Goal: Check status: Check status

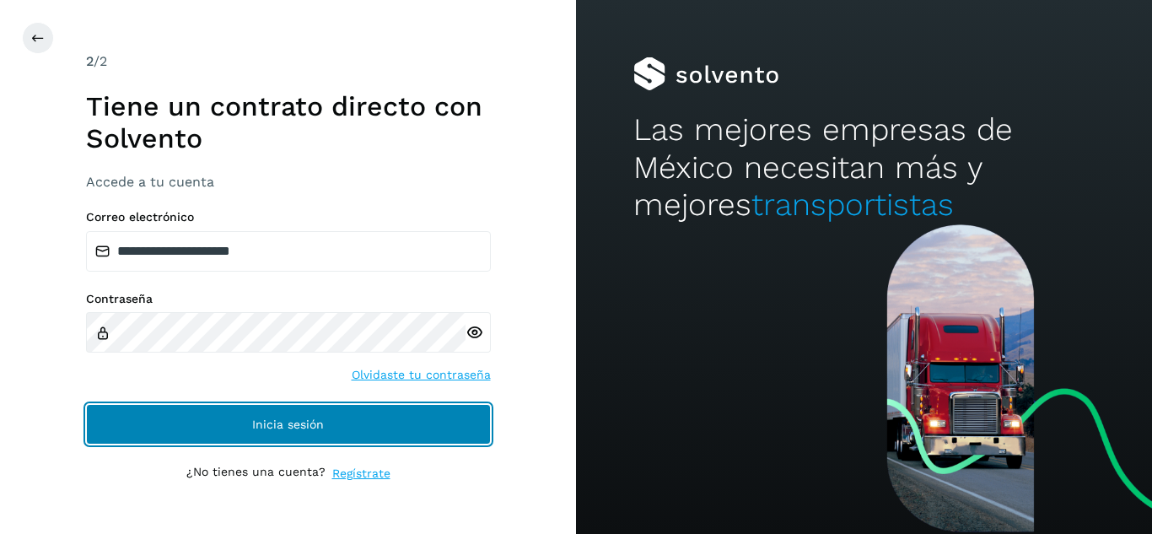
click at [284, 414] on button "Inicia sesión" at bounding box center [288, 424] width 405 height 40
click at [368, 431] on button "Inicia sesión" at bounding box center [288, 424] width 405 height 40
click at [305, 425] on span "Inicia sesión" at bounding box center [288, 424] width 72 height 12
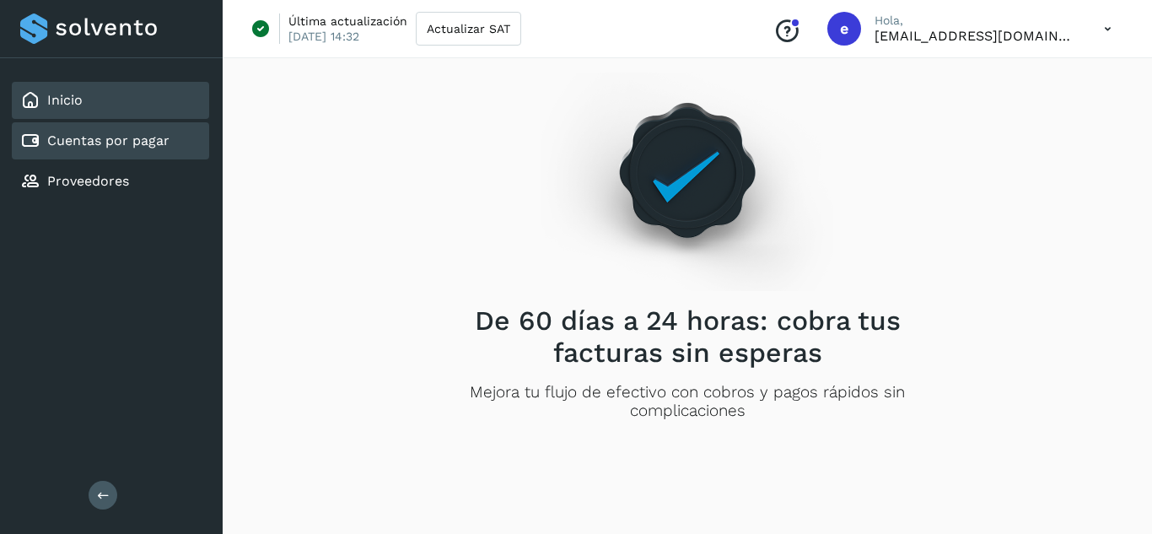
click at [175, 151] on div "Cuentas por pagar" at bounding box center [110, 140] width 197 height 37
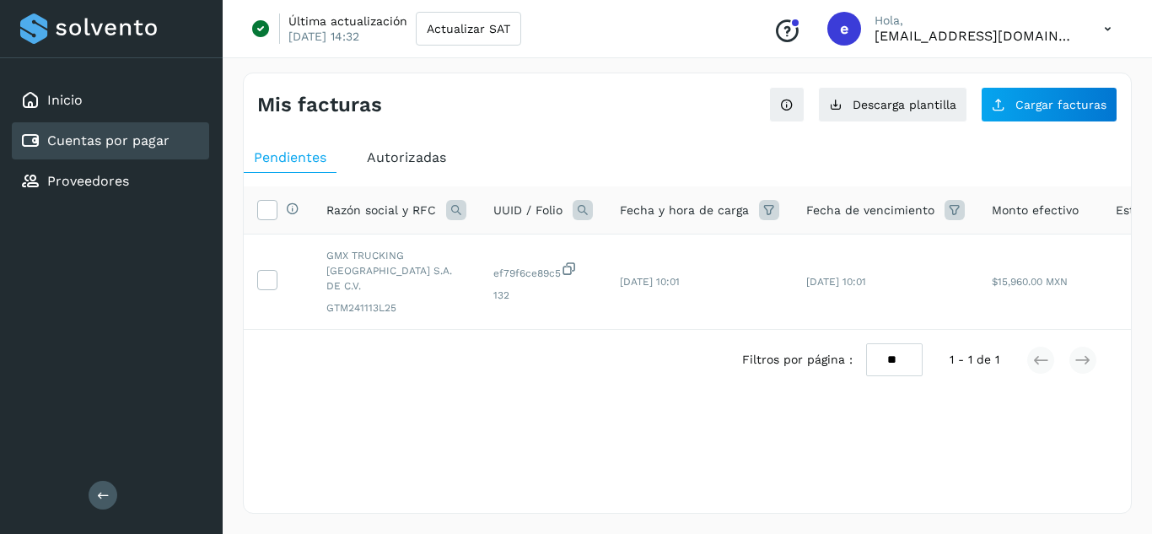
click at [566, 108] on div "Mis facturas" at bounding box center [472, 105] width 430 height 24
click at [578, 116] on div "Mis facturas" at bounding box center [472, 105] width 430 height 24
click at [428, 157] on span "Autorizadas" at bounding box center [406, 157] width 79 height 16
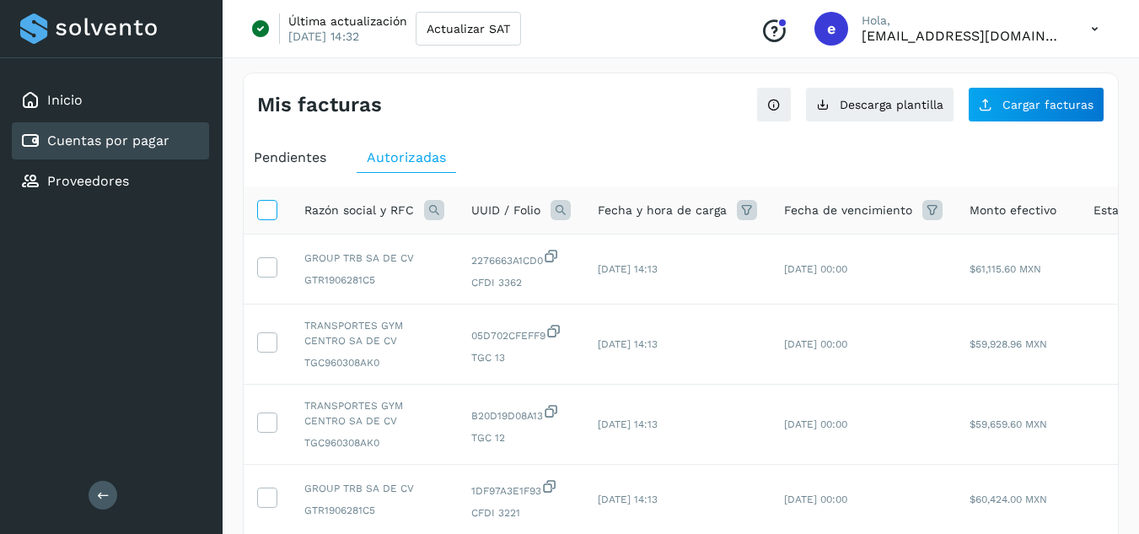
click at [272, 212] on icon at bounding box center [267, 209] width 18 height 18
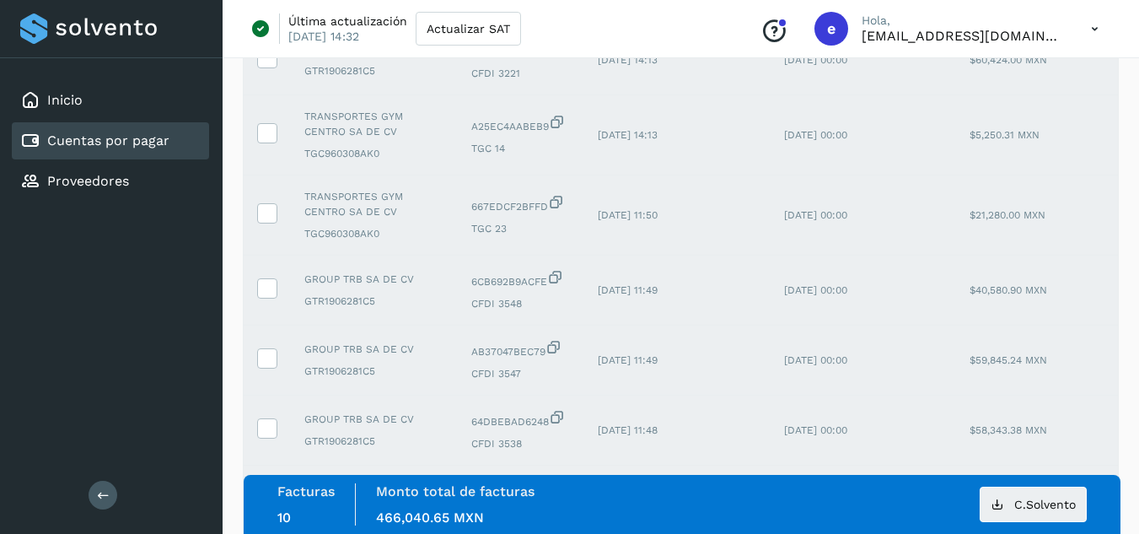
scroll to position [597, 0]
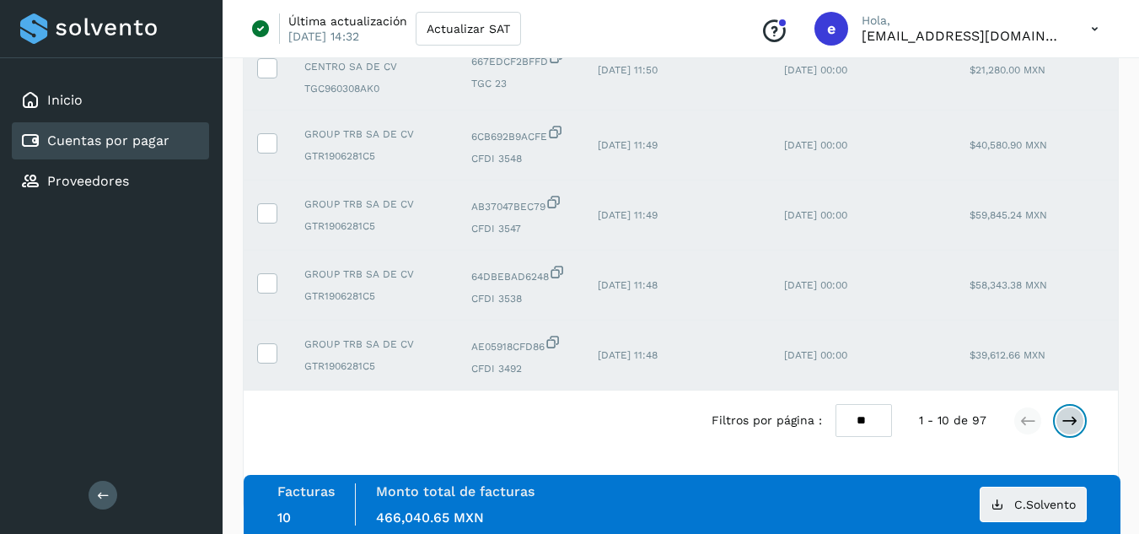
click at [1069, 426] on icon at bounding box center [1070, 420] width 17 height 17
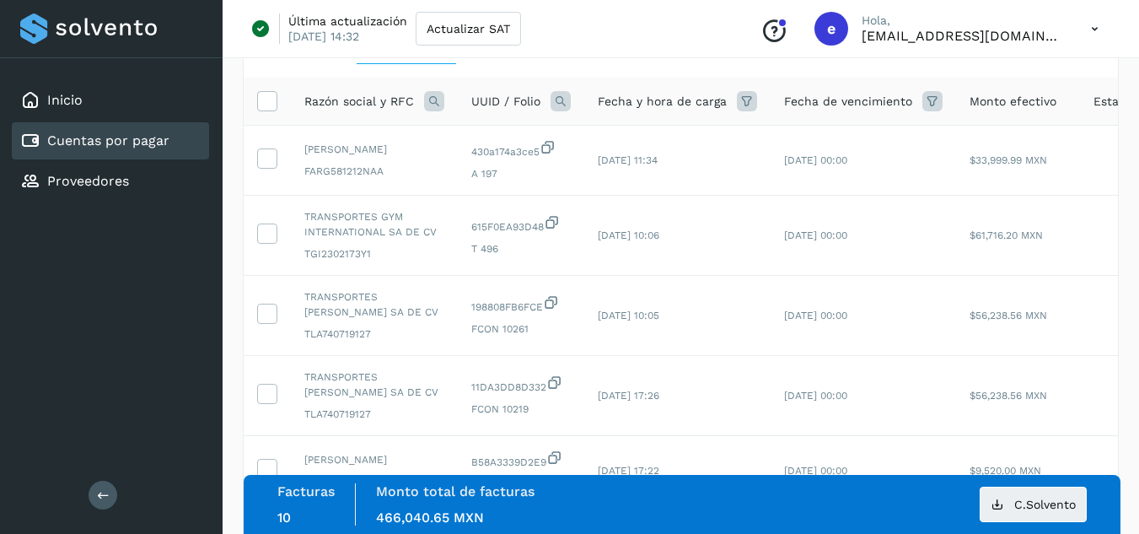
scroll to position [97, 0]
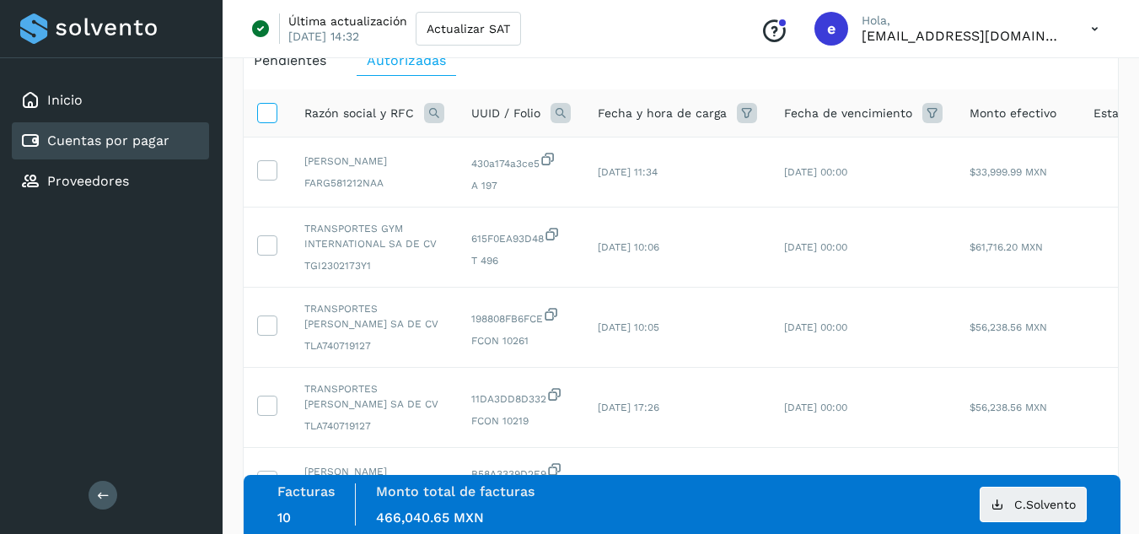
click at [263, 115] on icon at bounding box center [267, 112] width 18 height 18
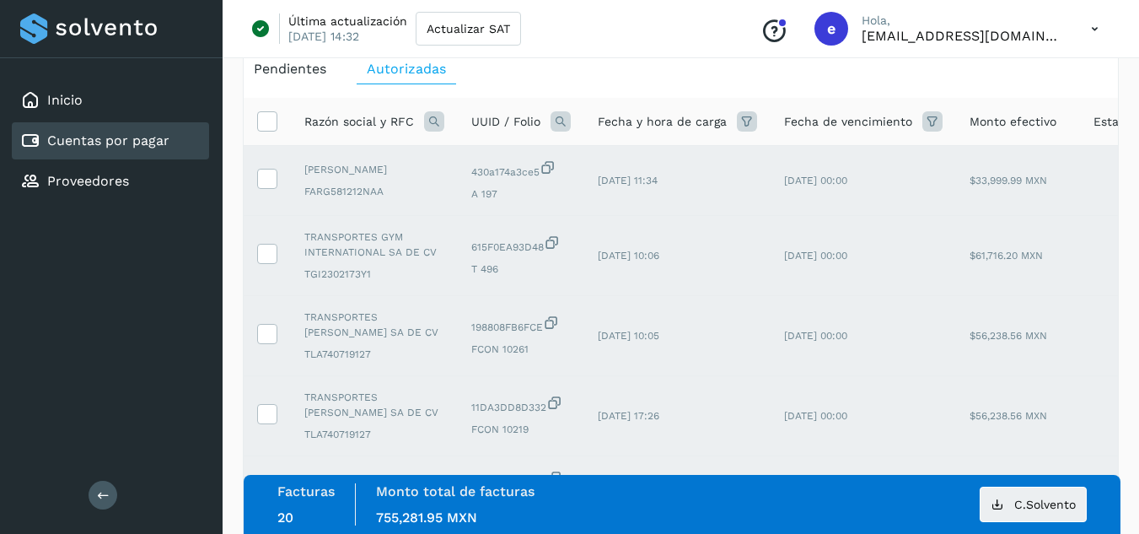
scroll to position [87, 0]
click at [275, 117] on icon at bounding box center [267, 122] width 18 height 18
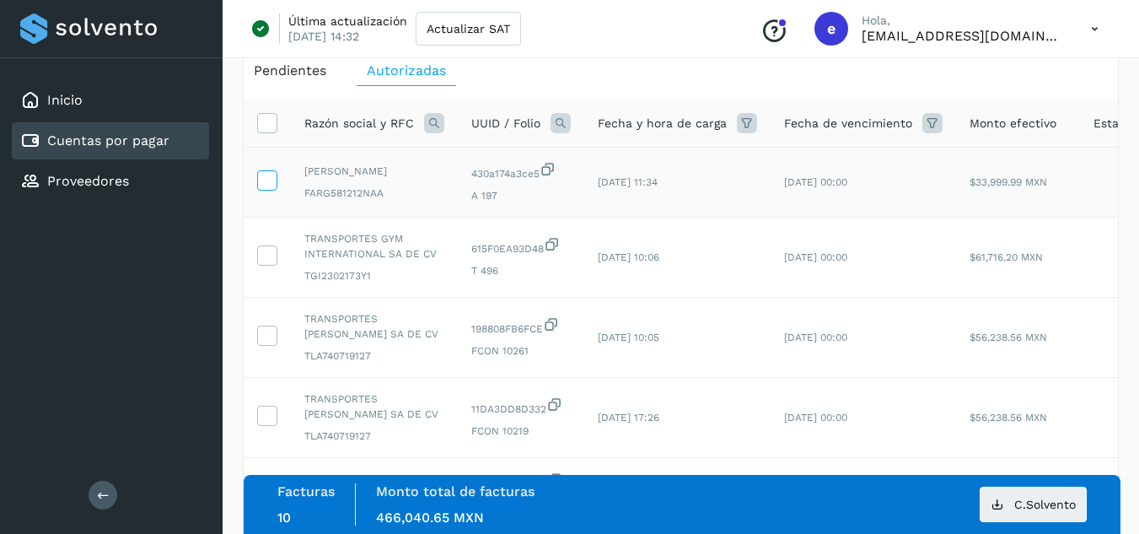
click at [266, 184] on icon at bounding box center [267, 179] width 18 height 18
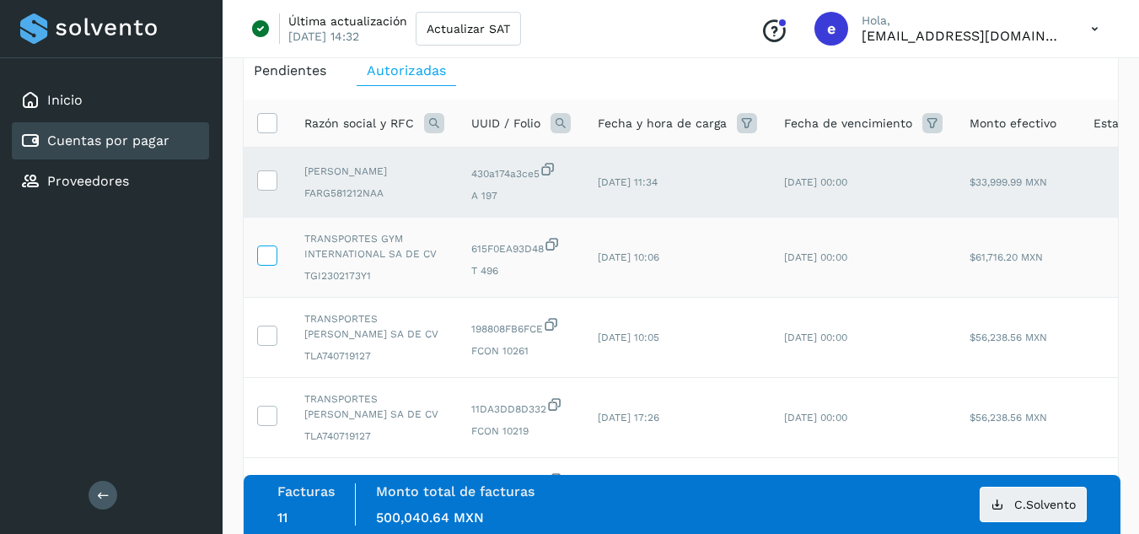
click at [268, 263] on icon at bounding box center [267, 254] width 18 height 18
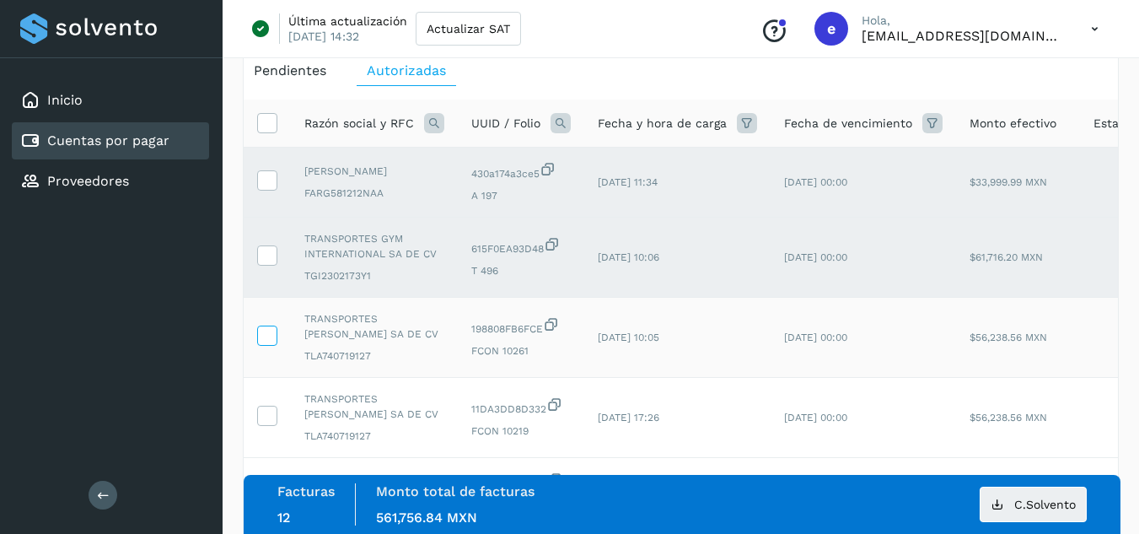
click at [270, 343] on icon at bounding box center [267, 334] width 18 height 18
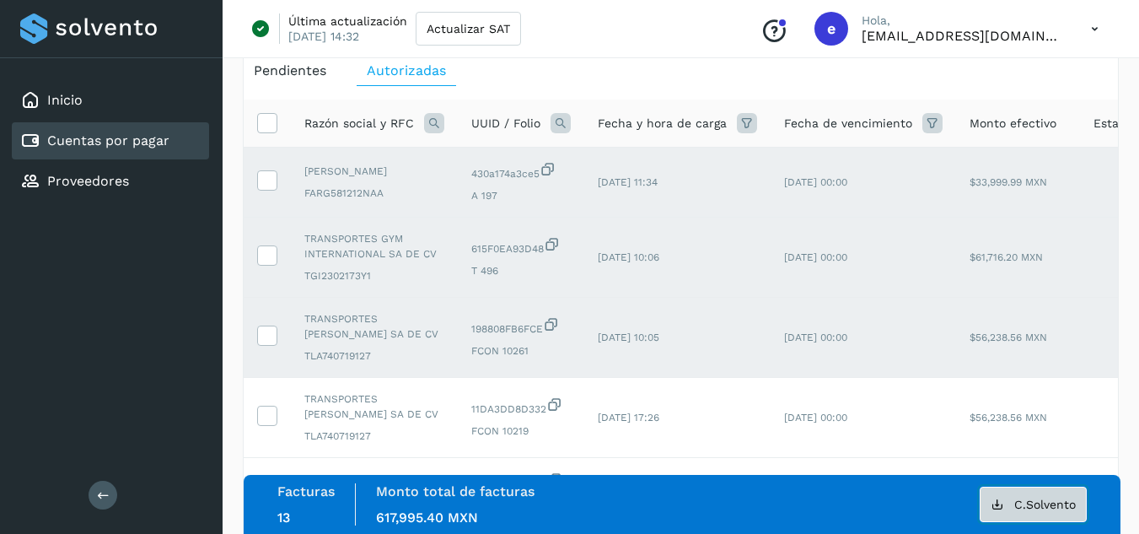
click at [989, 503] on button "C.Solvento" at bounding box center [1033, 504] width 107 height 35
click at [271, 130] on icon at bounding box center [267, 122] width 18 height 18
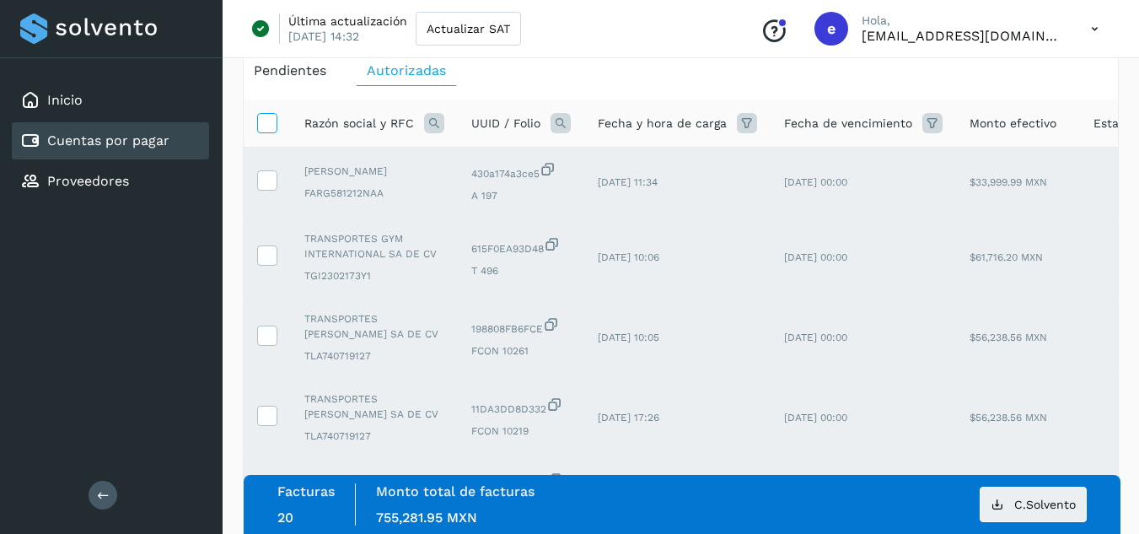
click at [271, 130] on icon at bounding box center [267, 122] width 18 height 18
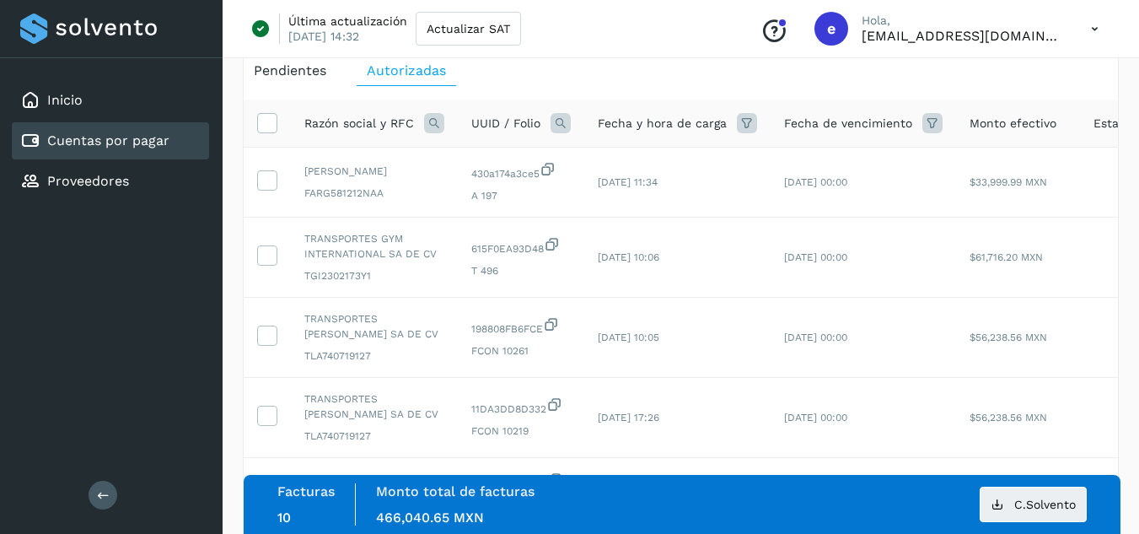
click at [1135, 190] on div "Mis facturas Ver instrucciones para cargar Facturas Descarga plantilla Cargar f…" at bounding box center [681, 493] width 917 height 1056
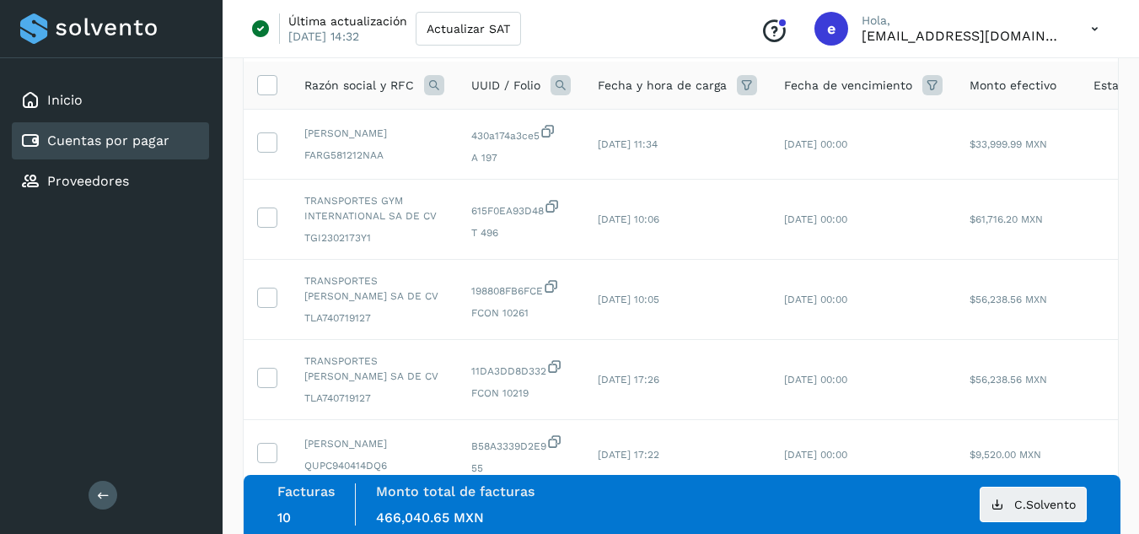
scroll to position [121, 0]
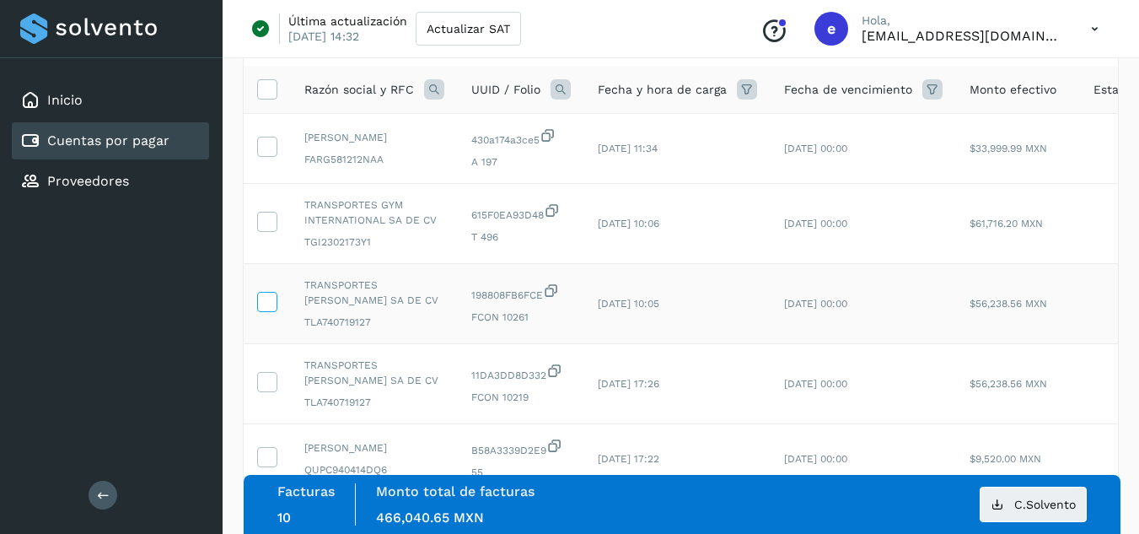
click at [271, 309] on icon at bounding box center [267, 301] width 18 height 18
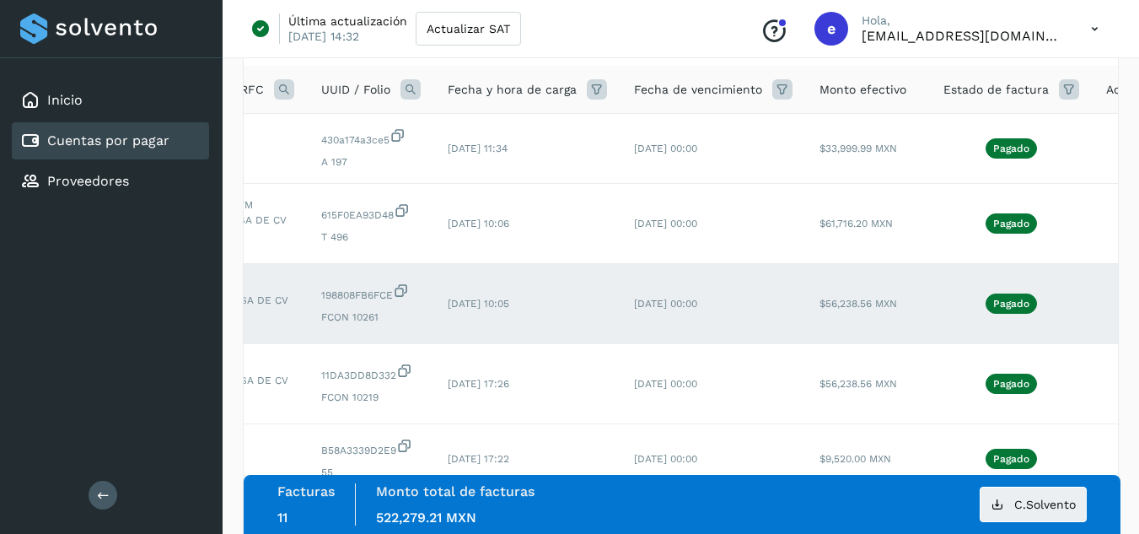
scroll to position [0, 169]
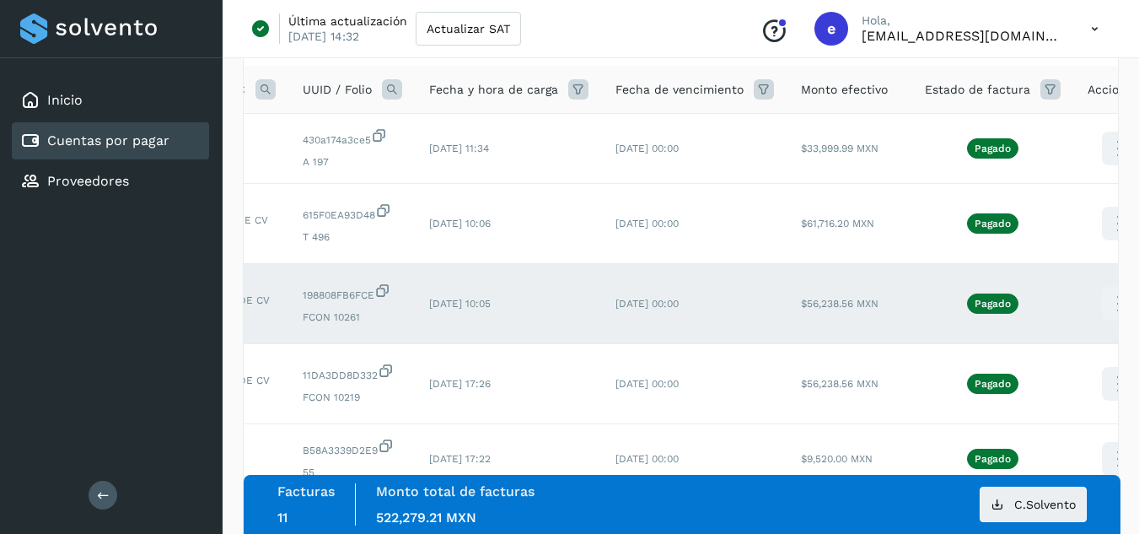
click at [1107, 305] on icon at bounding box center [1119, 304] width 40 height 40
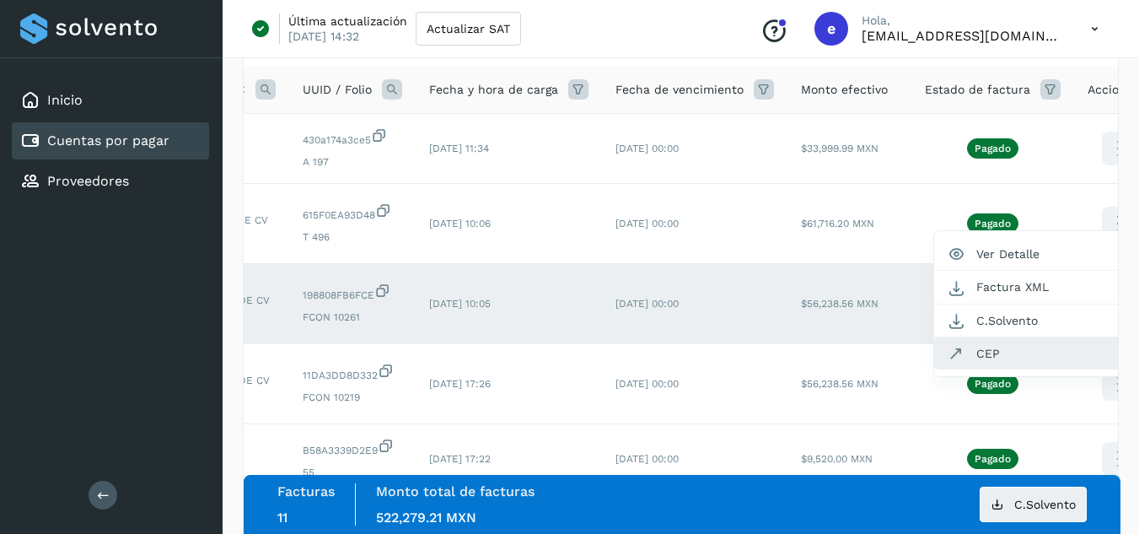
click at [1003, 360] on button "CEP" at bounding box center [1034, 353] width 201 height 32
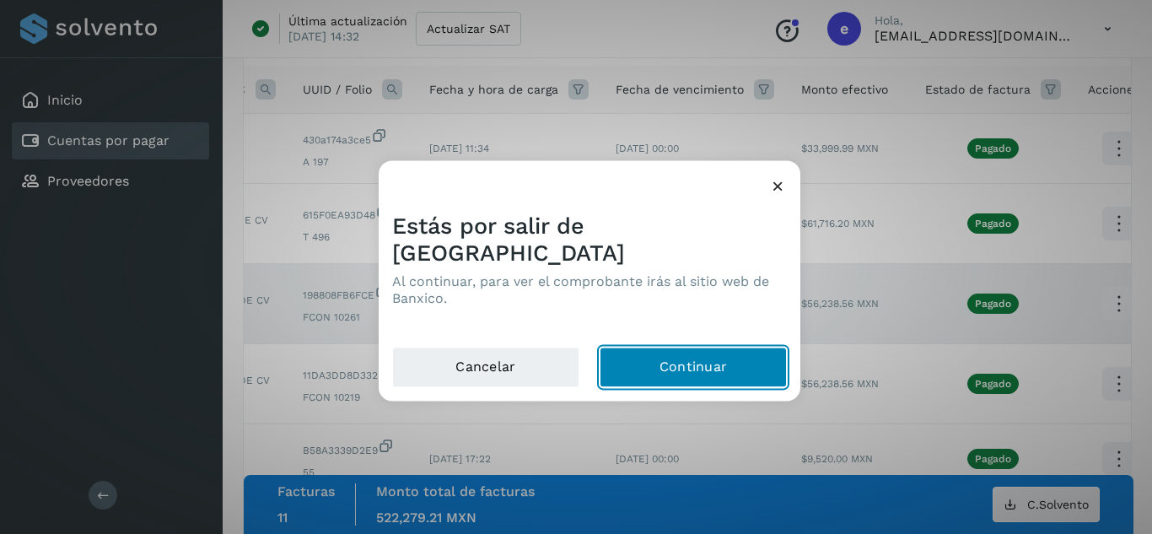
click at [757, 354] on button "Continuar" at bounding box center [693, 367] width 187 height 40
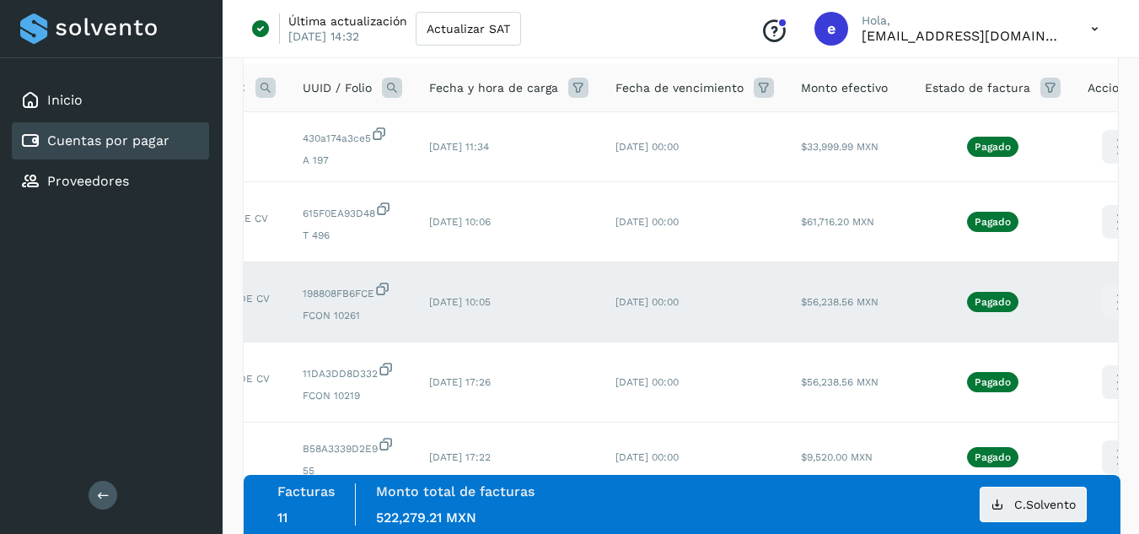
scroll to position [141, 0]
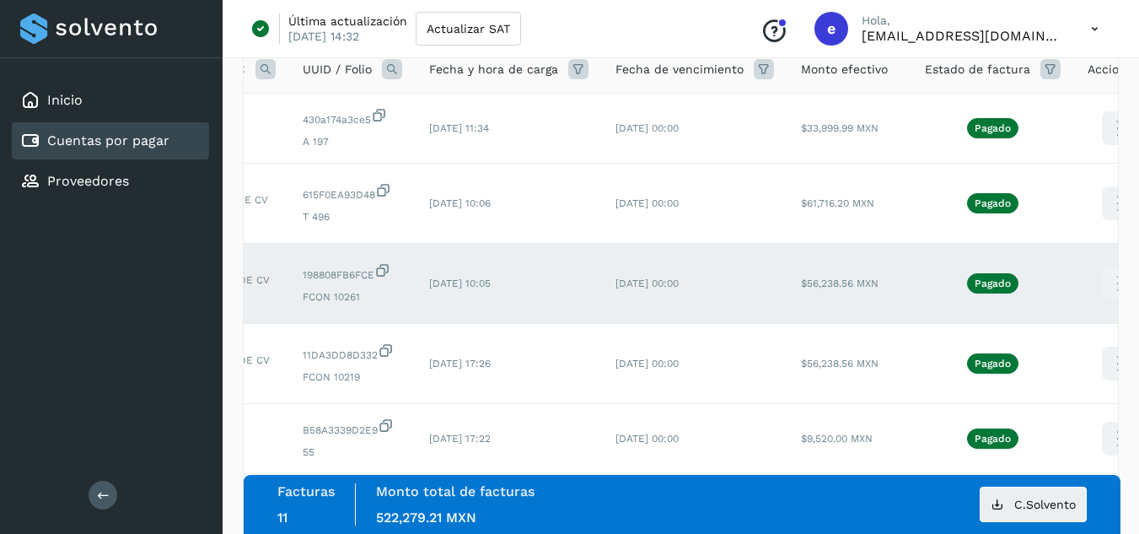
click at [836, 304] on td "$56,238.56 MXN" at bounding box center [850, 284] width 124 height 80
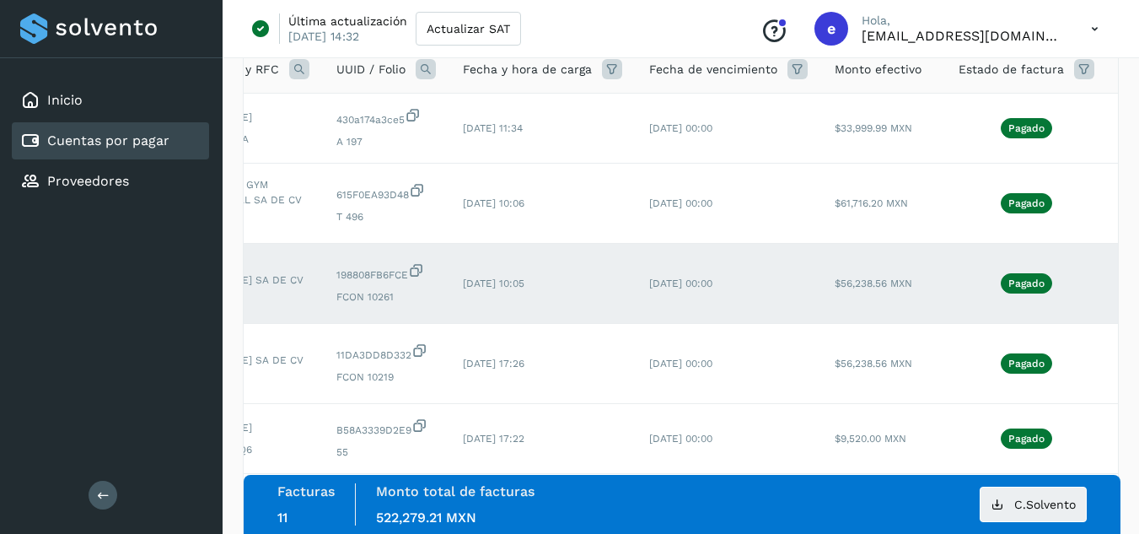
scroll to position [0, 0]
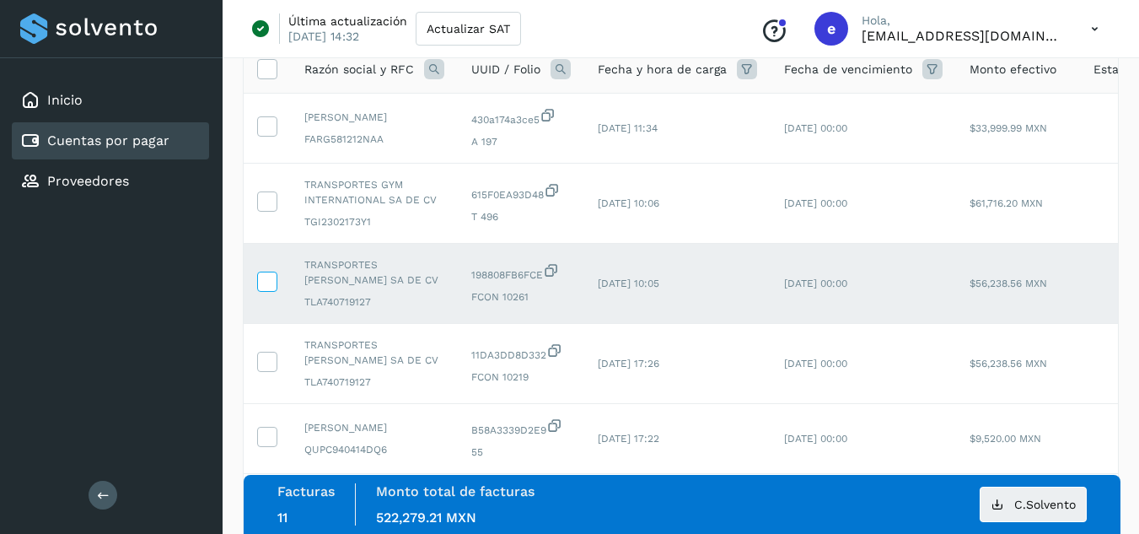
click at [273, 289] on icon at bounding box center [267, 281] width 18 height 18
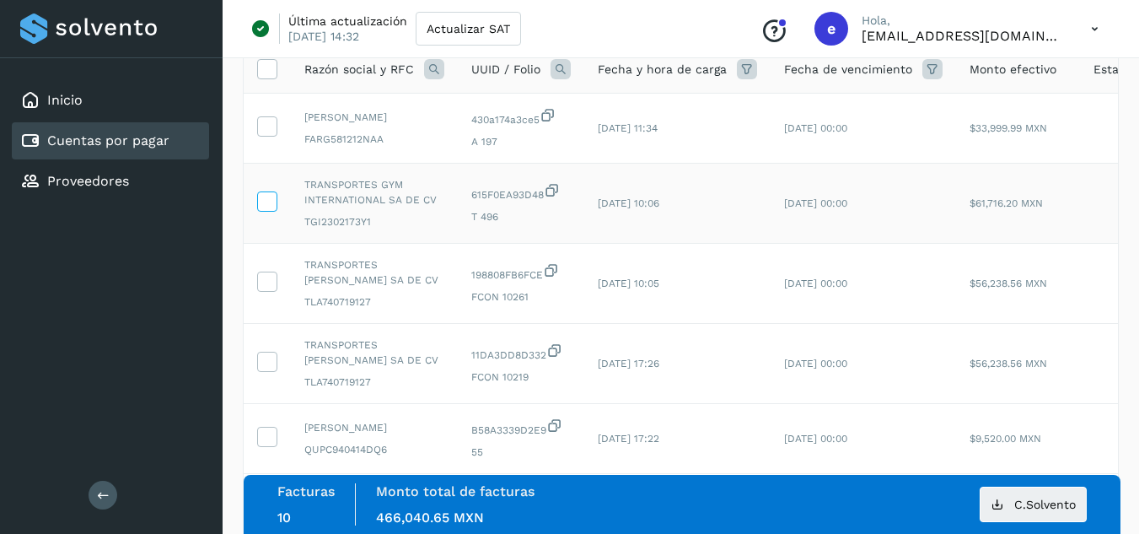
click at [272, 209] on icon at bounding box center [267, 200] width 18 height 18
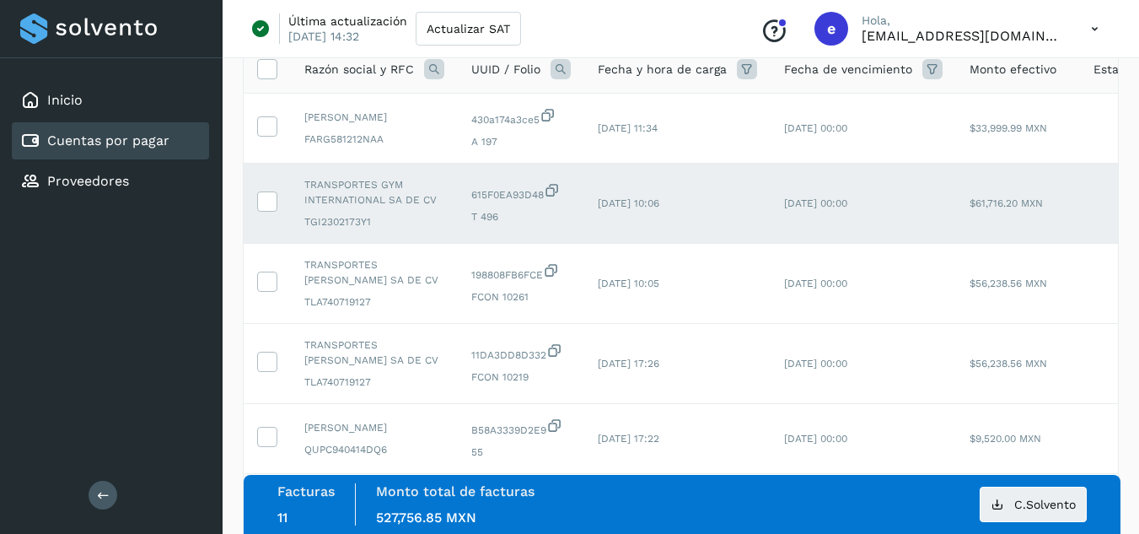
click at [821, 207] on td "[DATE] 00:00" at bounding box center [864, 204] width 186 height 80
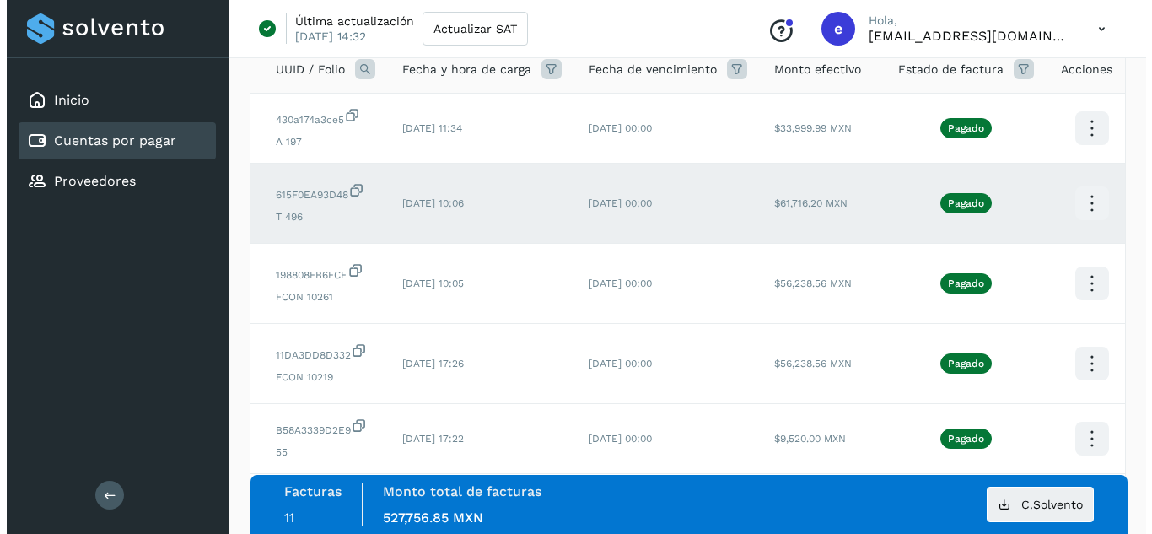
scroll to position [0, 205]
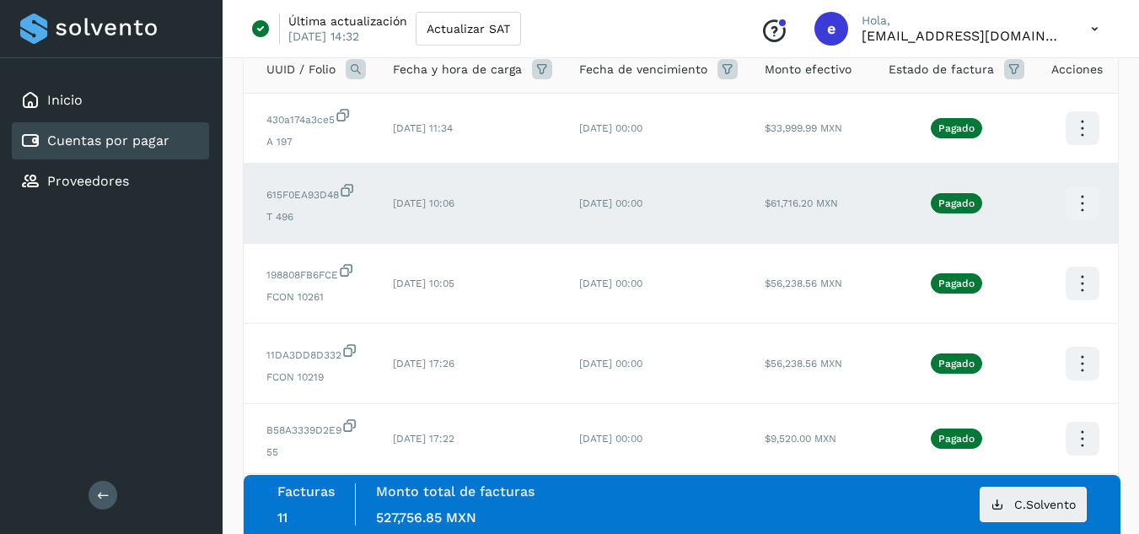
click at [1062, 212] on icon at bounding box center [1082, 204] width 40 height 40
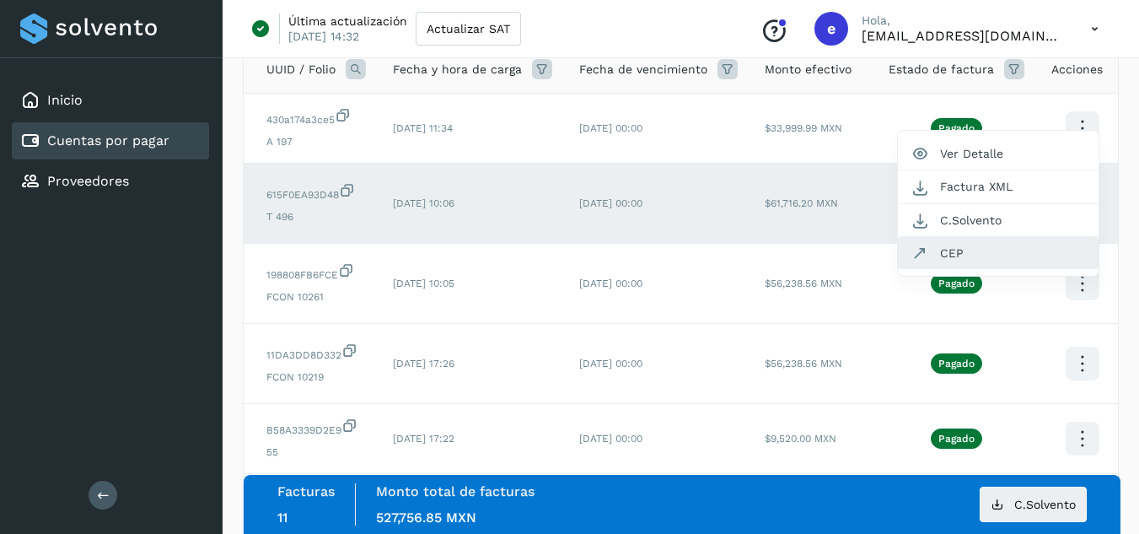
click at [998, 255] on button "CEP" at bounding box center [998, 253] width 201 height 32
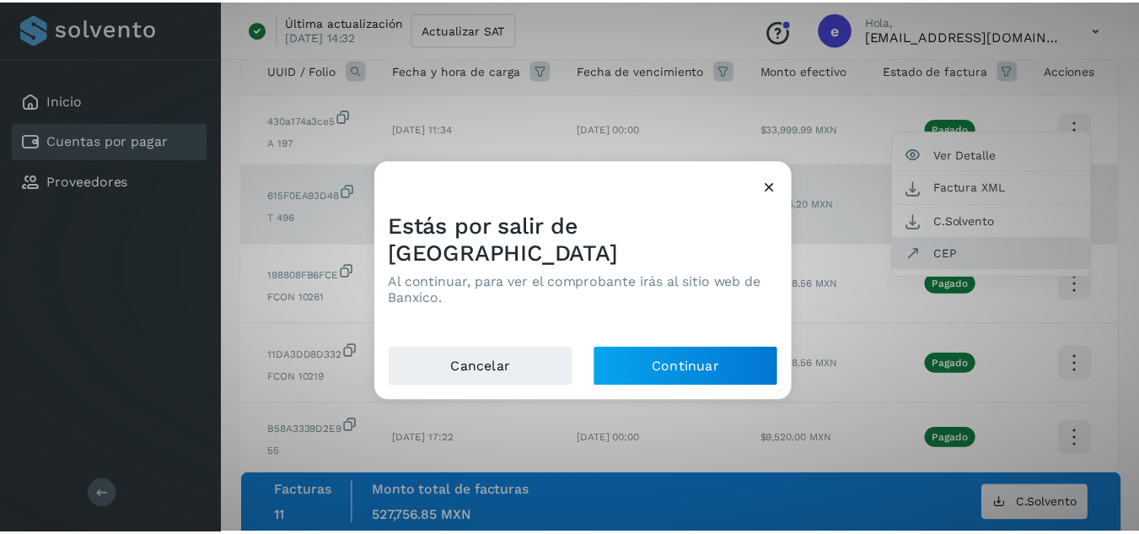
scroll to position [0, 192]
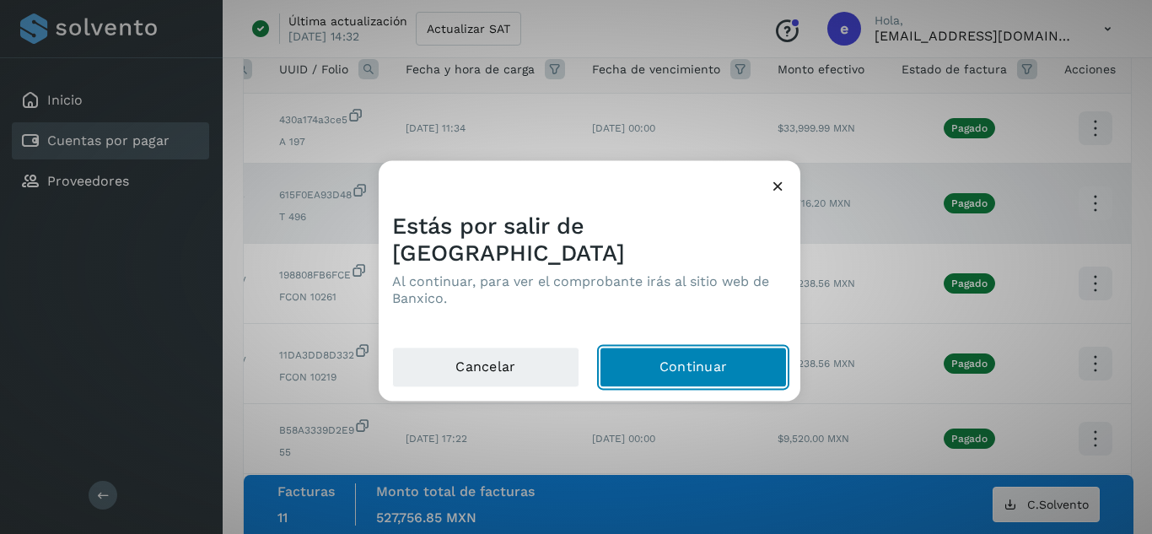
click at [708, 359] on button "Continuar" at bounding box center [693, 367] width 187 height 40
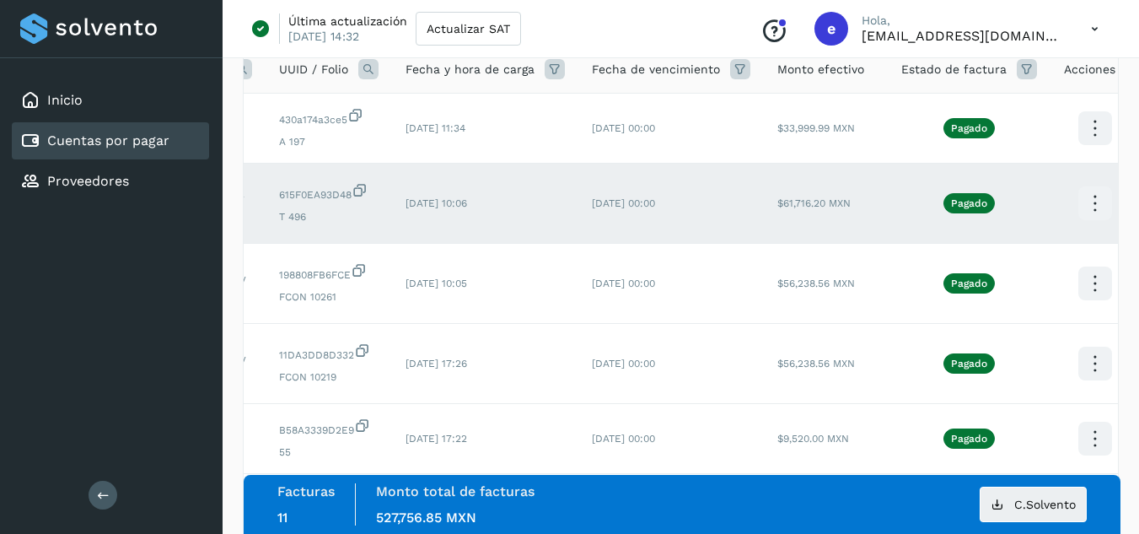
click at [637, 209] on span "[DATE] 00:00" at bounding box center [623, 203] width 63 height 12
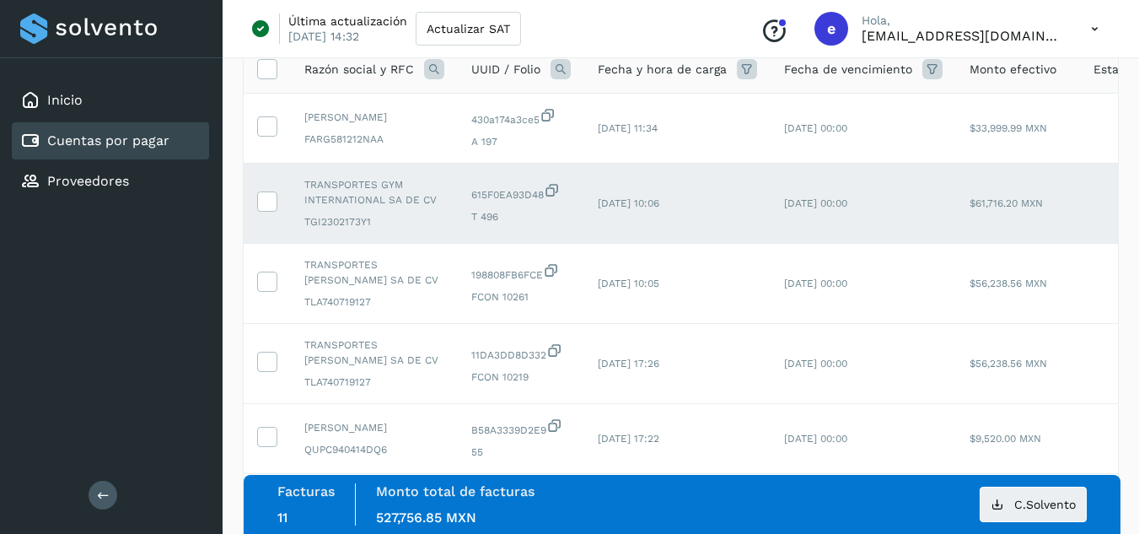
scroll to position [107, 0]
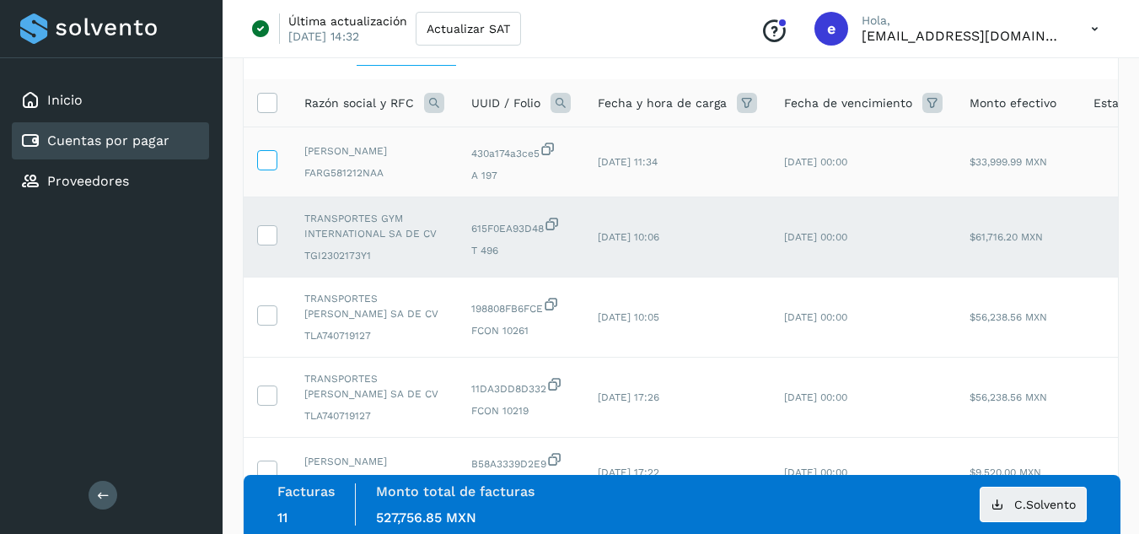
click at [273, 166] on icon at bounding box center [267, 159] width 18 height 18
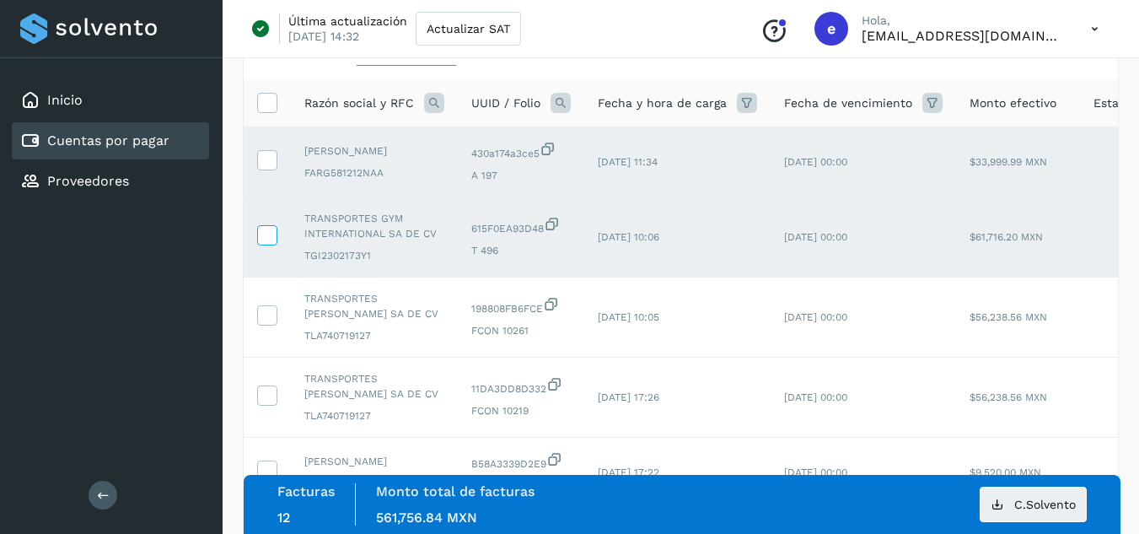
click at [261, 243] on icon at bounding box center [267, 234] width 18 height 18
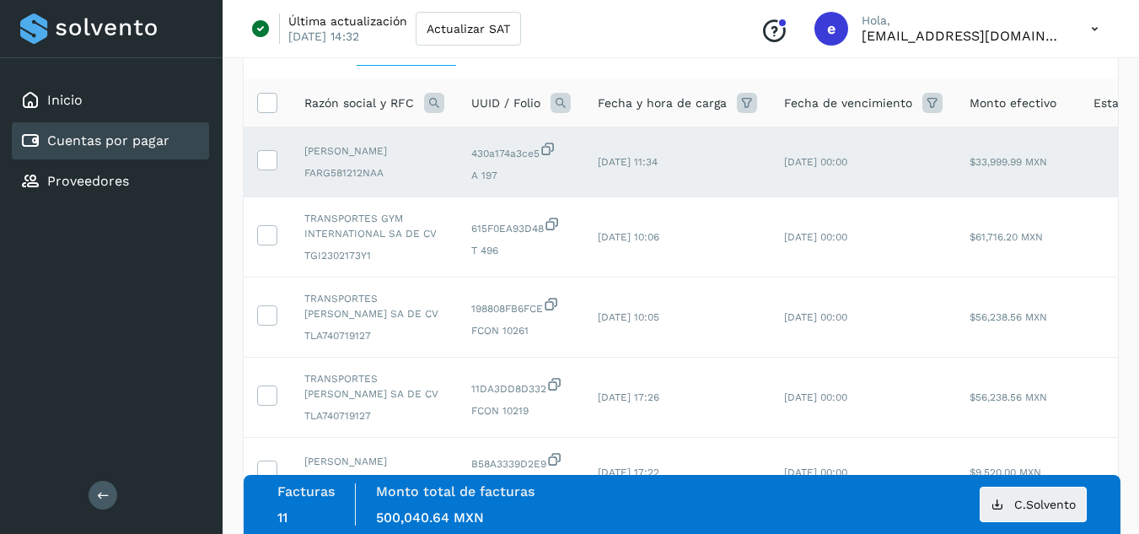
drag, startPoint x: 716, startPoint y: 167, endPoint x: 724, endPoint y: 157, distance: 13.2
click at [724, 157] on td "[DATE] 11:34" at bounding box center [677, 162] width 186 height 70
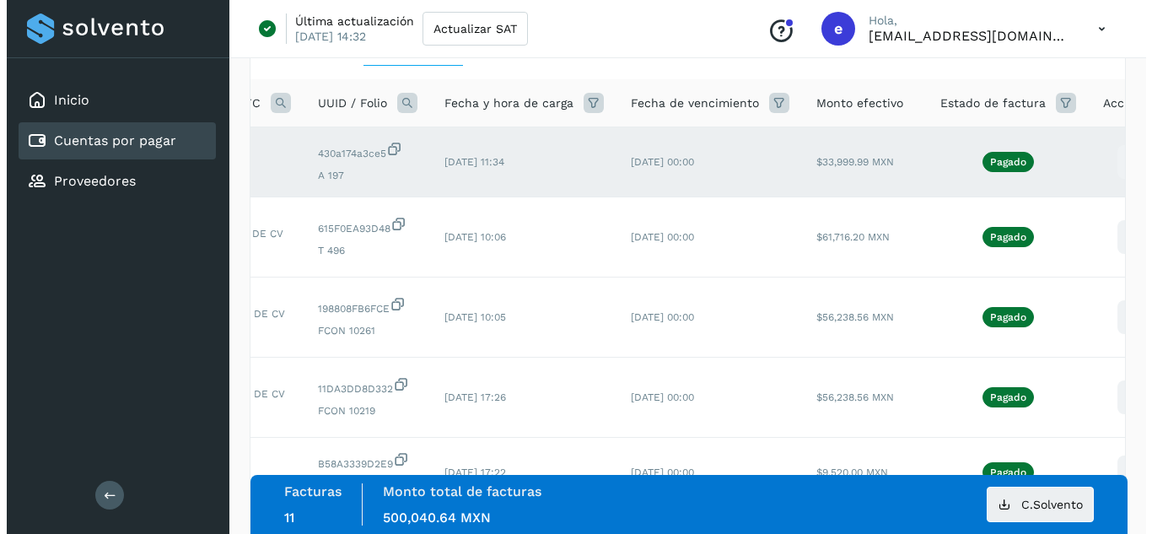
scroll to position [0, 205]
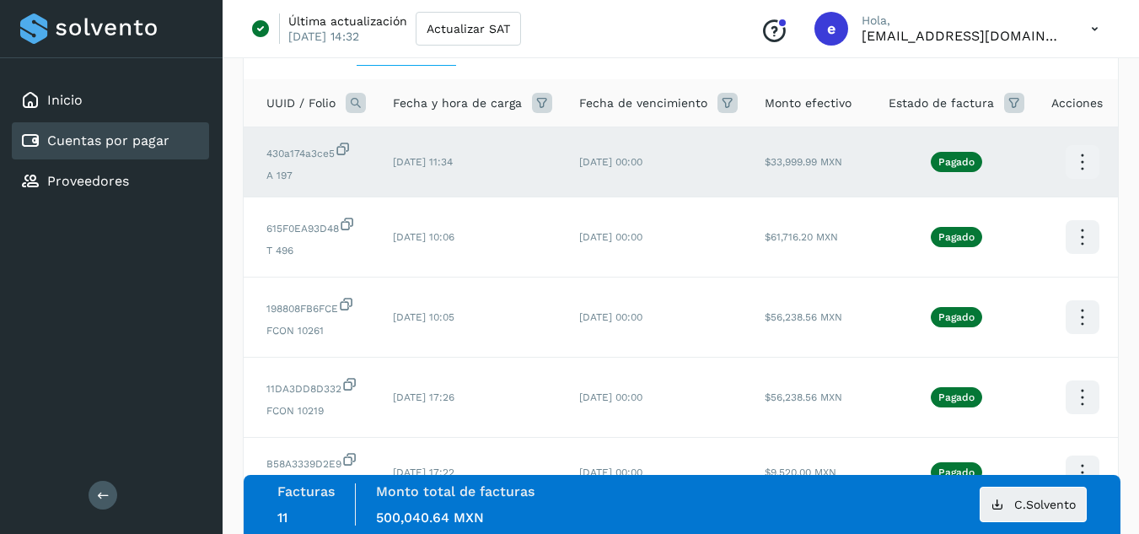
click at [1077, 176] on icon at bounding box center [1082, 163] width 40 height 40
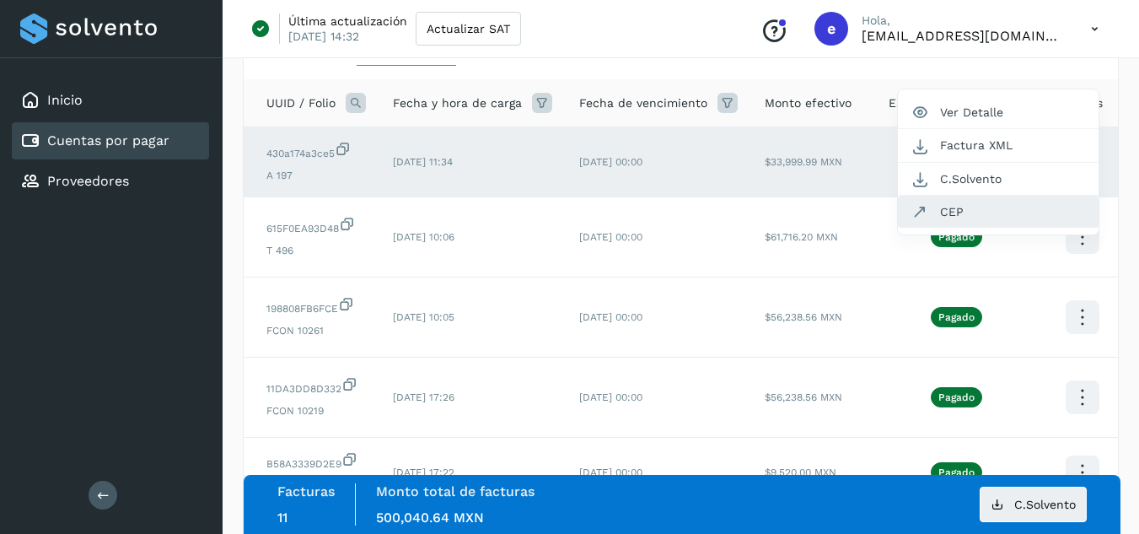
click at [1027, 210] on button "CEP" at bounding box center [998, 212] width 201 height 32
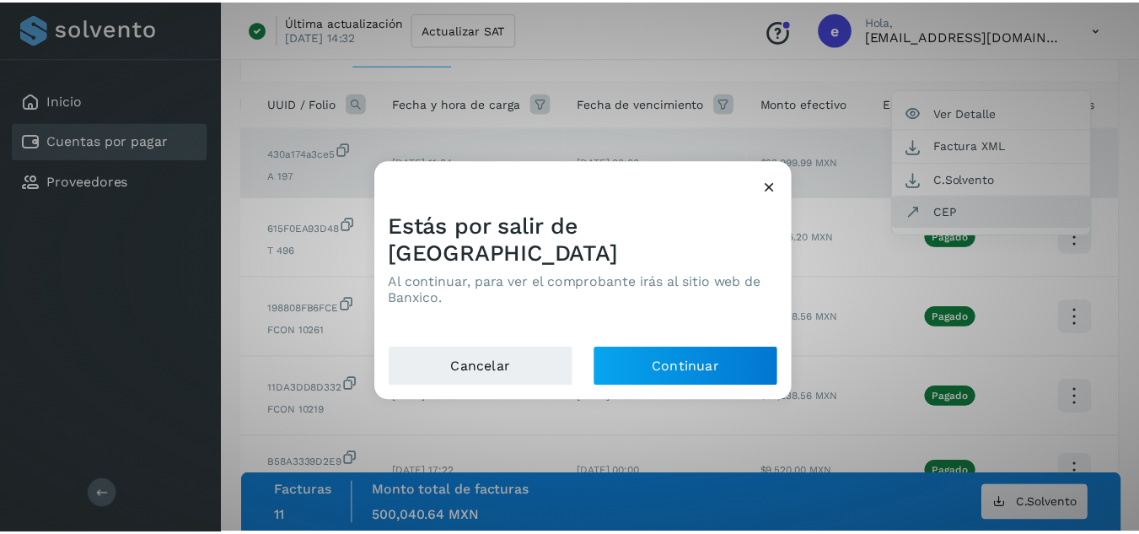
scroll to position [0, 192]
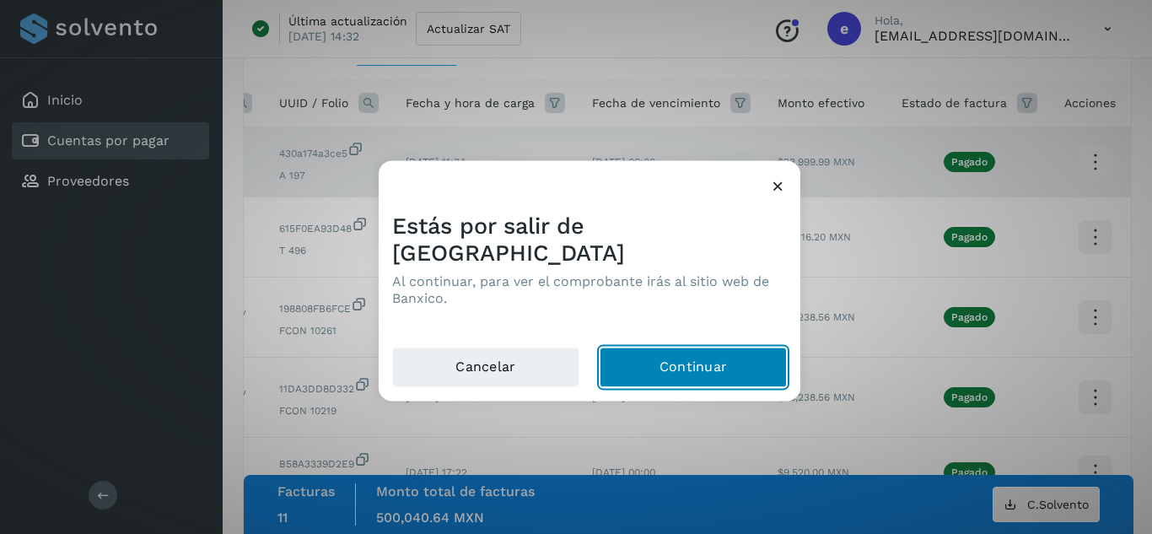
click at [705, 367] on button "Continuar" at bounding box center [693, 367] width 187 height 40
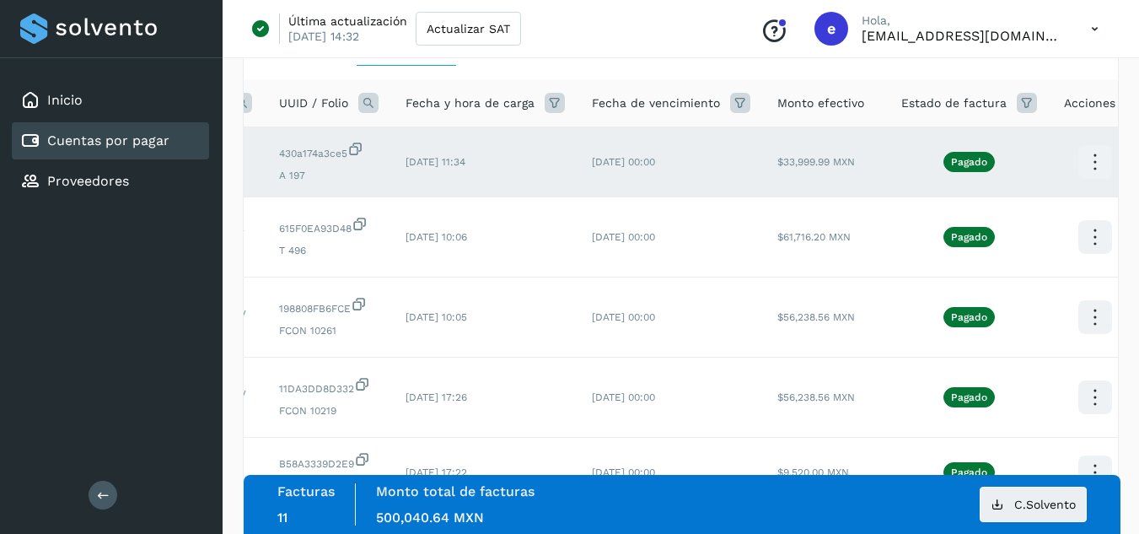
click at [646, 181] on td "[DATE] 00:00" at bounding box center [671, 162] width 186 height 70
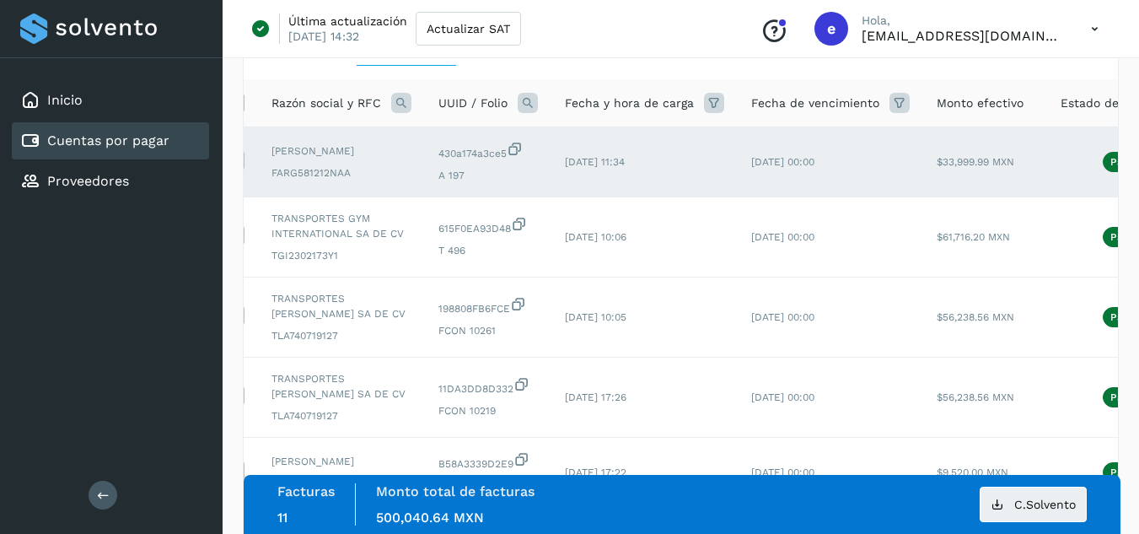
scroll to position [0, 0]
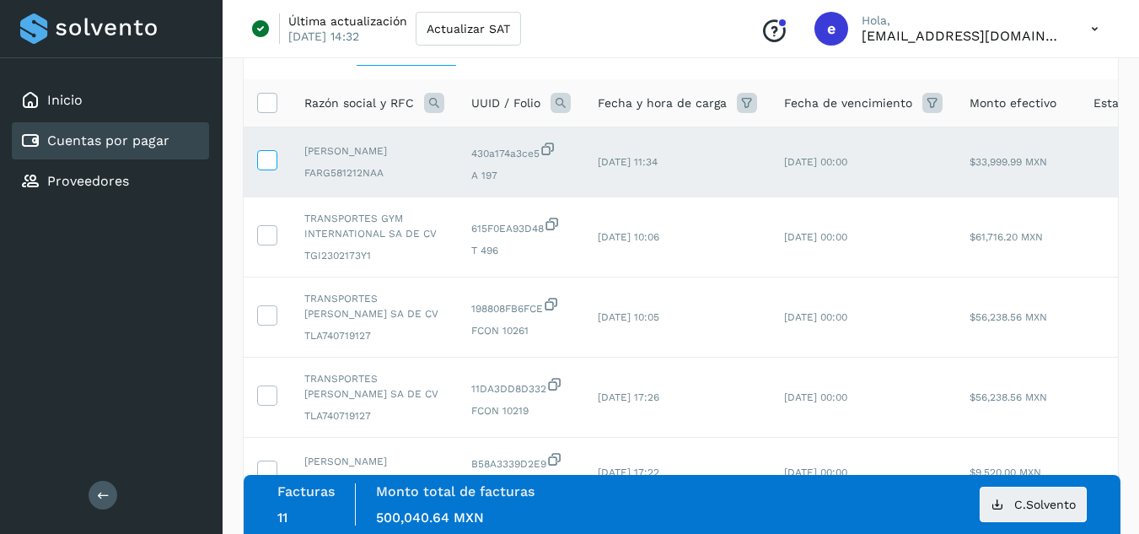
click at [274, 167] on icon at bounding box center [267, 159] width 18 height 18
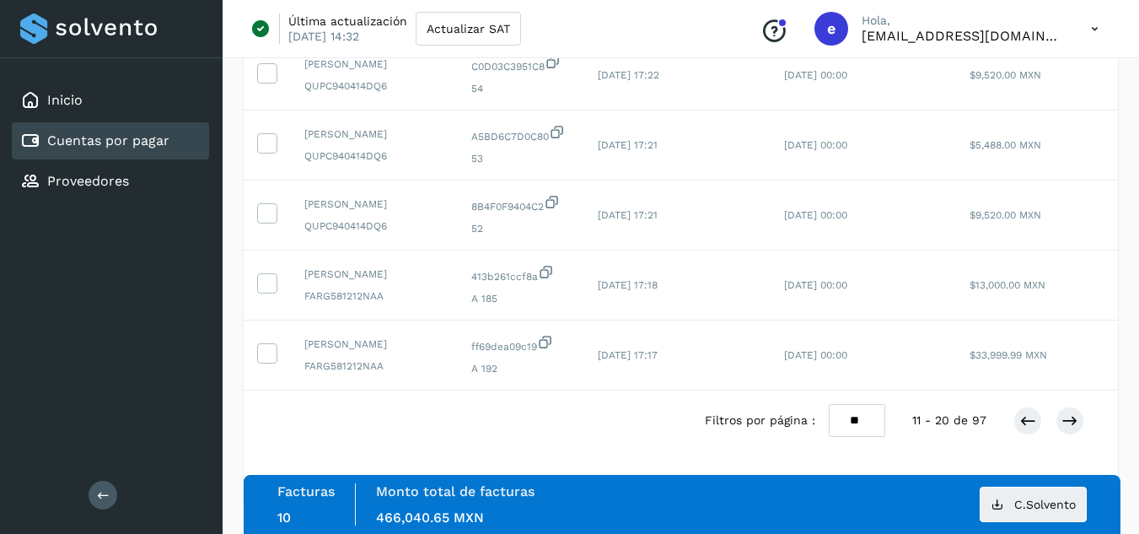
scroll to position [658, 0]
click at [1024, 423] on icon at bounding box center [1027, 420] width 17 height 17
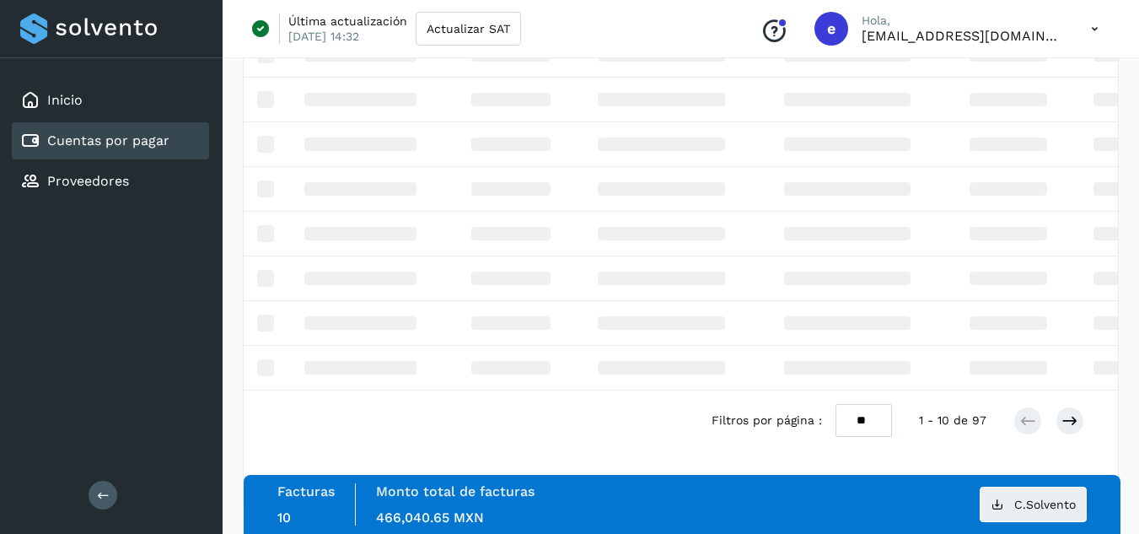
scroll to position [597, 0]
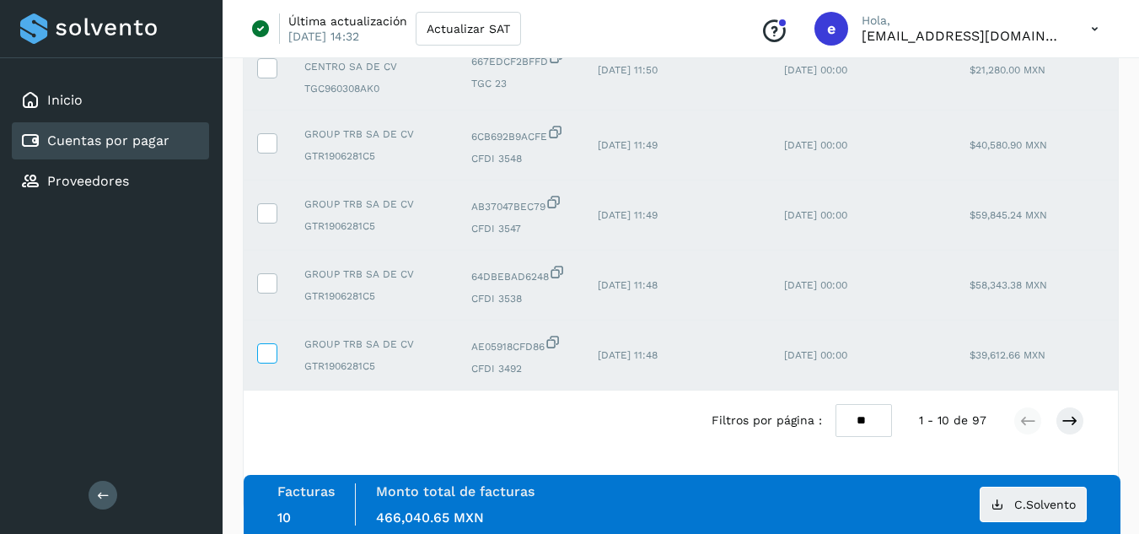
click at [273, 343] on icon at bounding box center [267, 352] width 18 height 18
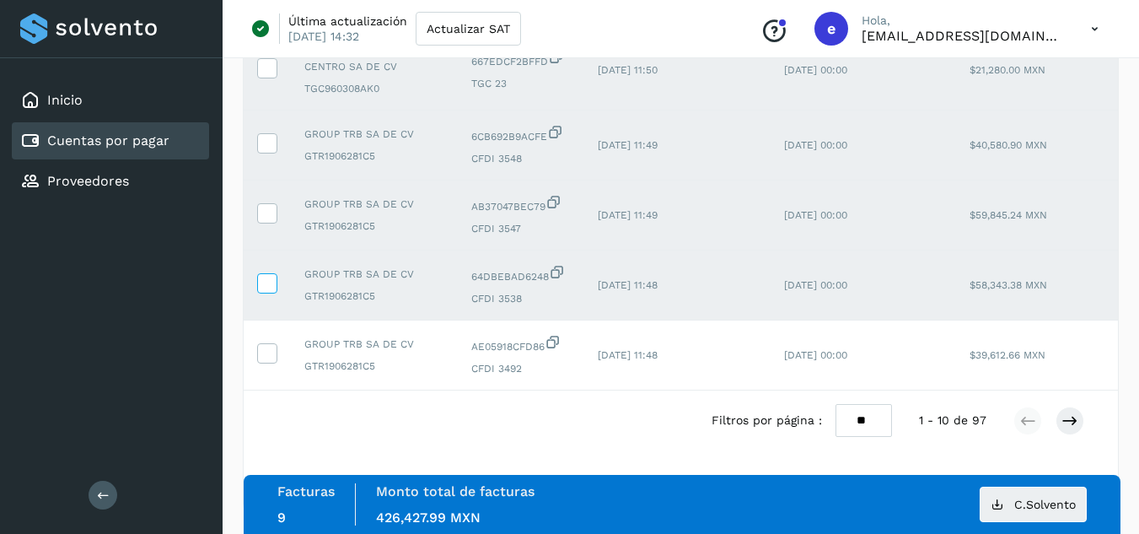
click at [262, 273] on icon at bounding box center [267, 282] width 18 height 18
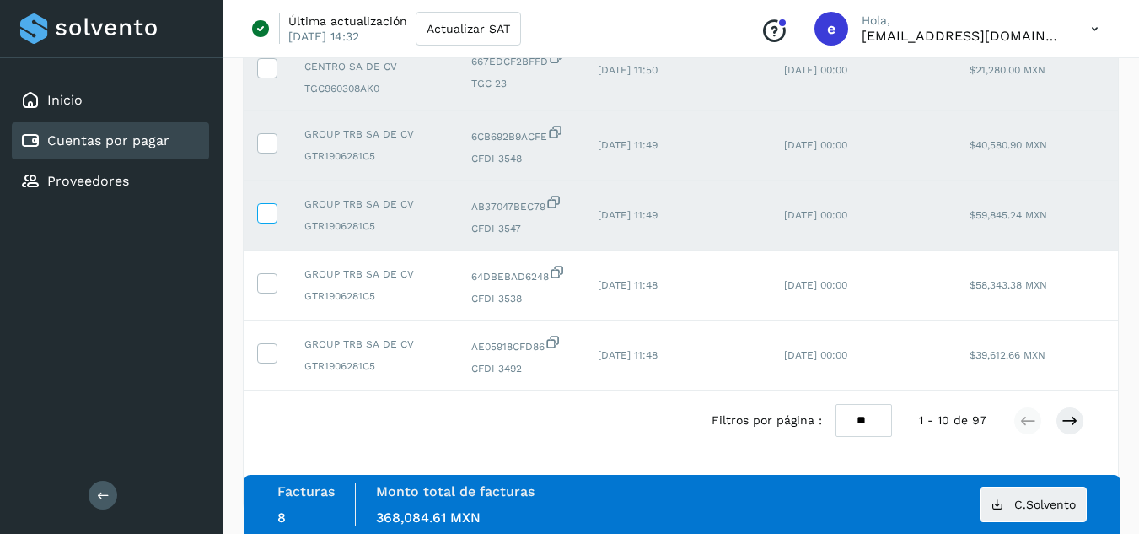
click at [269, 203] on icon at bounding box center [267, 212] width 18 height 18
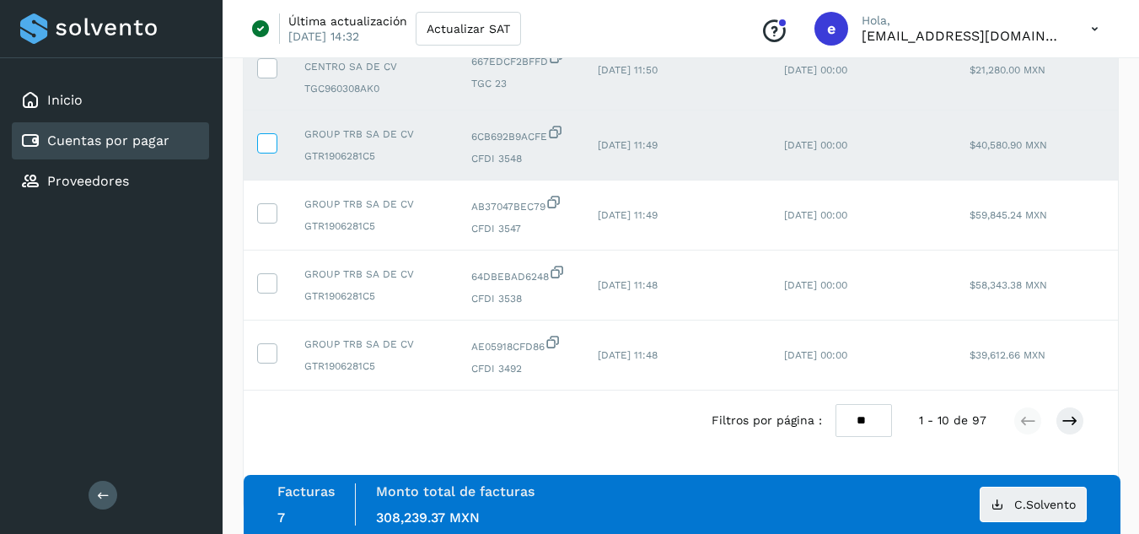
click at [269, 133] on icon at bounding box center [267, 142] width 18 height 18
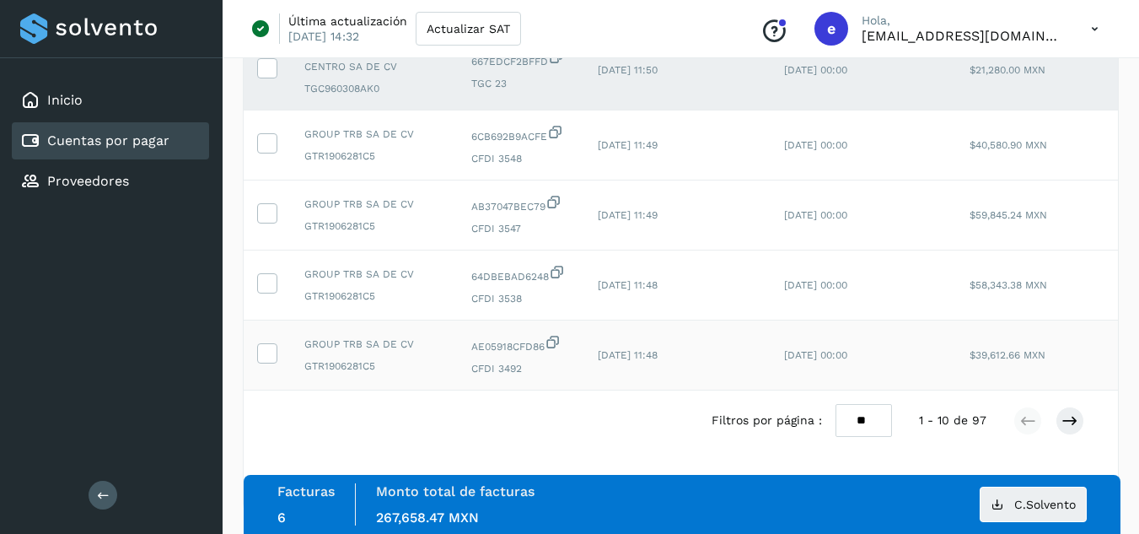
click at [997, 325] on td "$39,612.66 MXN" at bounding box center [1018, 355] width 124 height 70
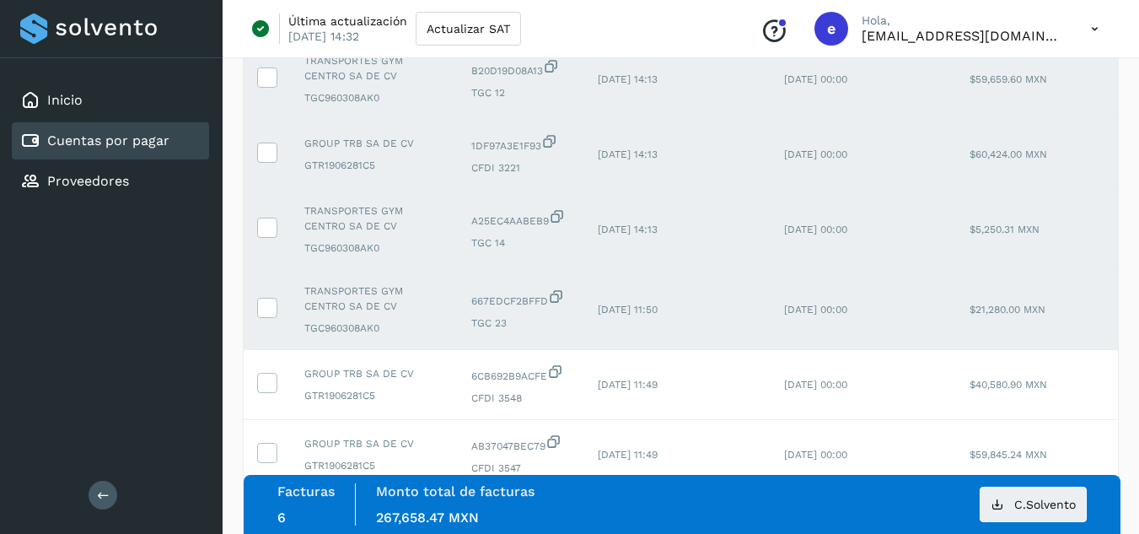
scroll to position [334, 0]
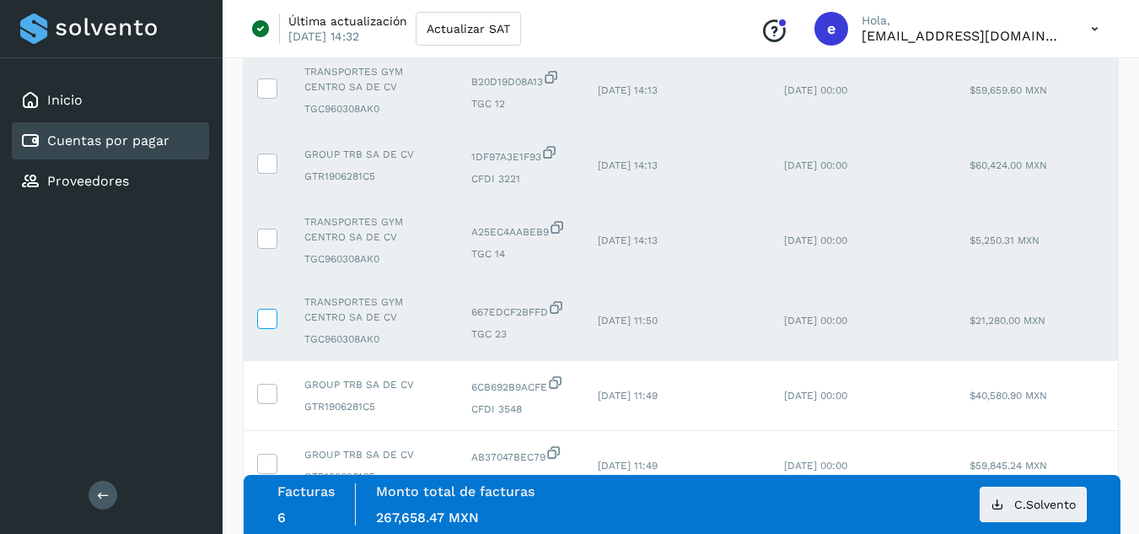
click at [269, 320] on icon at bounding box center [267, 318] width 18 height 18
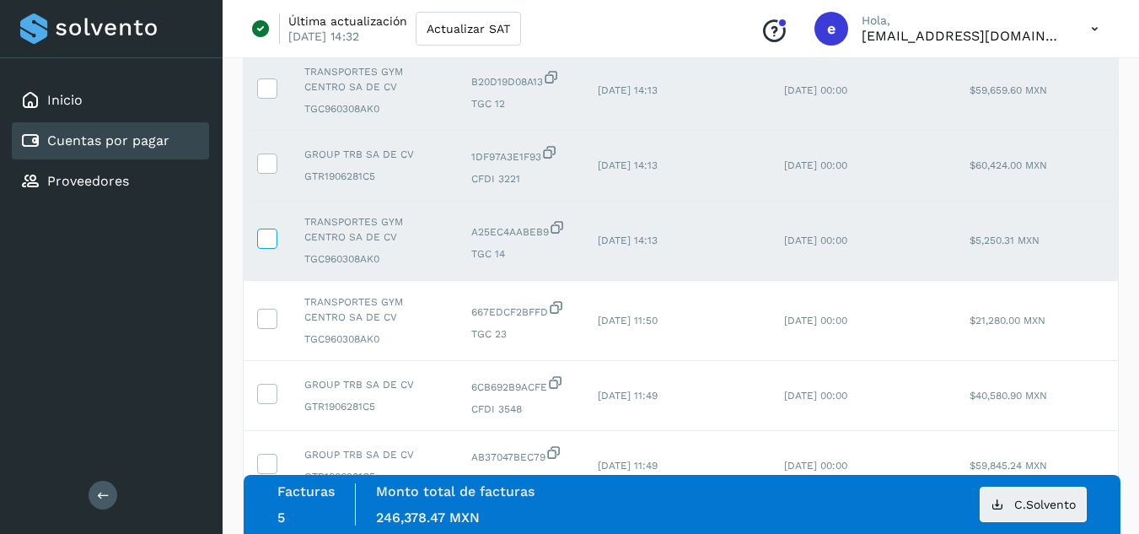
click at [269, 229] on icon at bounding box center [267, 238] width 18 height 18
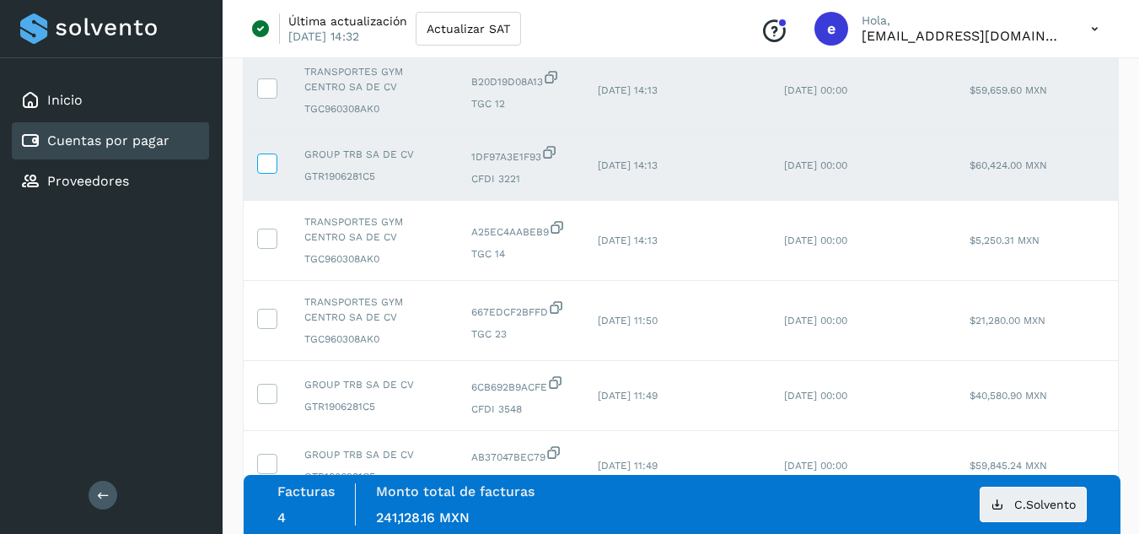
drag, startPoint x: 267, startPoint y: 146, endPoint x: 268, endPoint y: 156, distance: 10.2
click at [268, 156] on td at bounding box center [267, 166] width 47 height 70
click at [268, 156] on icon at bounding box center [267, 162] width 18 height 18
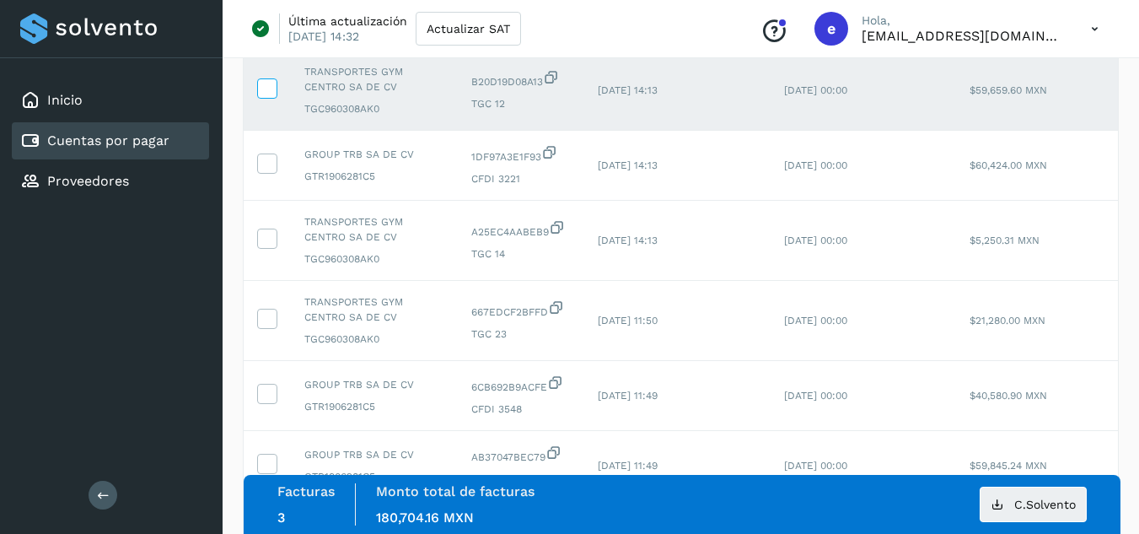
click at [270, 96] on span at bounding box center [267, 92] width 18 height 12
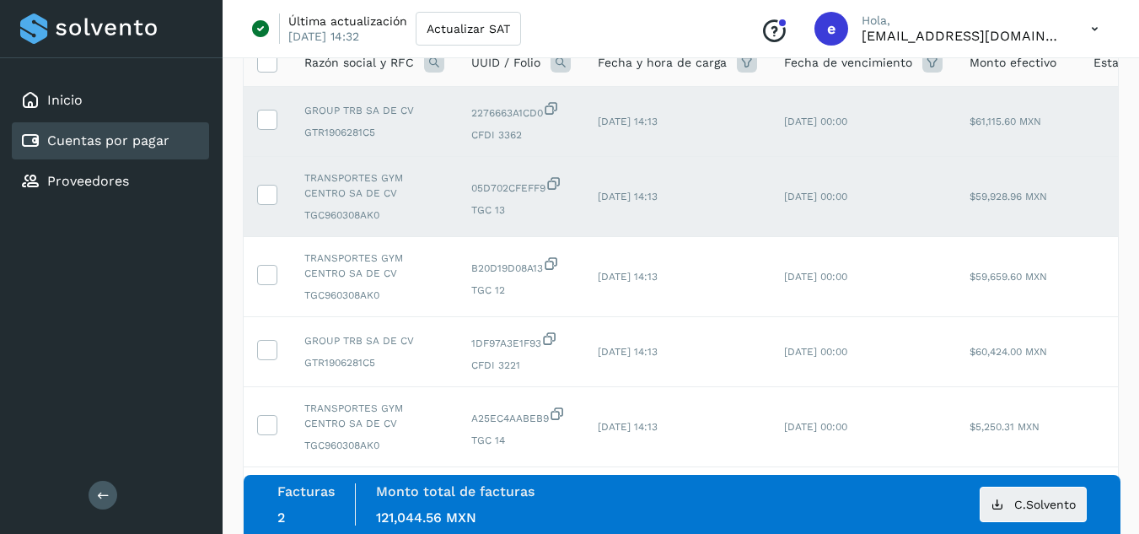
scroll to position [146, 0]
click at [269, 196] on icon at bounding box center [267, 195] width 18 height 18
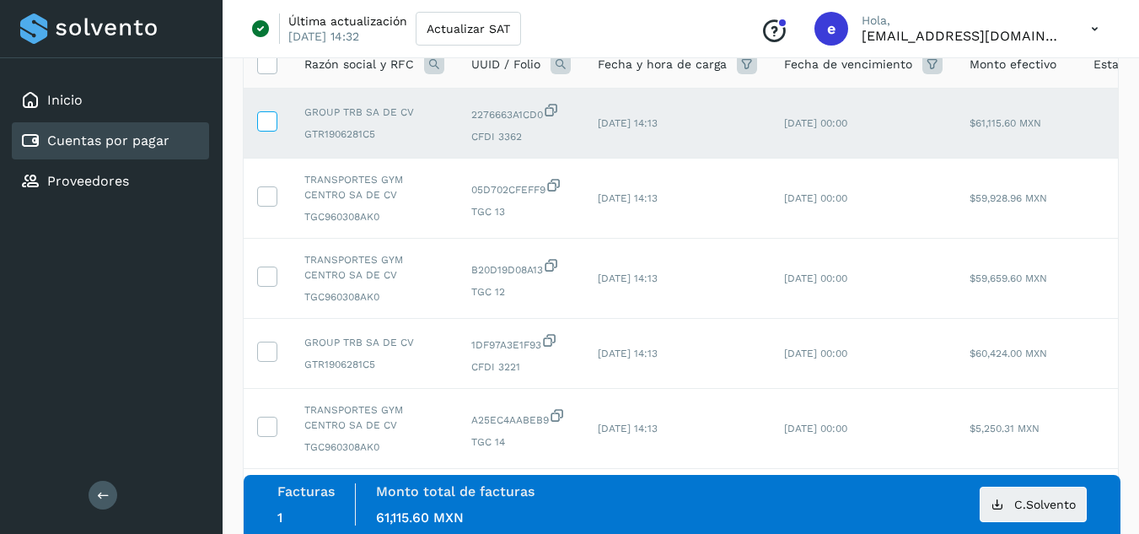
click at [267, 127] on icon at bounding box center [267, 120] width 18 height 18
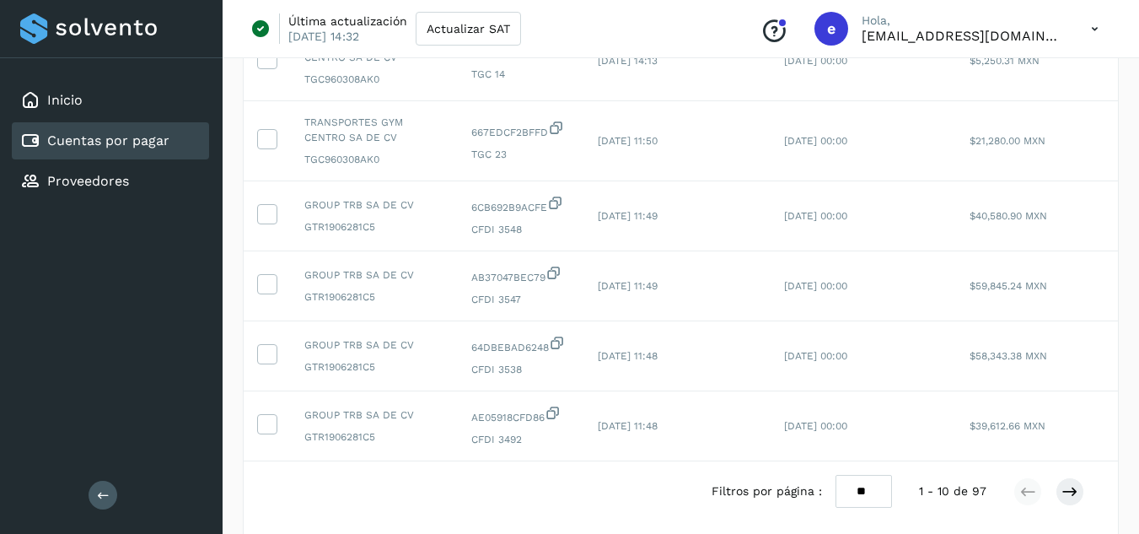
scroll to position [544, 0]
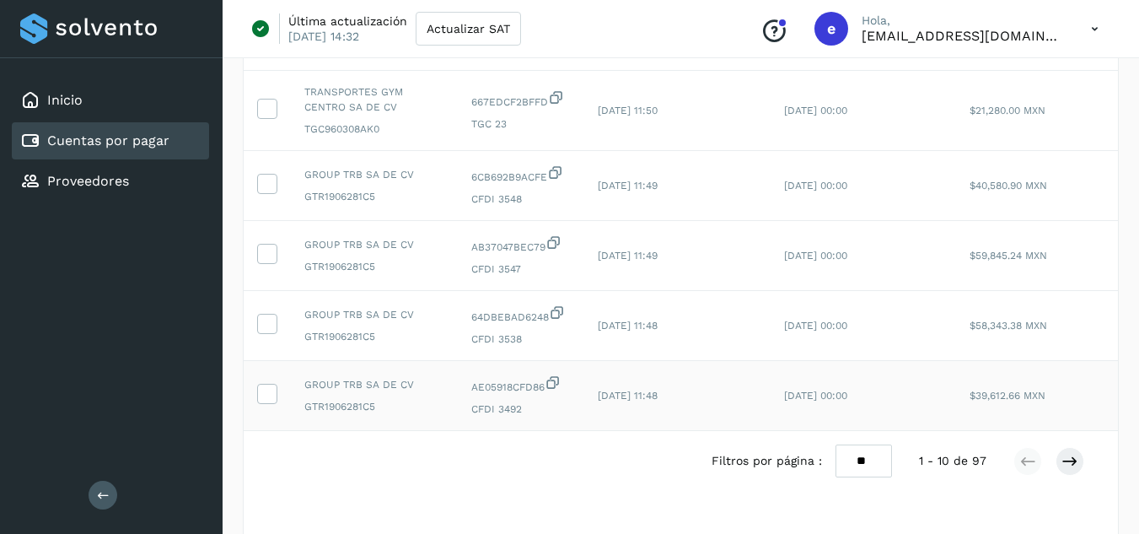
click at [485, 397] on div "AE05918CFD86 CFDI 3492" at bounding box center [520, 395] width 99 height 42
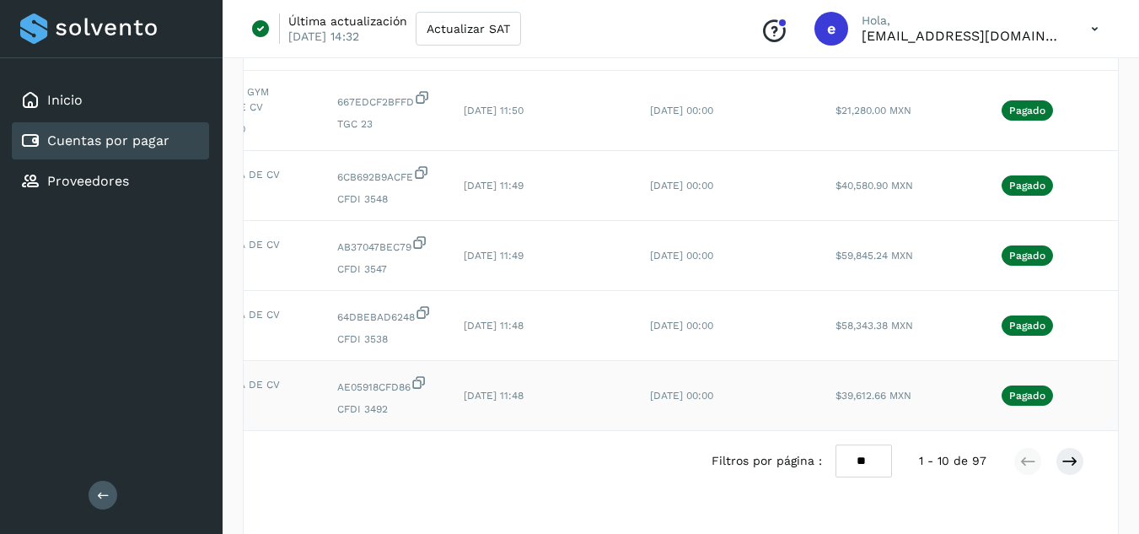
scroll to position [0, 169]
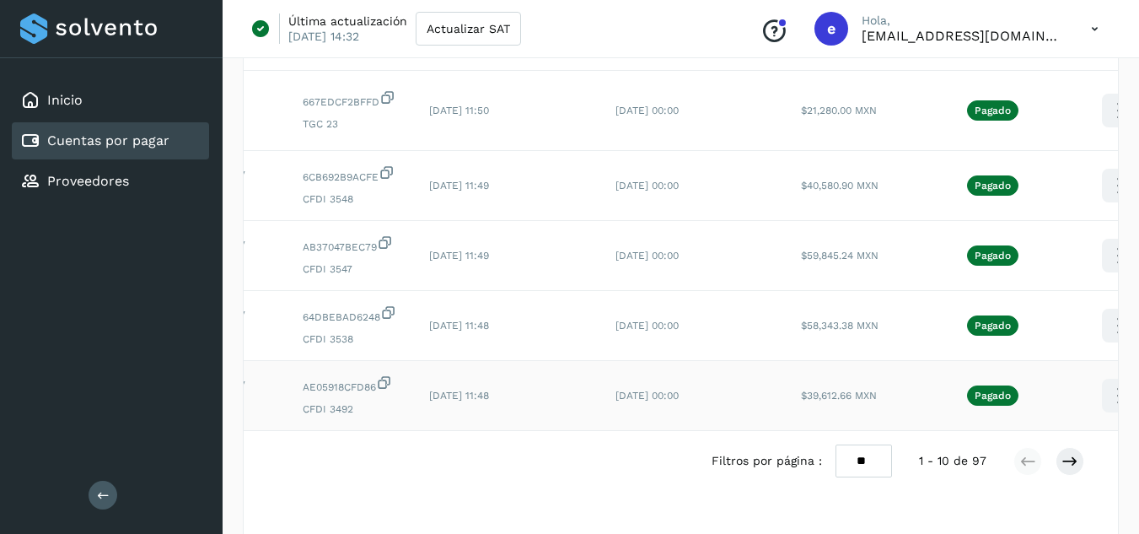
click at [1105, 393] on icon at bounding box center [1119, 396] width 40 height 40
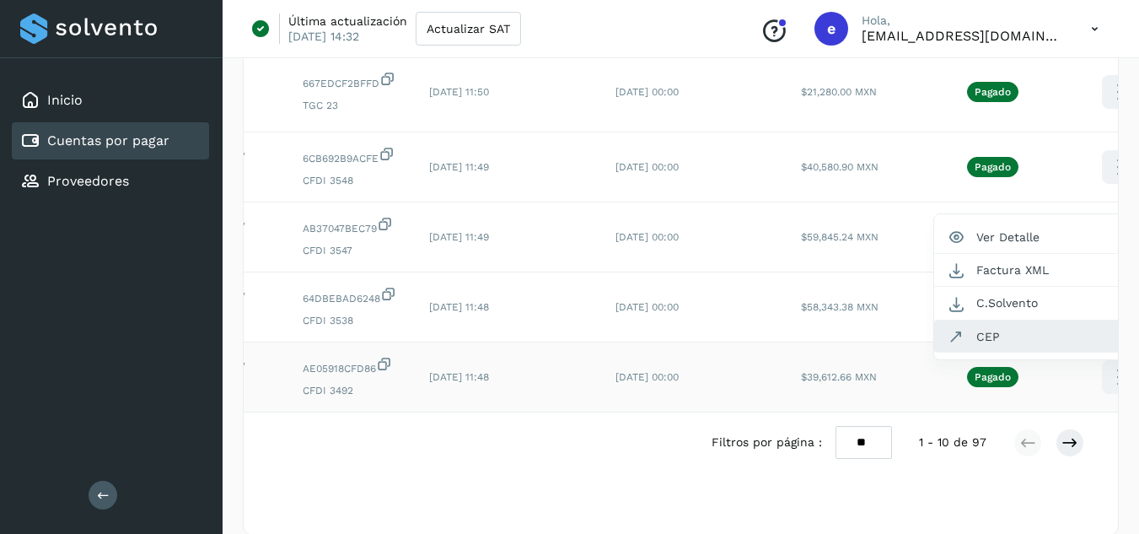
click at [1024, 344] on button "CEP" at bounding box center [1034, 336] width 201 height 32
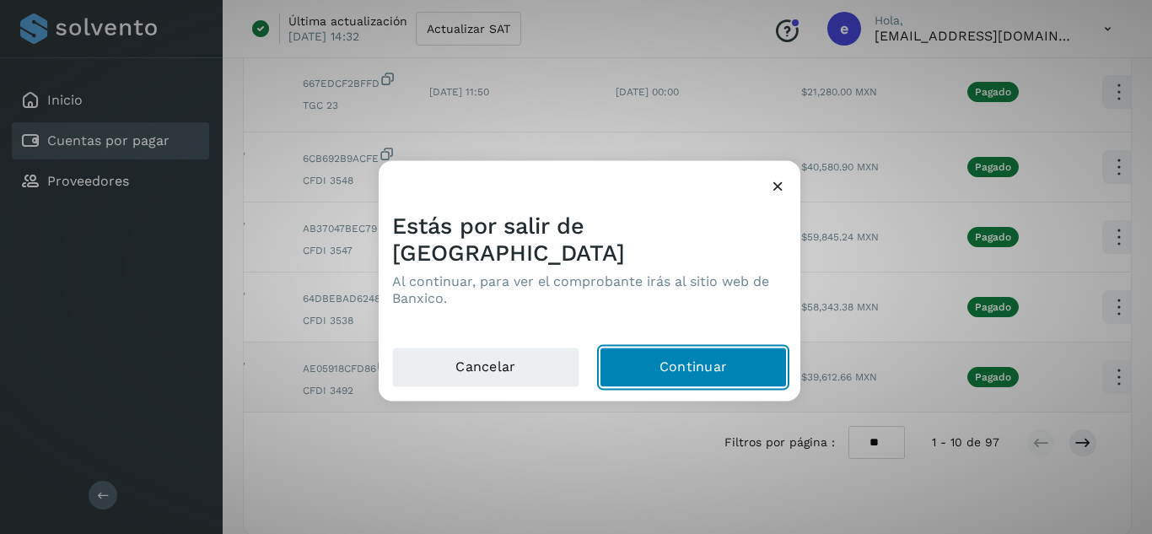
click at [641, 358] on button "Continuar" at bounding box center [693, 367] width 187 height 40
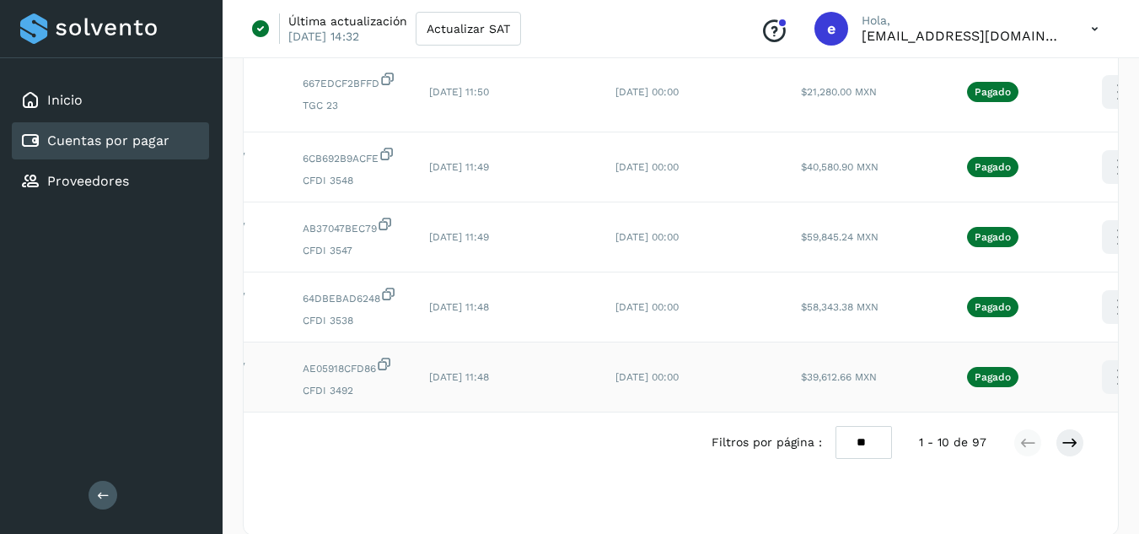
click at [772, 343] on td "[DATE] 00:00" at bounding box center [695, 377] width 186 height 70
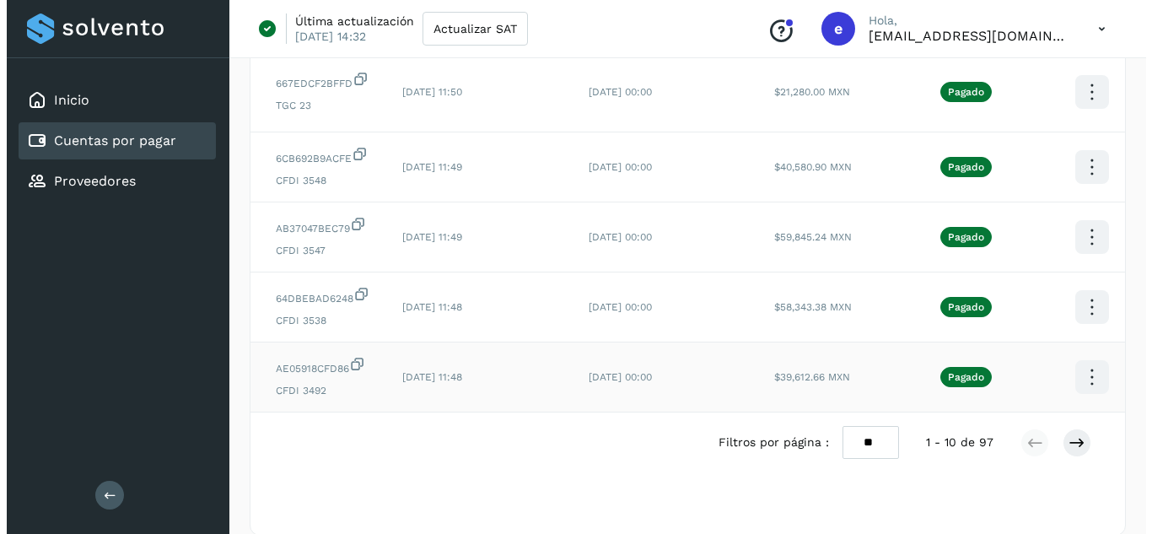
scroll to position [0, 205]
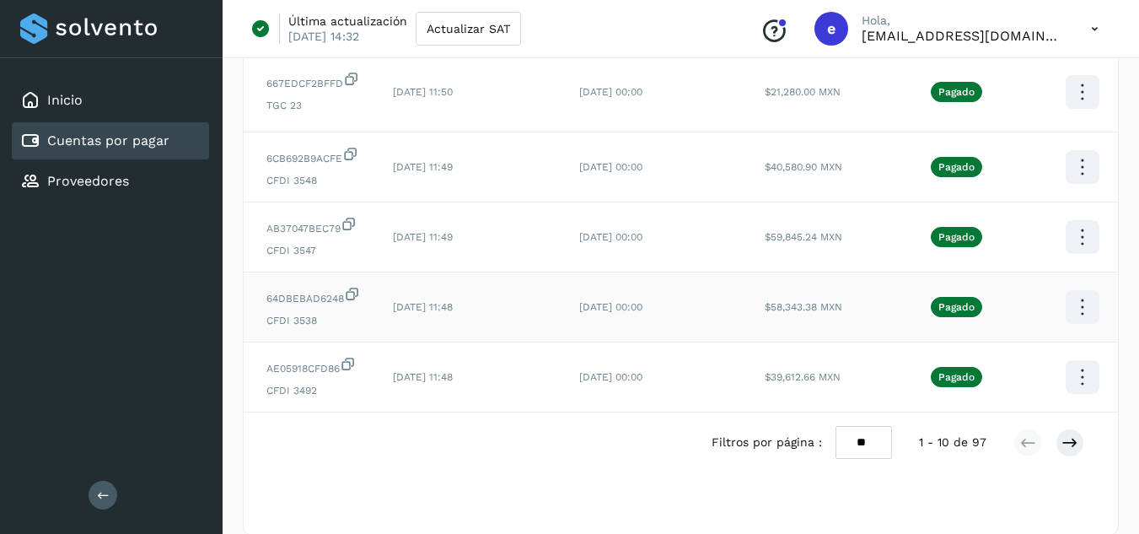
click at [1083, 310] on icon at bounding box center [1082, 308] width 40 height 40
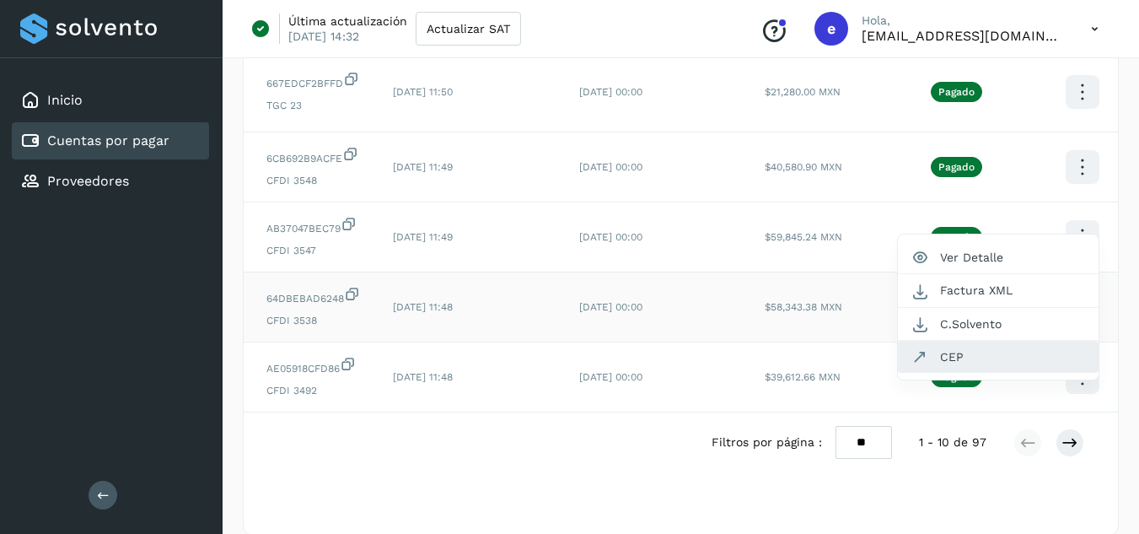
click at [987, 348] on button "CEP" at bounding box center [998, 357] width 201 height 32
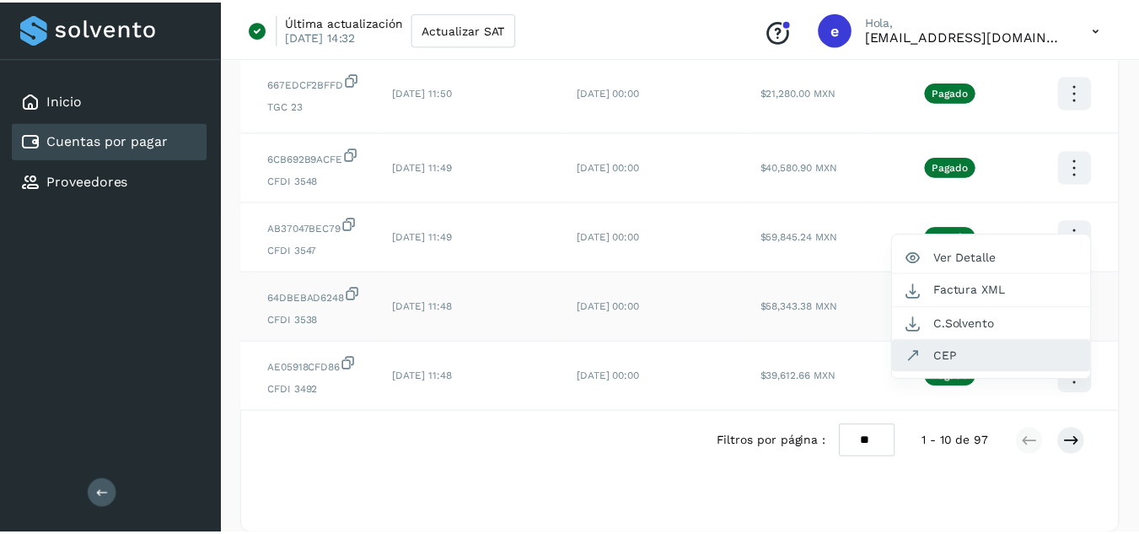
scroll to position [0, 192]
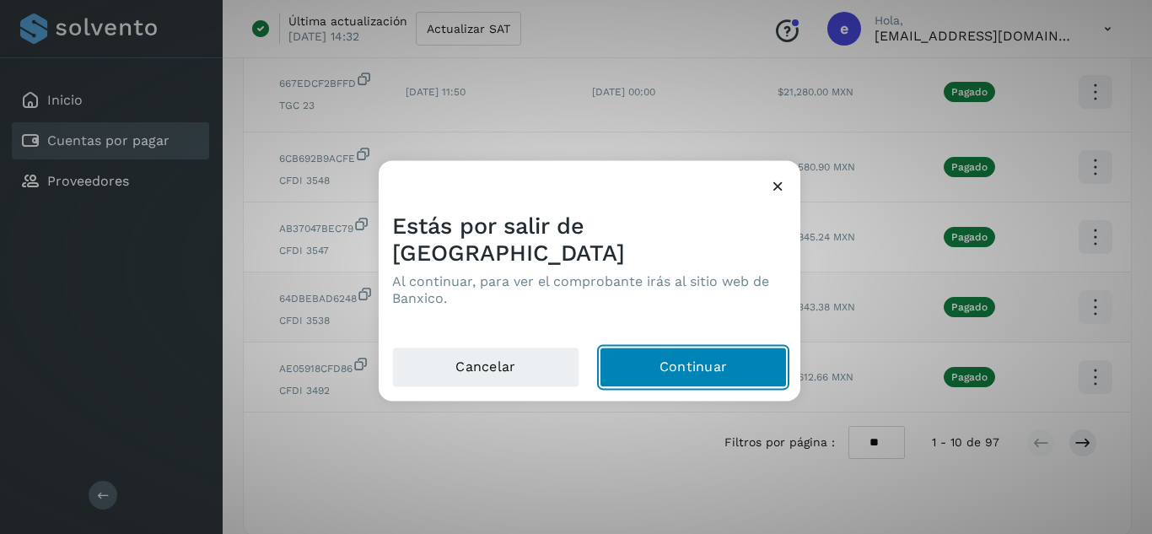
click at [717, 347] on button "Continuar" at bounding box center [693, 367] width 187 height 40
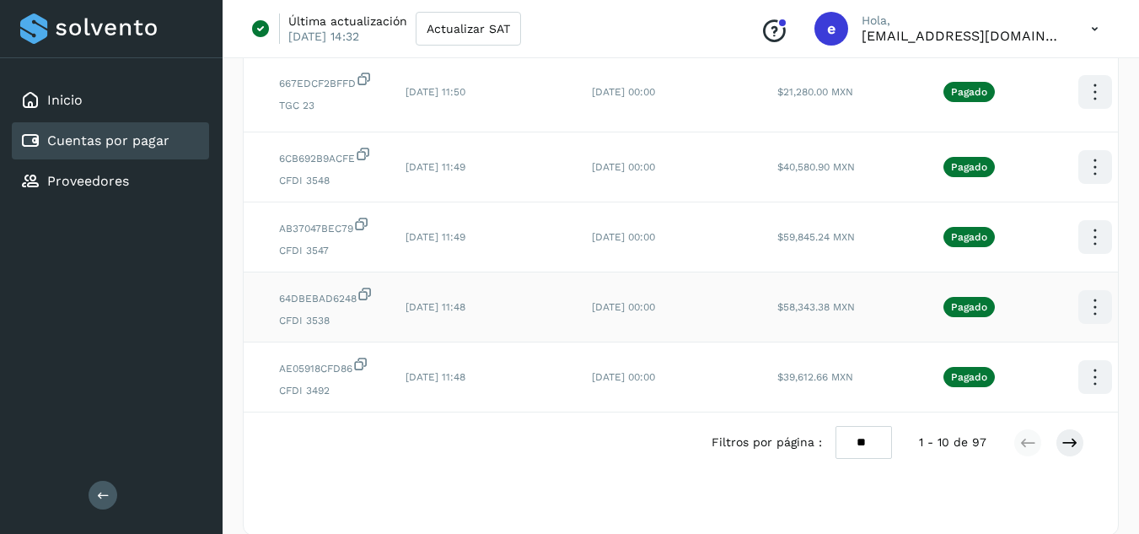
click at [620, 341] on td "[DATE] 00:00" at bounding box center [671, 307] width 186 height 70
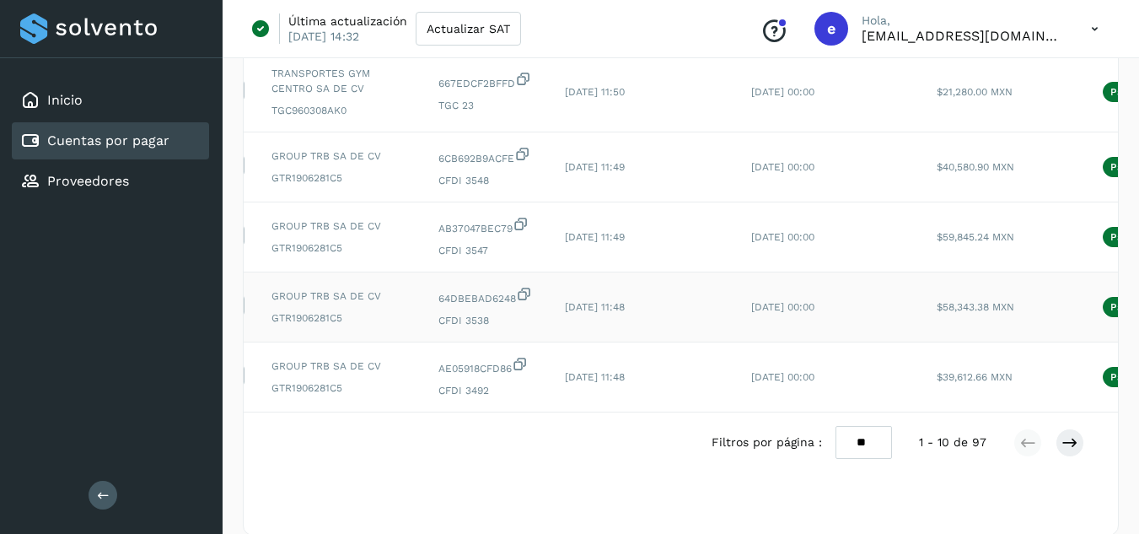
scroll to position [0, 0]
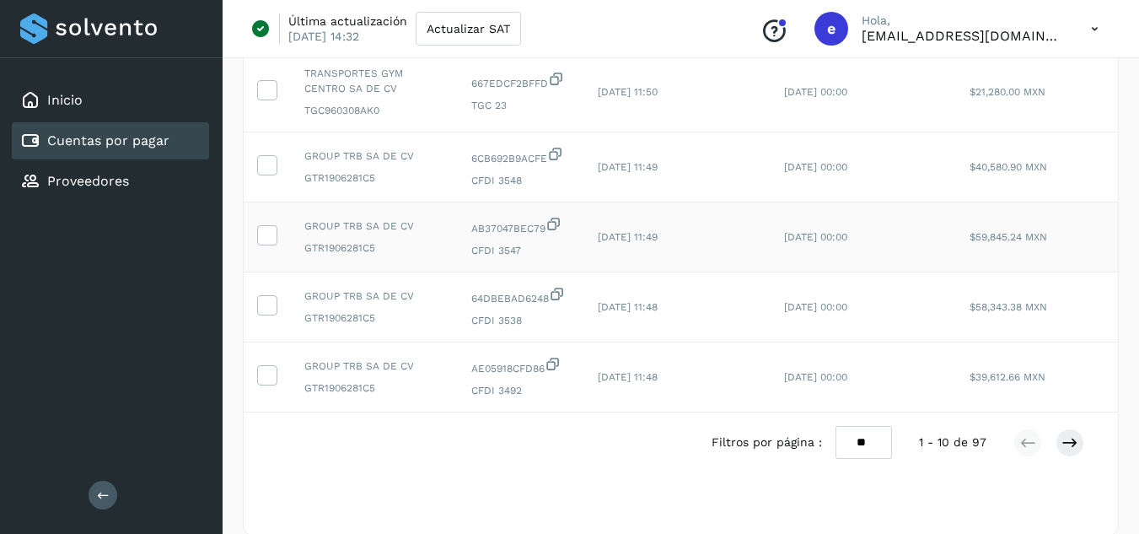
click at [476, 246] on span "CFDI 3547" at bounding box center [520, 250] width 99 height 15
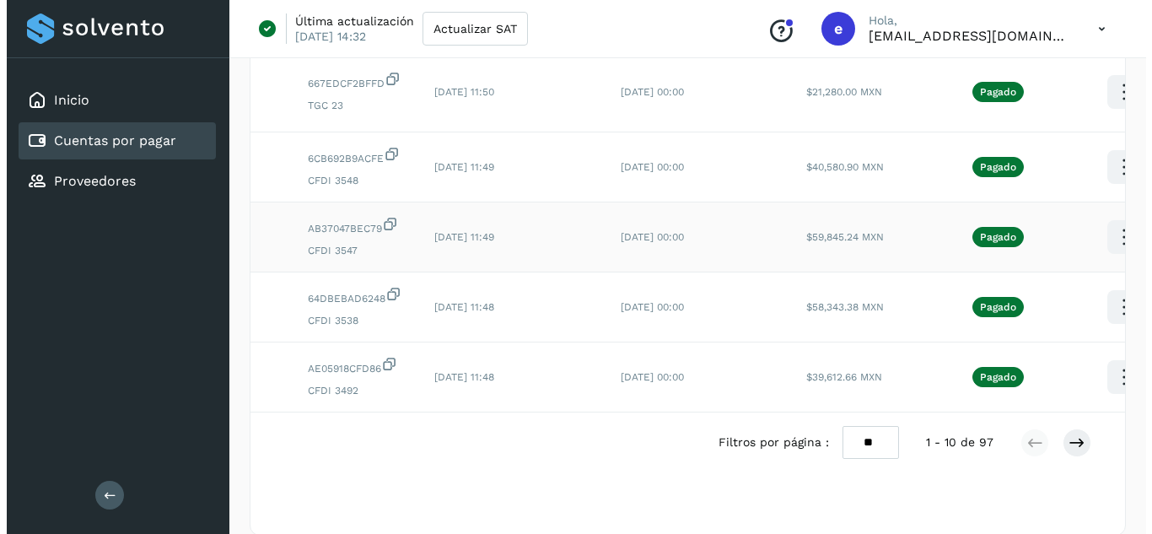
scroll to position [0, 205]
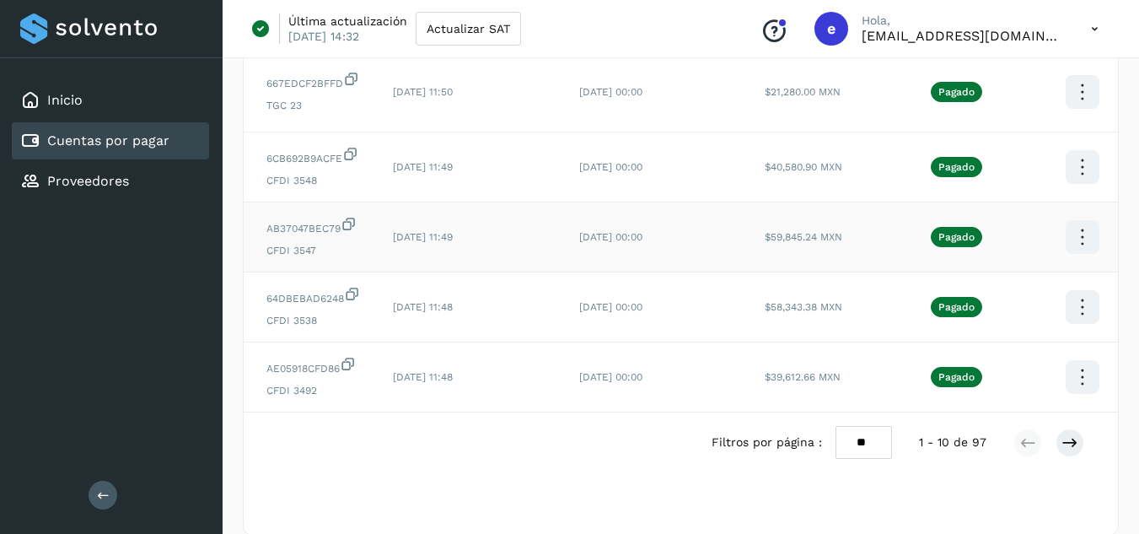
click at [1062, 241] on icon at bounding box center [1082, 238] width 40 height 40
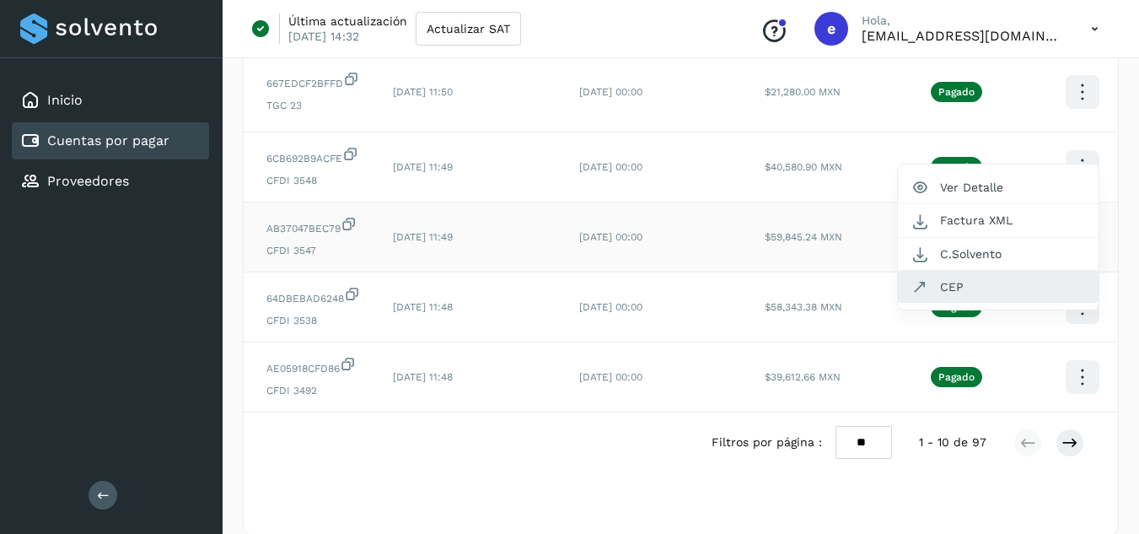
click at [955, 288] on button "CEP" at bounding box center [998, 287] width 201 height 32
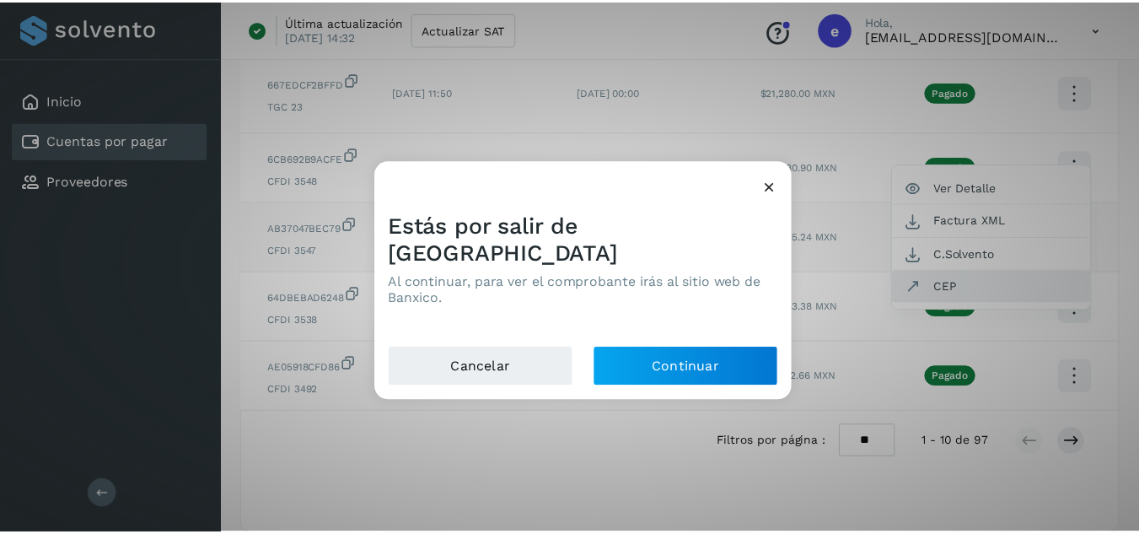
scroll to position [0, 192]
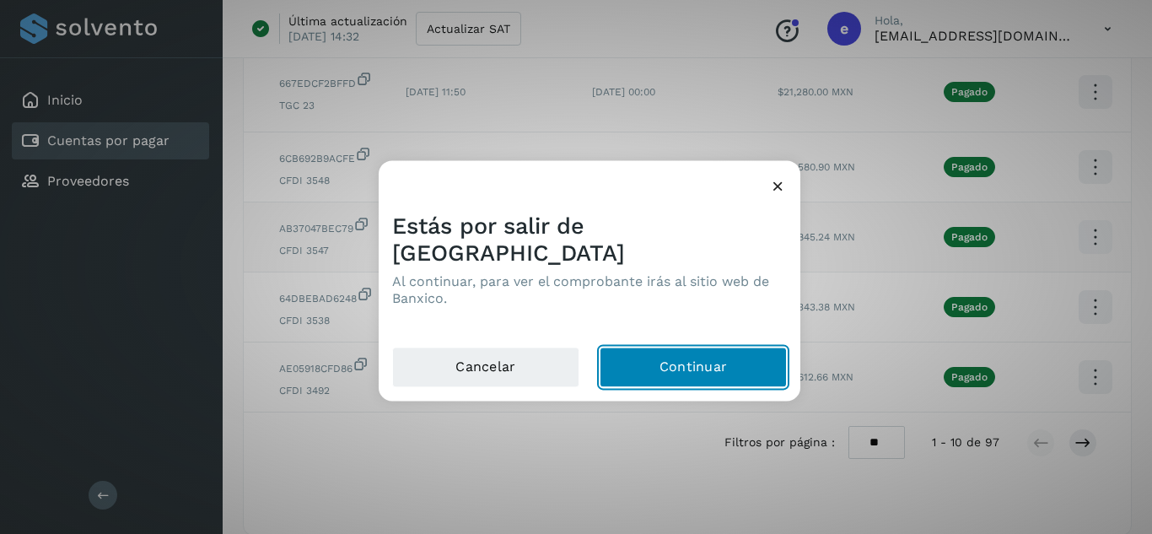
click at [663, 347] on button "Continuar" at bounding box center [693, 367] width 187 height 40
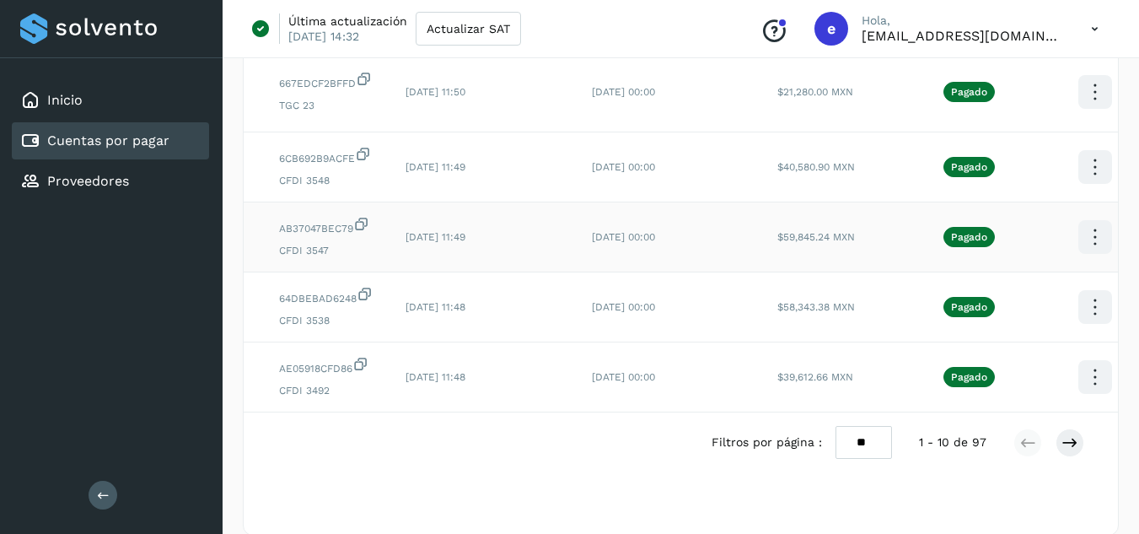
click at [741, 245] on td "[DATE] 00:00" at bounding box center [671, 237] width 186 height 70
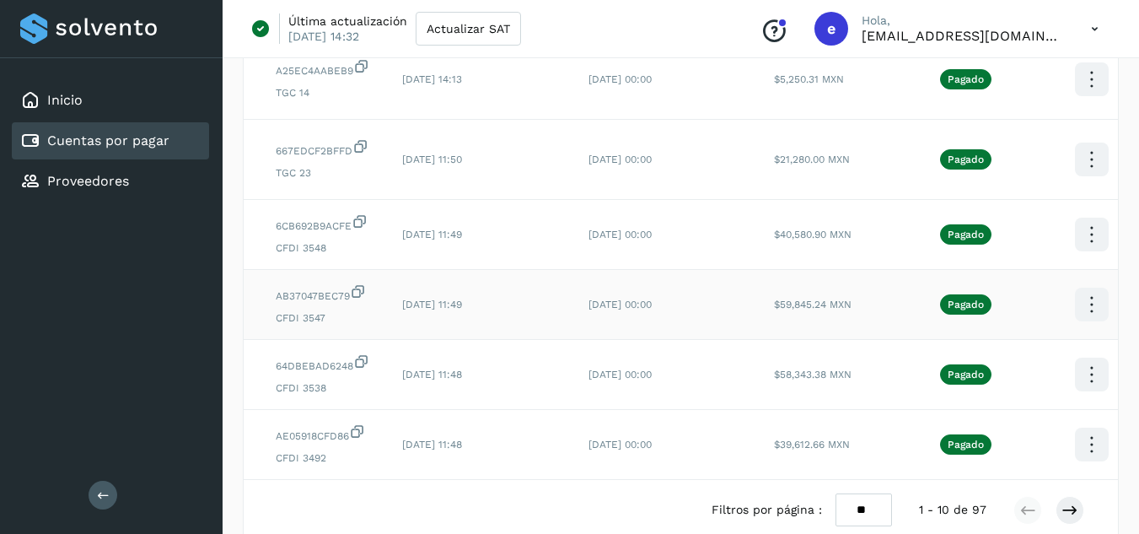
scroll to position [0, 205]
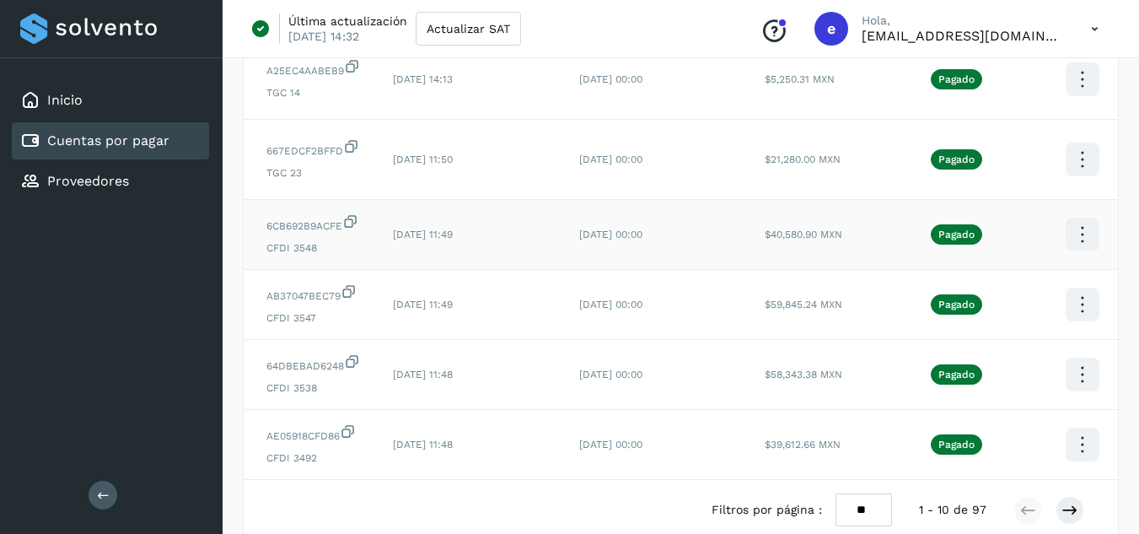
click at [1082, 231] on icon at bounding box center [1082, 235] width 40 height 40
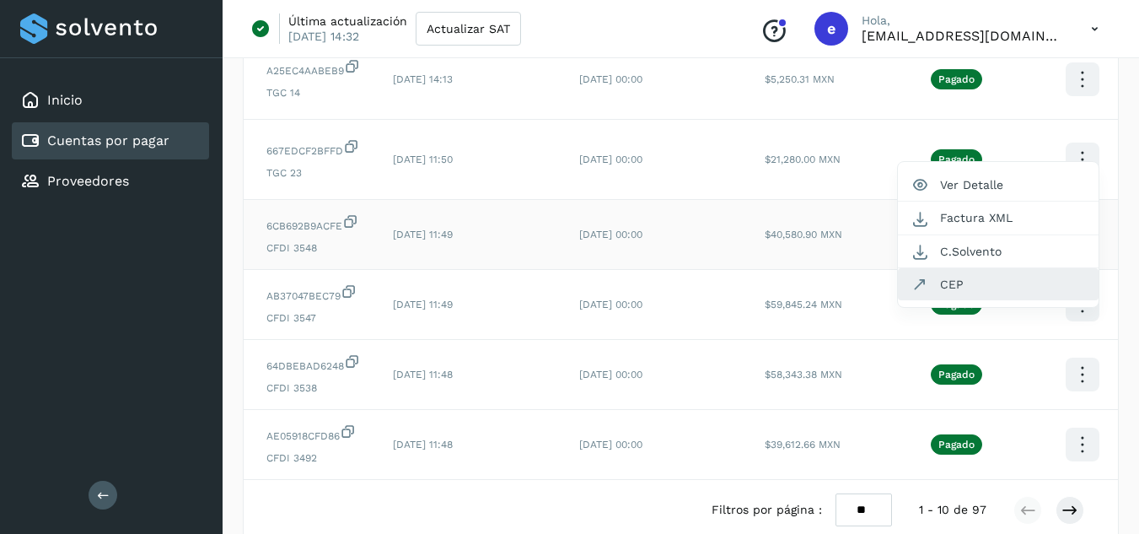
click at [997, 284] on button "CEP" at bounding box center [998, 284] width 201 height 32
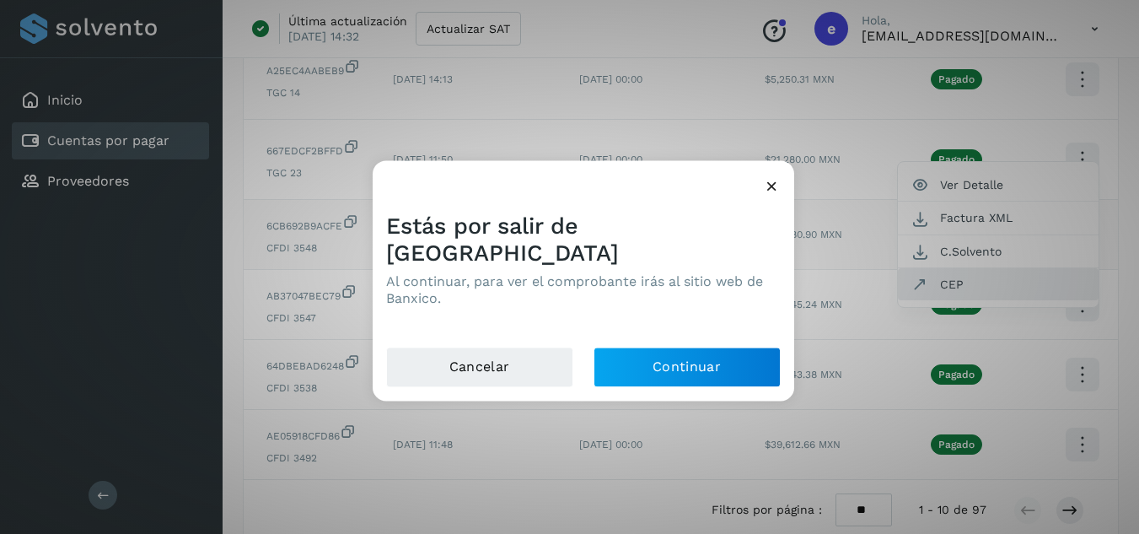
scroll to position [0, 192]
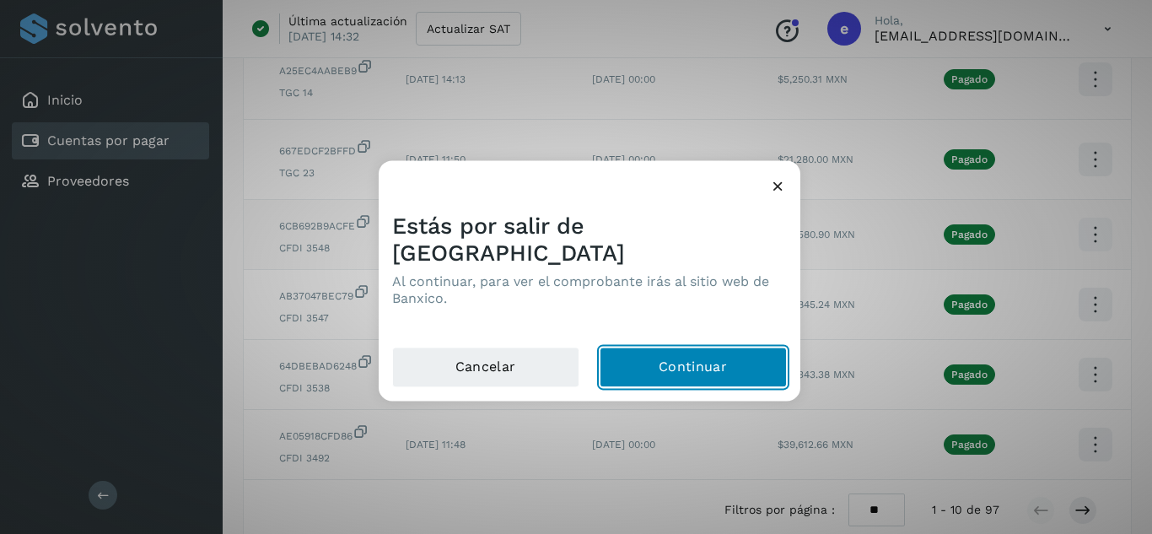
click at [699, 347] on button "Continuar" at bounding box center [693, 367] width 187 height 40
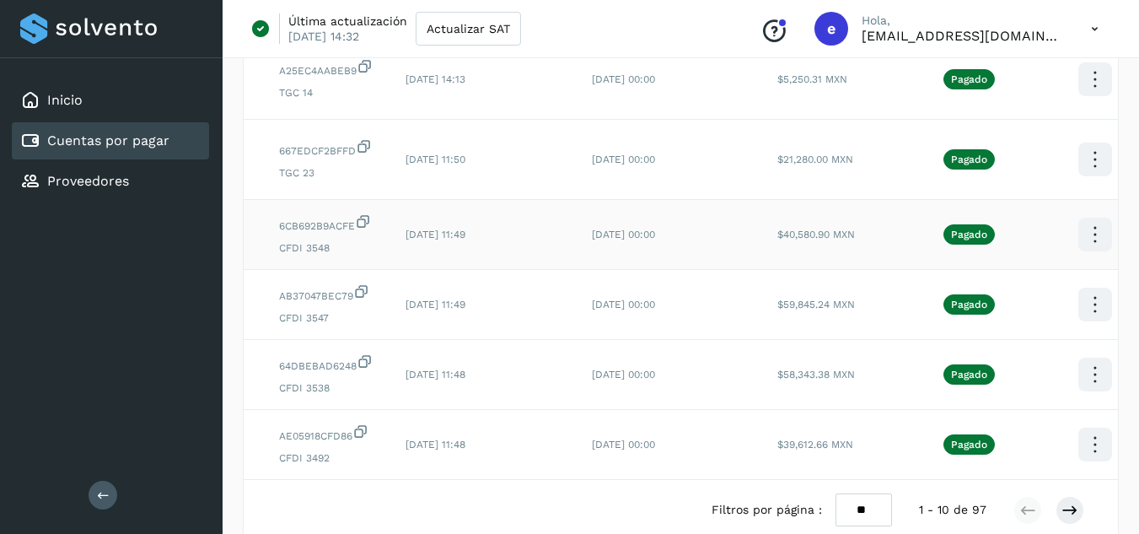
click at [708, 234] on td "[DATE] 00:00" at bounding box center [671, 235] width 186 height 70
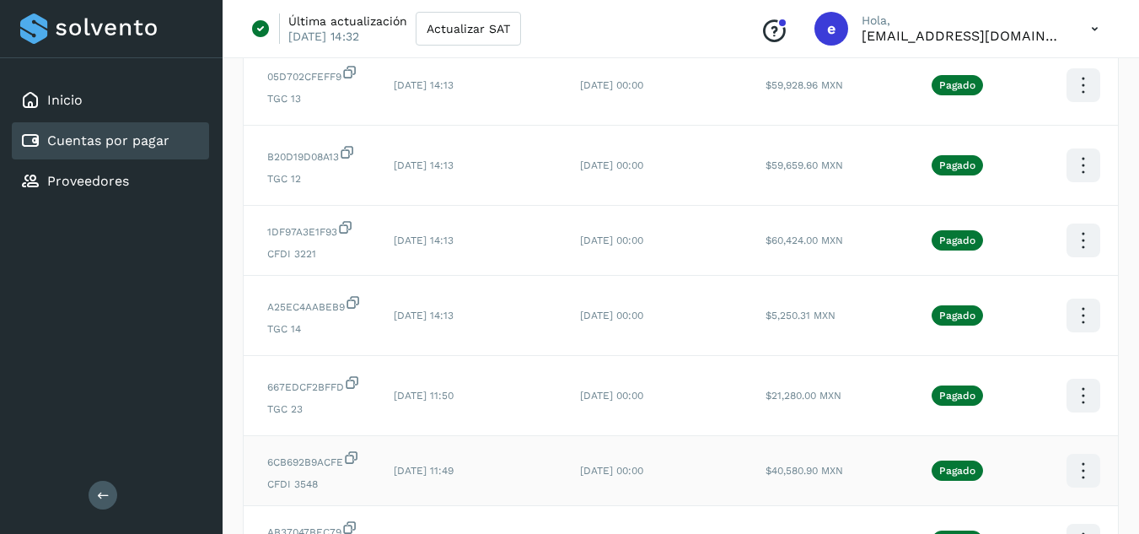
scroll to position [0, 205]
click at [1062, 238] on icon at bounding box center [1082, 241] width 40 height 40
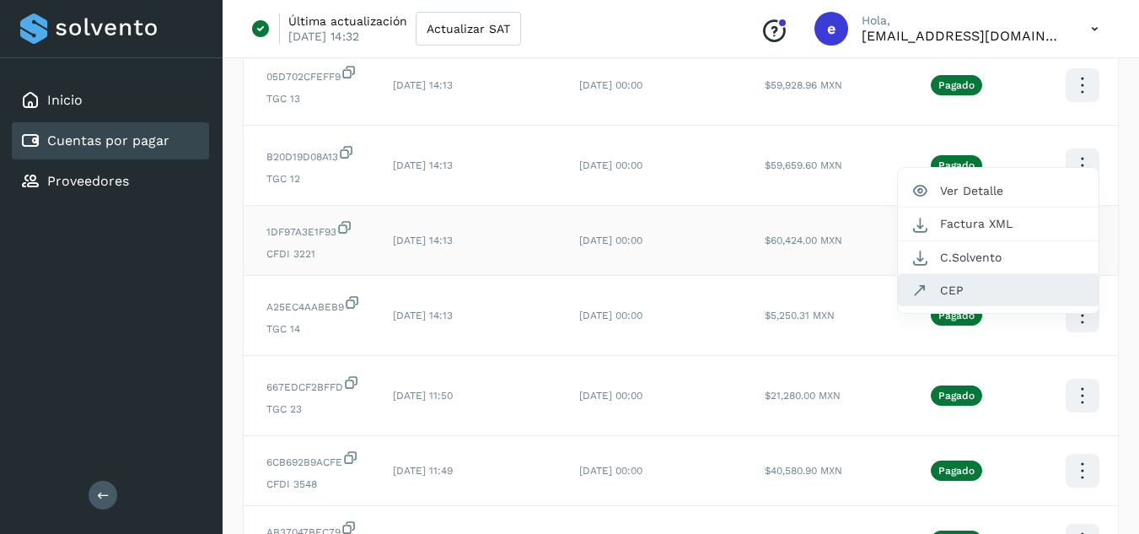
click at [934, 304] on button "CEP" at bounding box center [998, 290] width 201 height 32
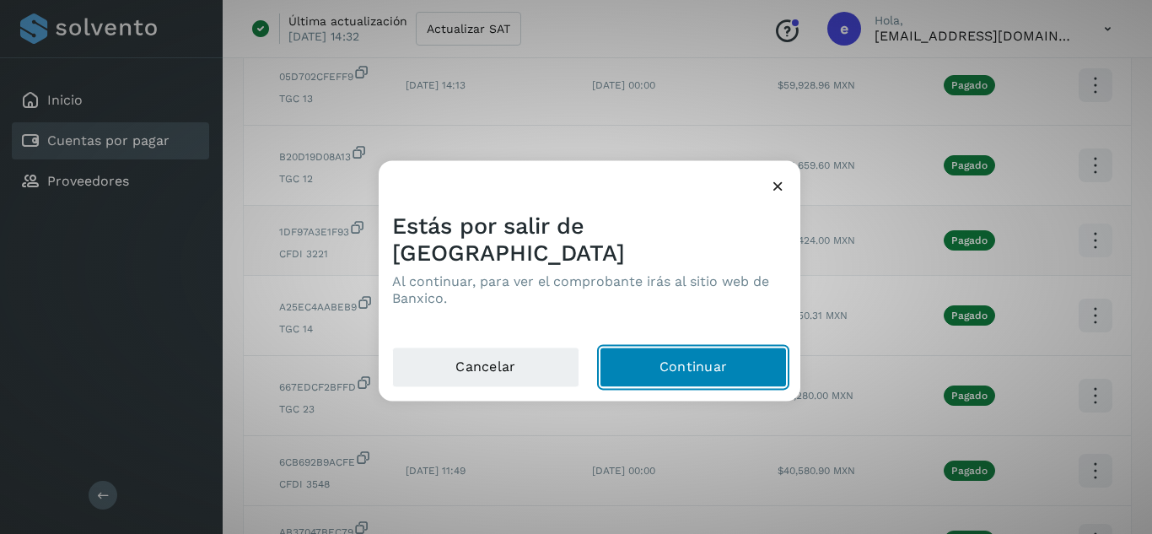
click at [710, 366] on button "Continuar" at bounding box center [693, 367] width 187 height 40
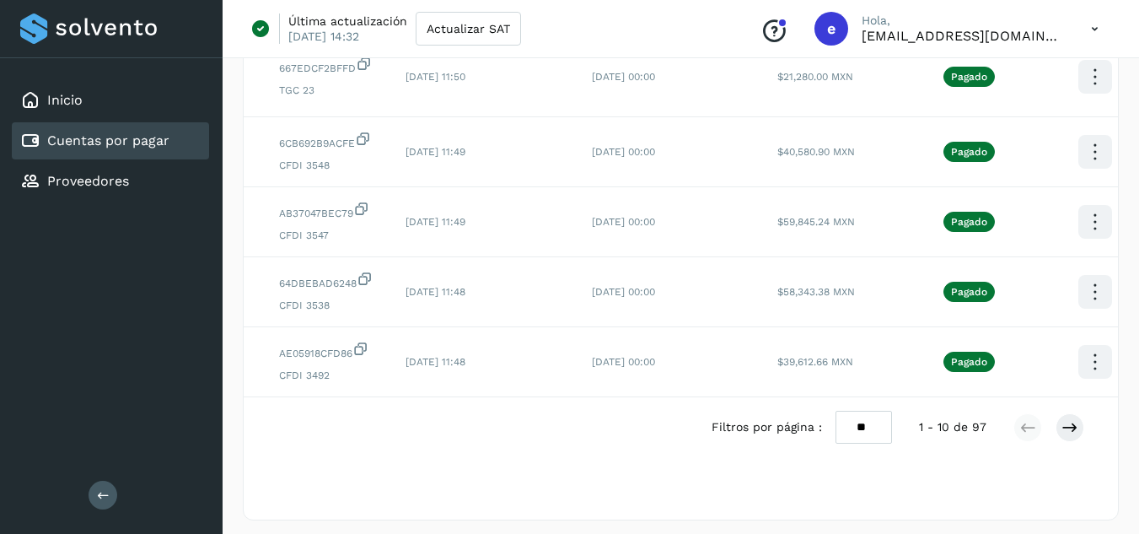
scroll to position [590, 0]
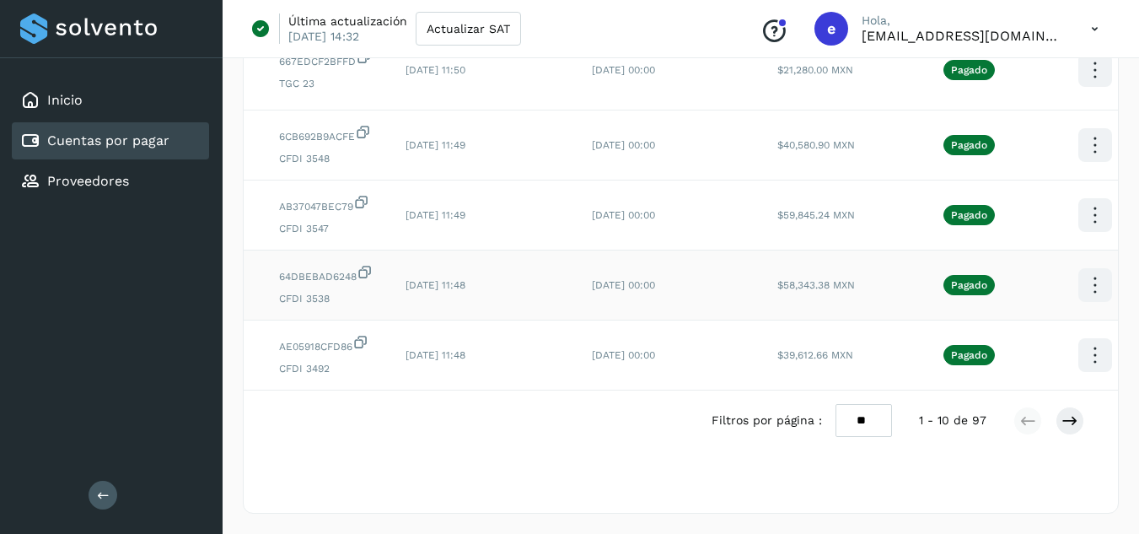
click at [727, 265] on td "[DATE] 00:00" at bounding box center [671, 285] width 186 height 70
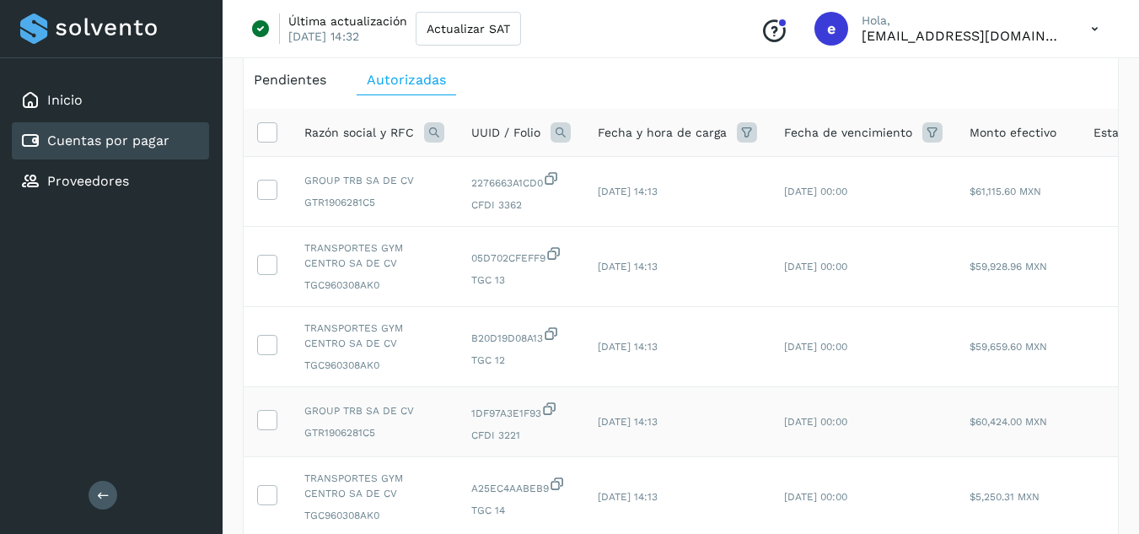
scroll to position [51, 0]
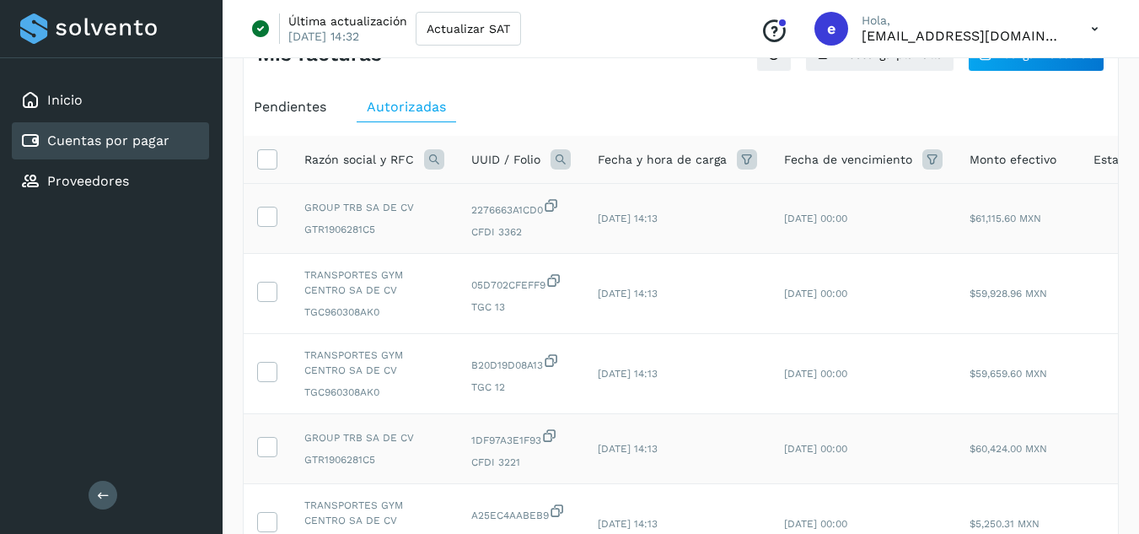
click at [712, 232] on td "[DATE] 14:13" at bounding box center [677, 219] width 186 height 70
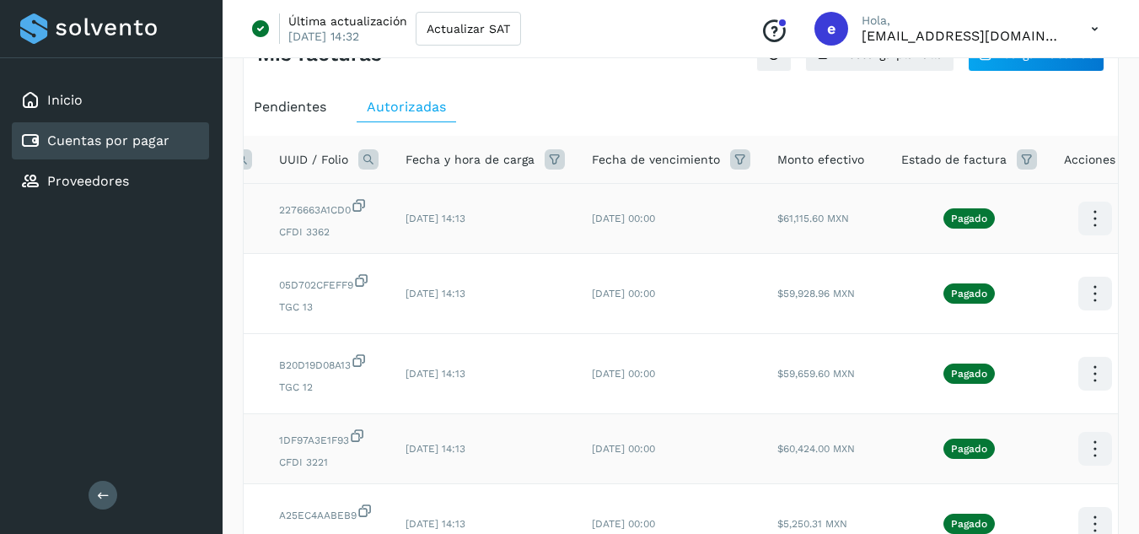
scroll to position [0, 205]
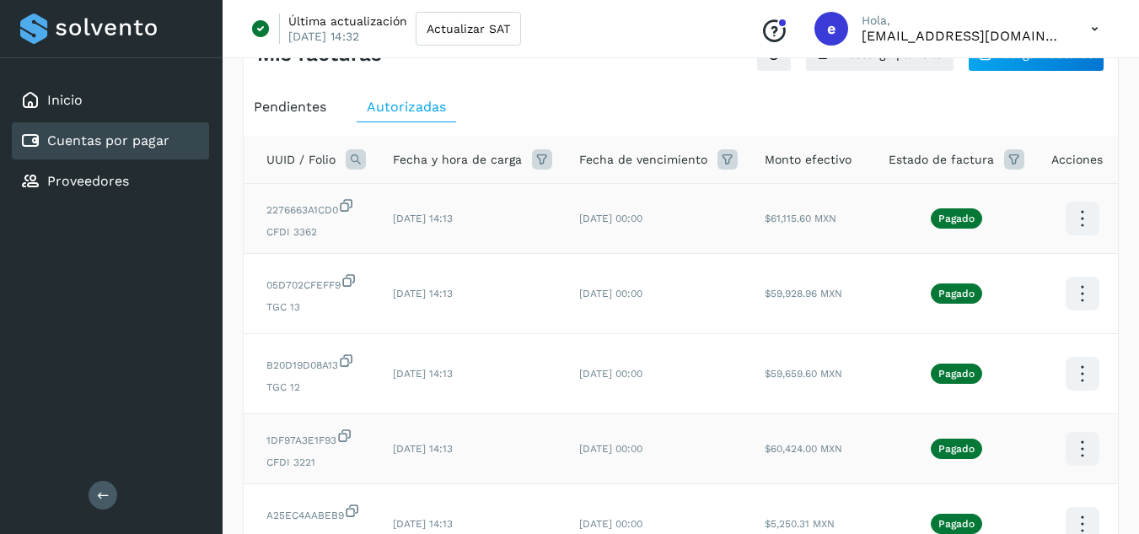
click at [1073, 213] on icon at bounding box center [1082, 219] width 40 height 40
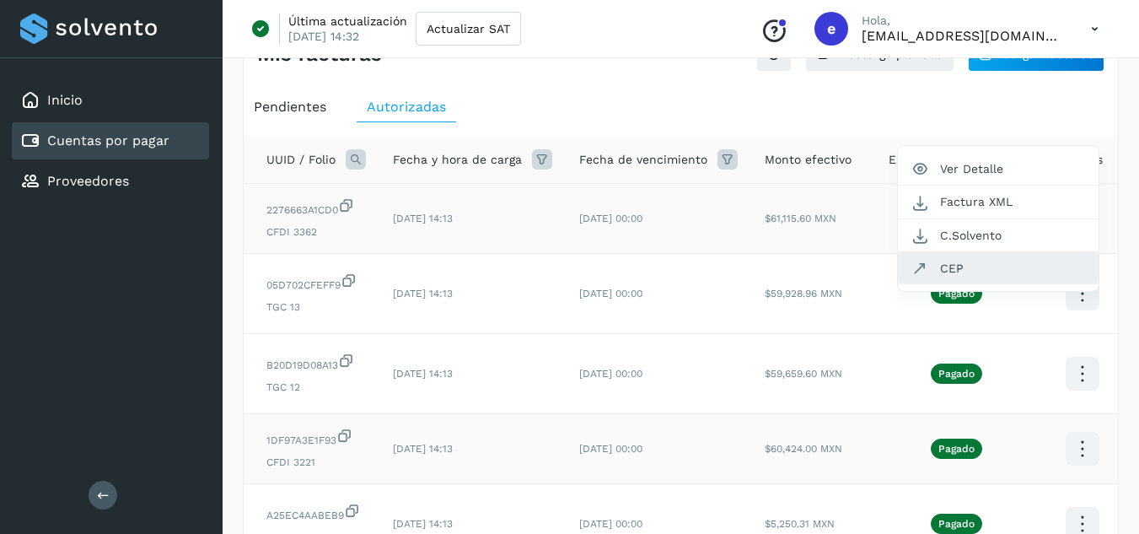
click at [1015, 261] on button "CEP" at bounding box center [998, 268] width 201 height 32
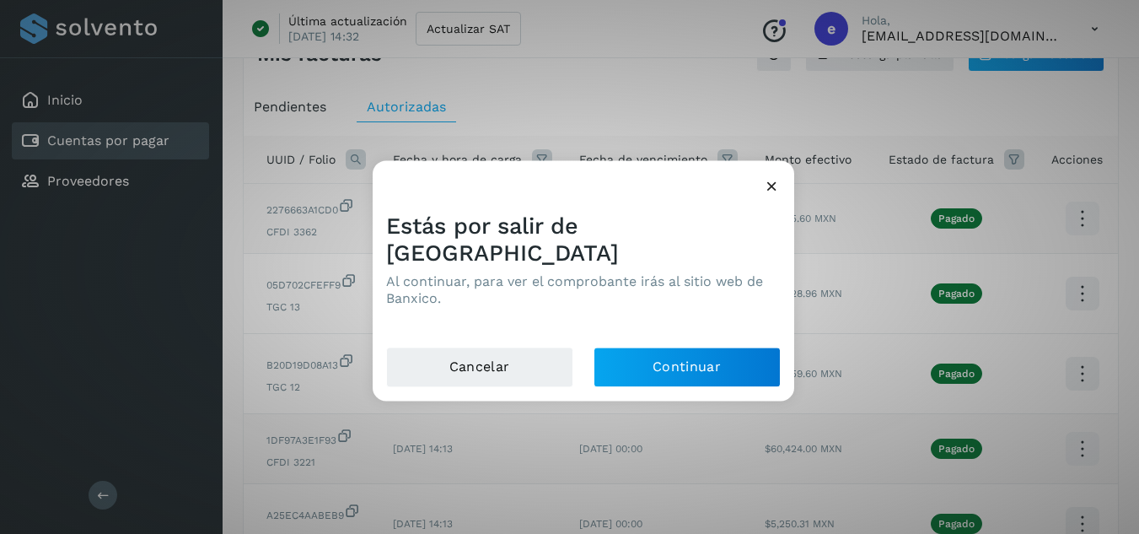
scroll to position [0, 192]
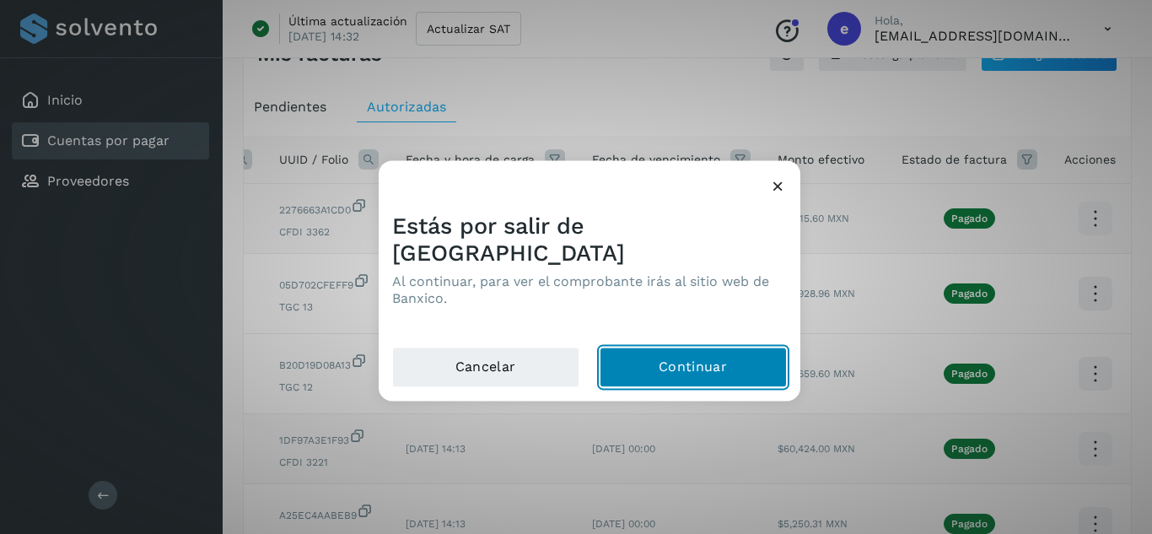
click at [731, 347] on button "Continuar" at bounding box center [693, 367] width 187 height 40
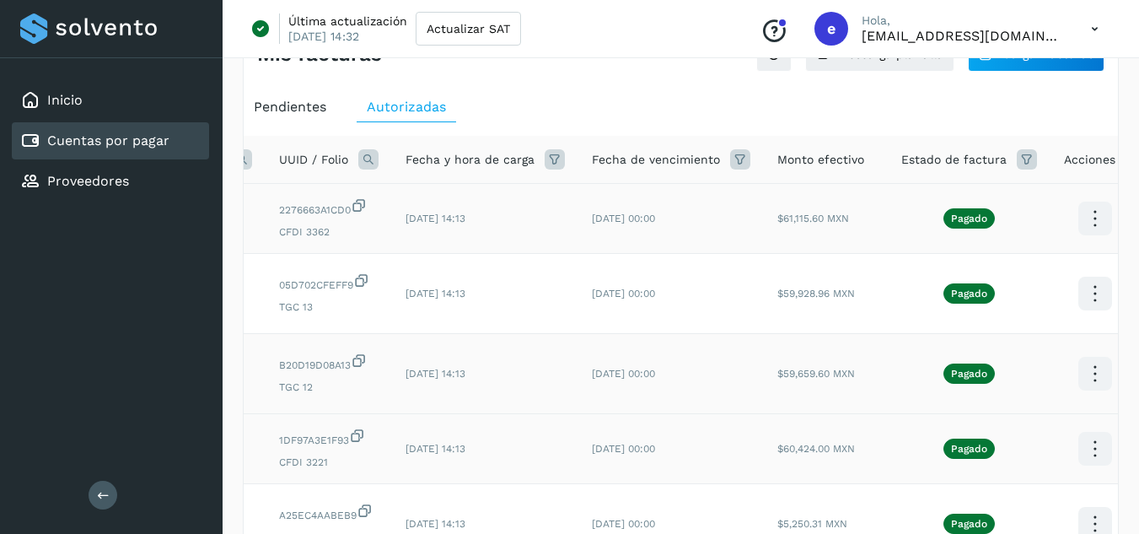
click at [766, 390] on td "$59,659.60 MXN" at bounding box center [826, 374] width 124 height 80
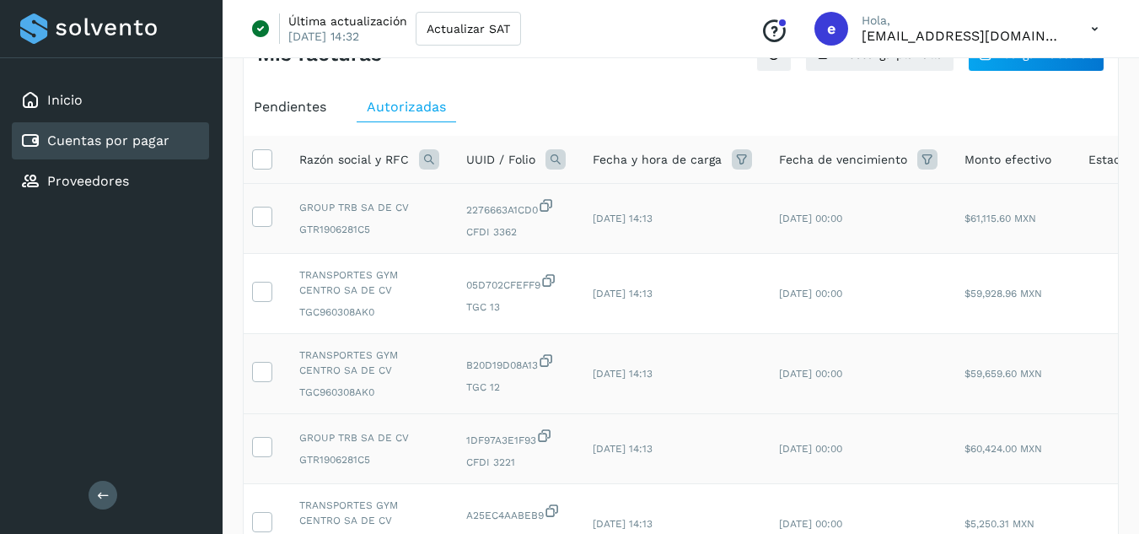
scroll to position [0, 0]
click at [467, 298] on td "05D702CFEFF9 TGC 13" at bounding box center [521, 294] width 126 height 80
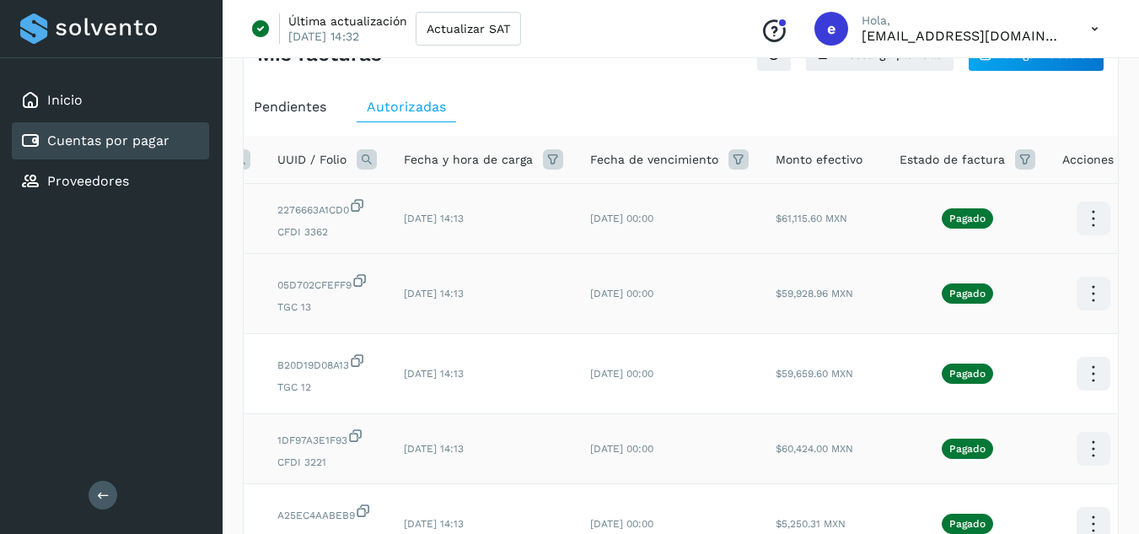
scroll to position [0, 205]
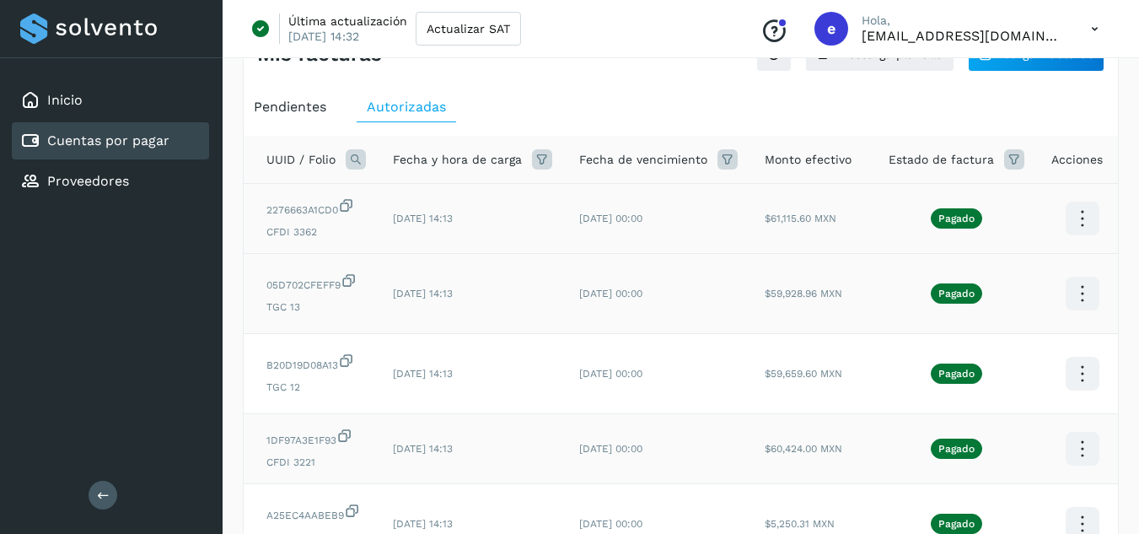
click at [631, 304] on td "[DATE] 00:00" at bounding box center [659, 294] width 186 height 80
click at [1064, 293] on icon at bounding box center [1082, 294] width 40 height 40
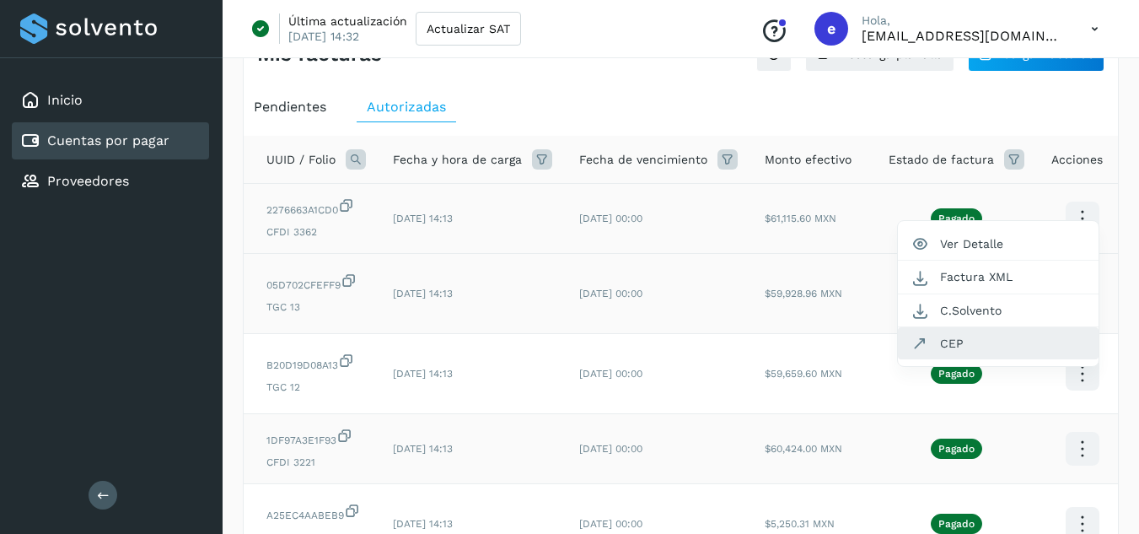
click at [979, 339] on button "CEP" at bounding box center [998, 343] width 201 height 32
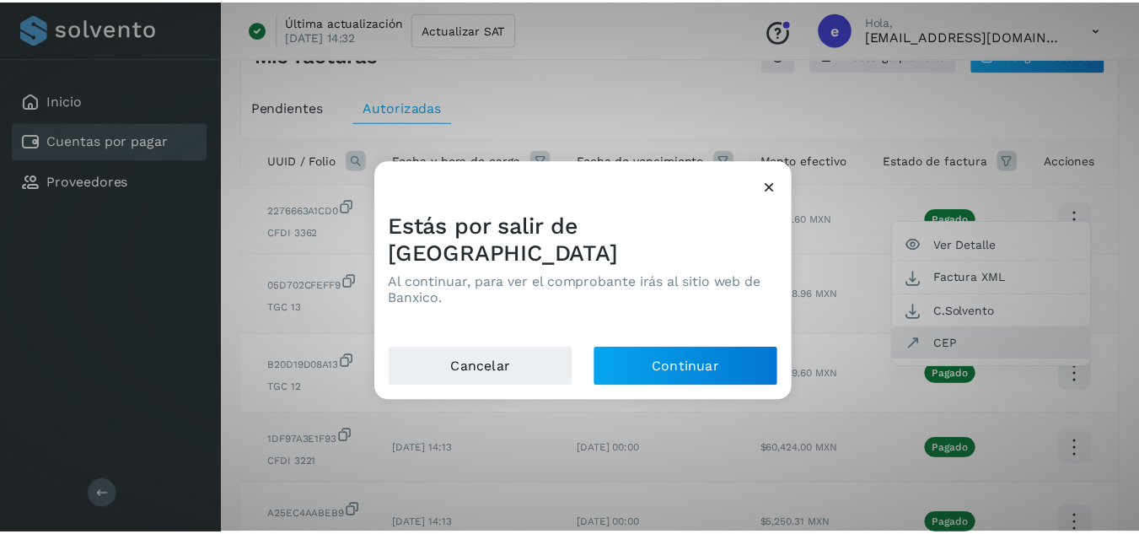
scroll to position [0, 192]
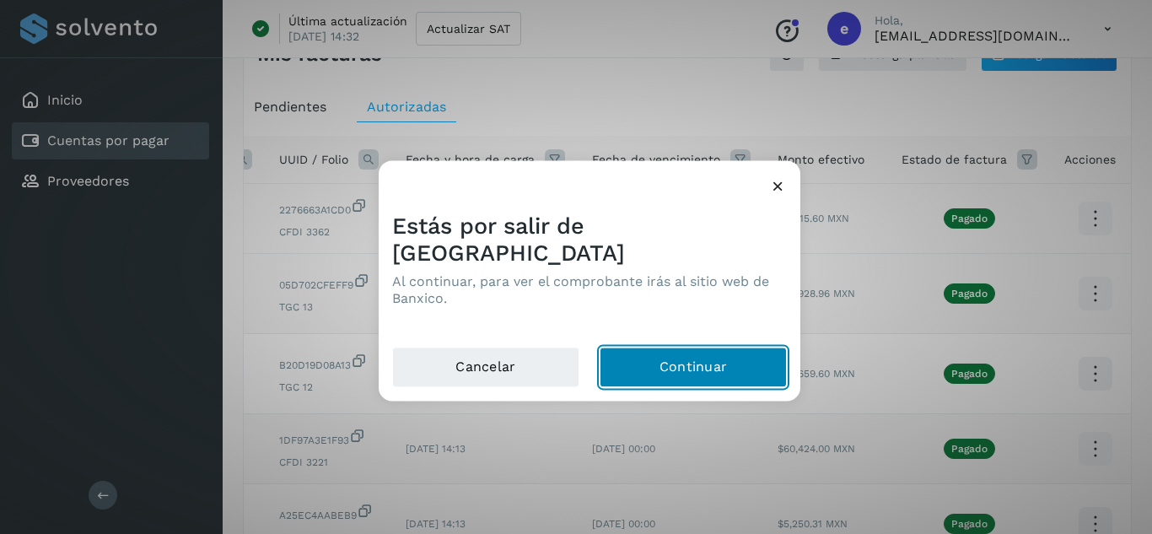
click at [672, 348] on button "Continuar" at bounding box center [693, 367] width 187 height 40
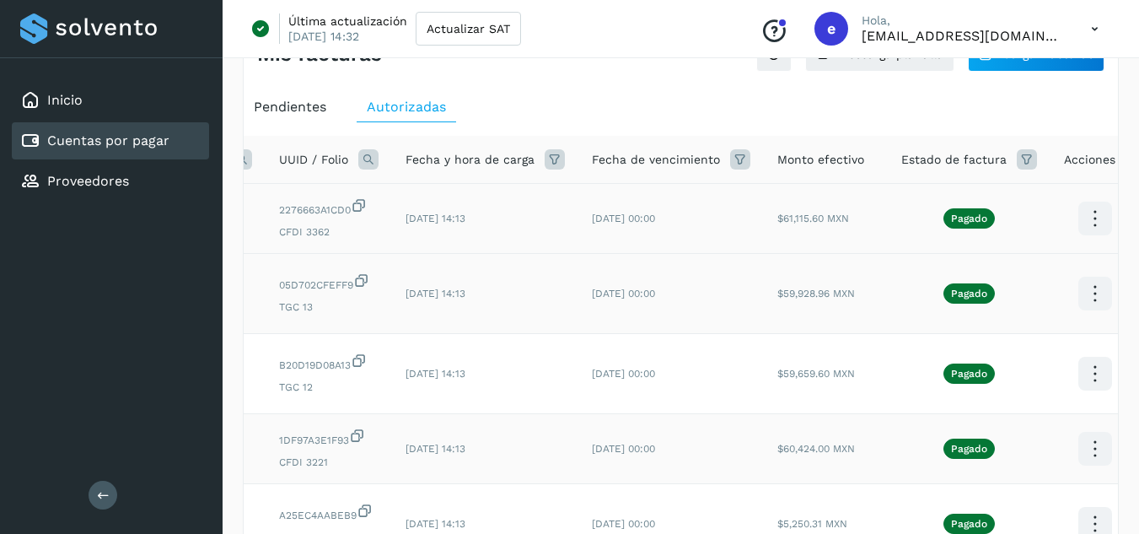
click at [573, 247] on td "[DATE] 14:13" at bounding box center [485, 219] width 186 height 70
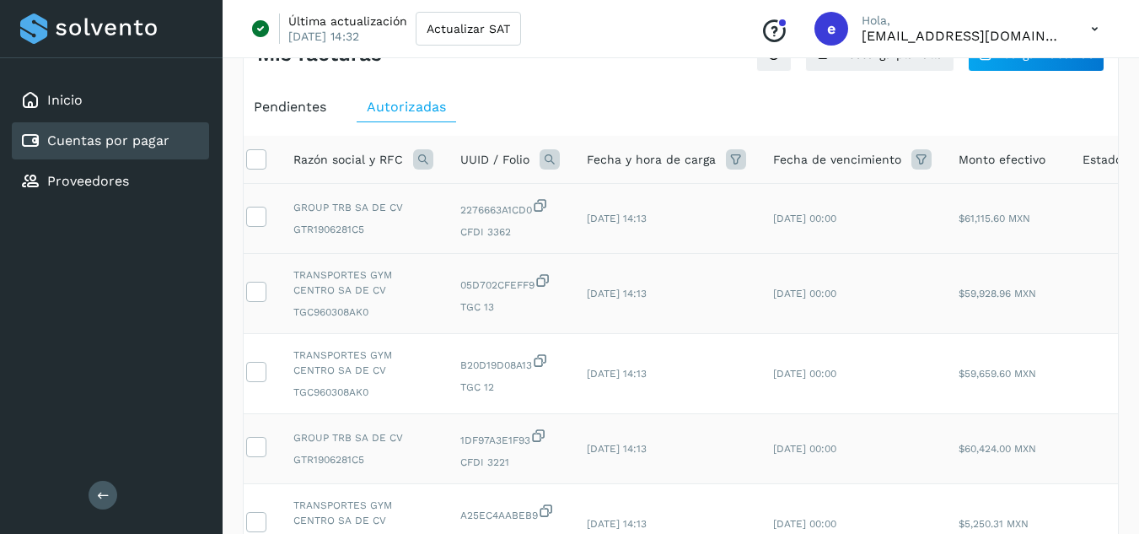
scroll to position [0, 0]
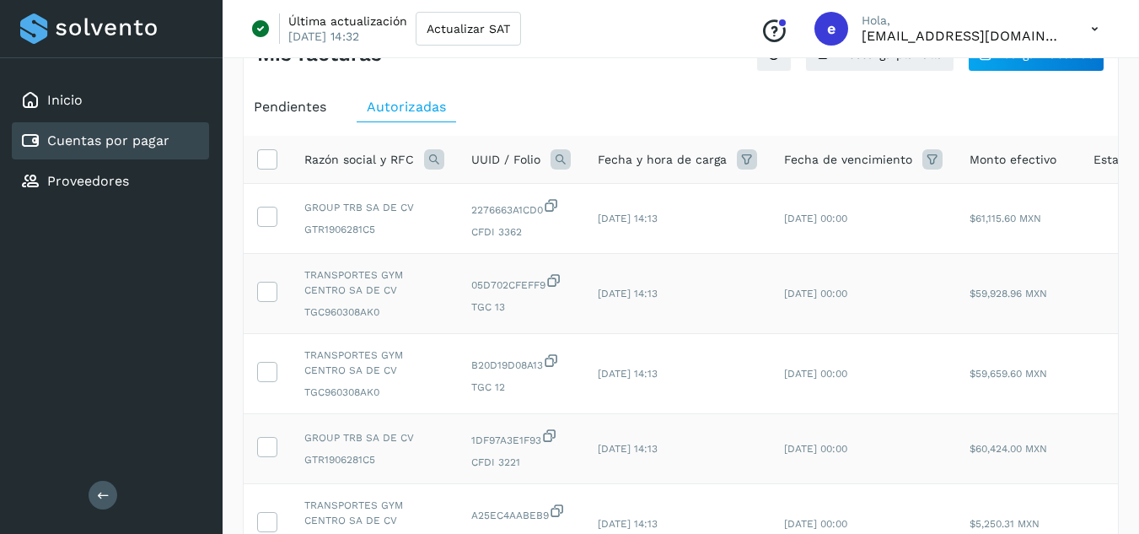
click at [365, 367] on span "TRANSPORTES GYM CENTRO SA DE CV" at bounding box center [374, 362] width 140 height 30
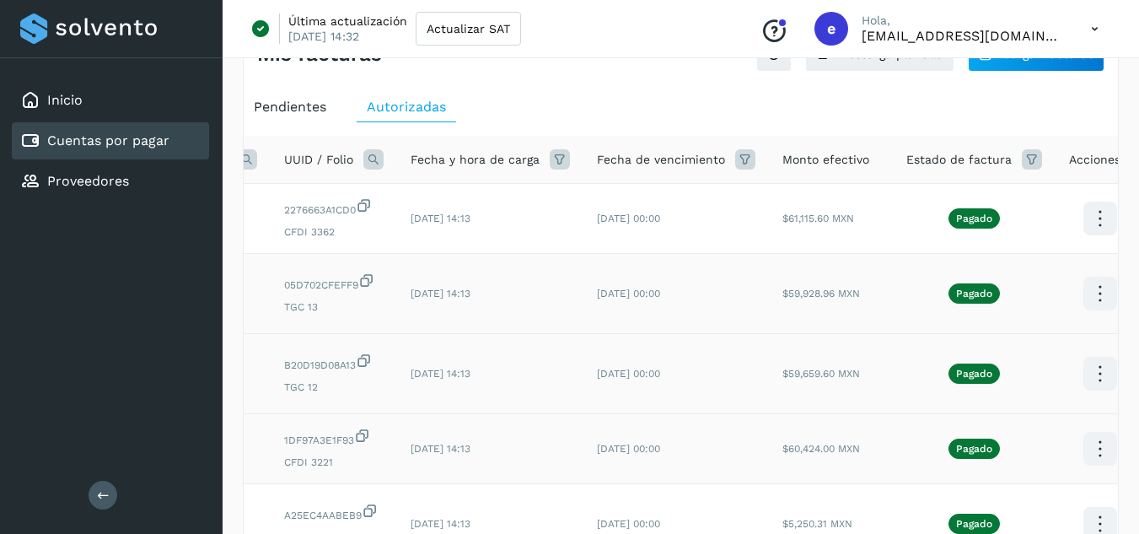
scroll to position [0, 205]
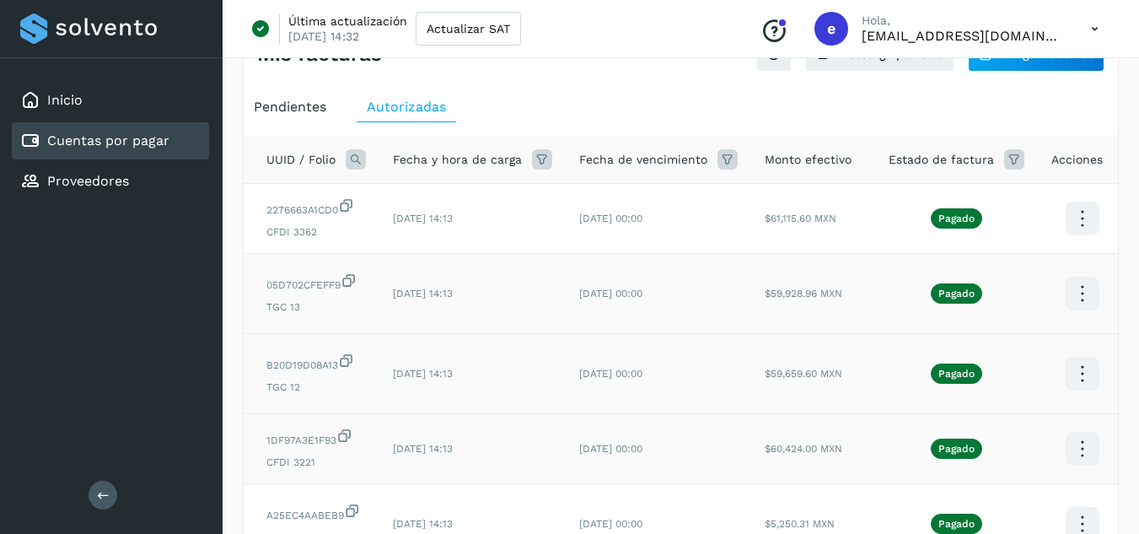
click at [1082, 374] on icon at bounding box center [1082, 374] width 40 height 40
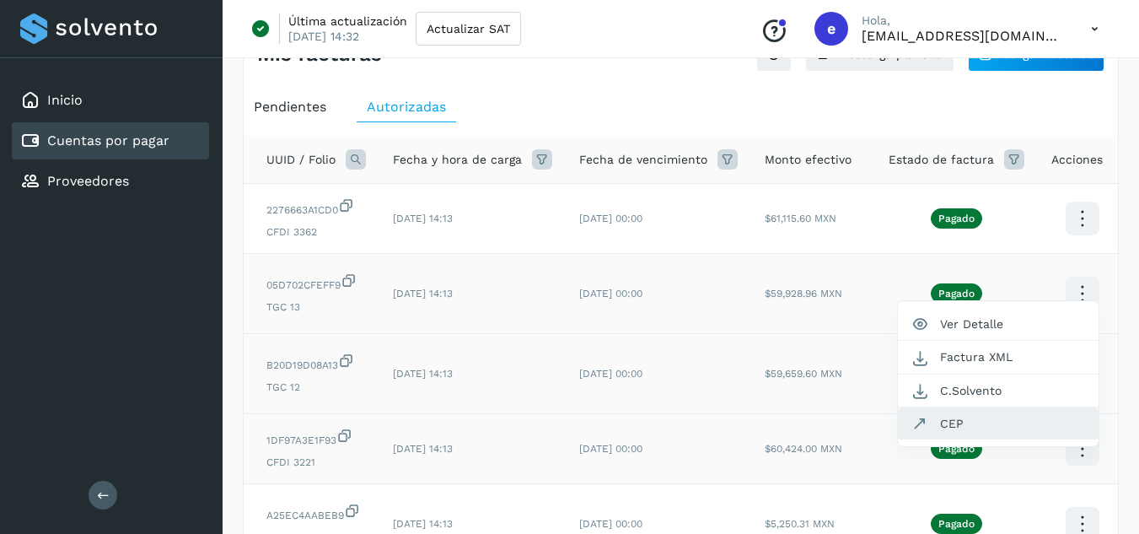
click at [1001, 414] on button "CEP" at bounding box center [998, 423] width 201 height 32
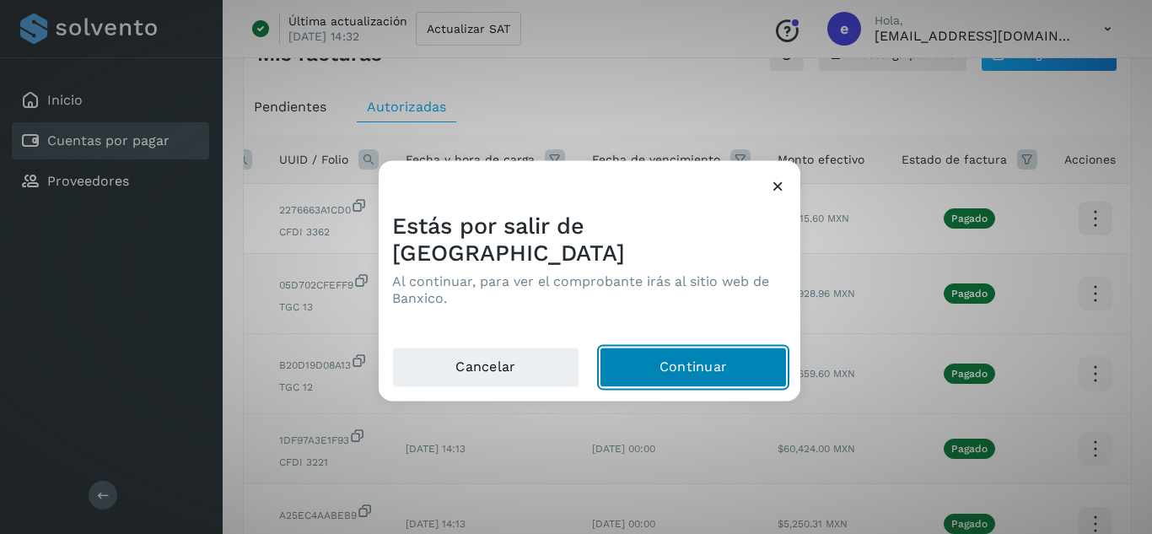
click at [739, 354] on button "Continuar" at bounding box center [693, 367] width 187 height 40
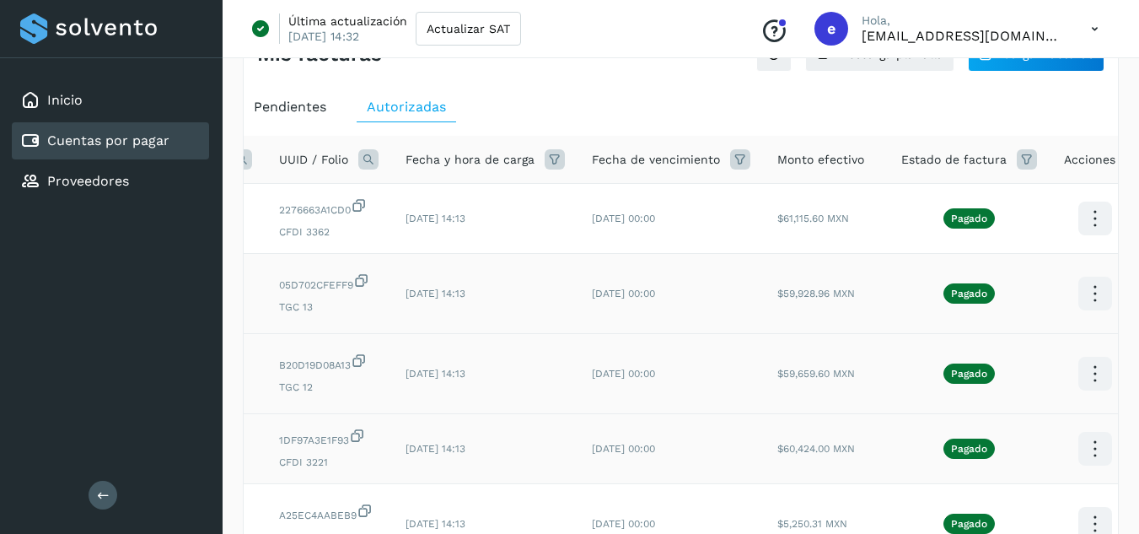
click at [558, 300] on td "[DATE] 14:13" at bounding box center [485, 294] width 186 height 80
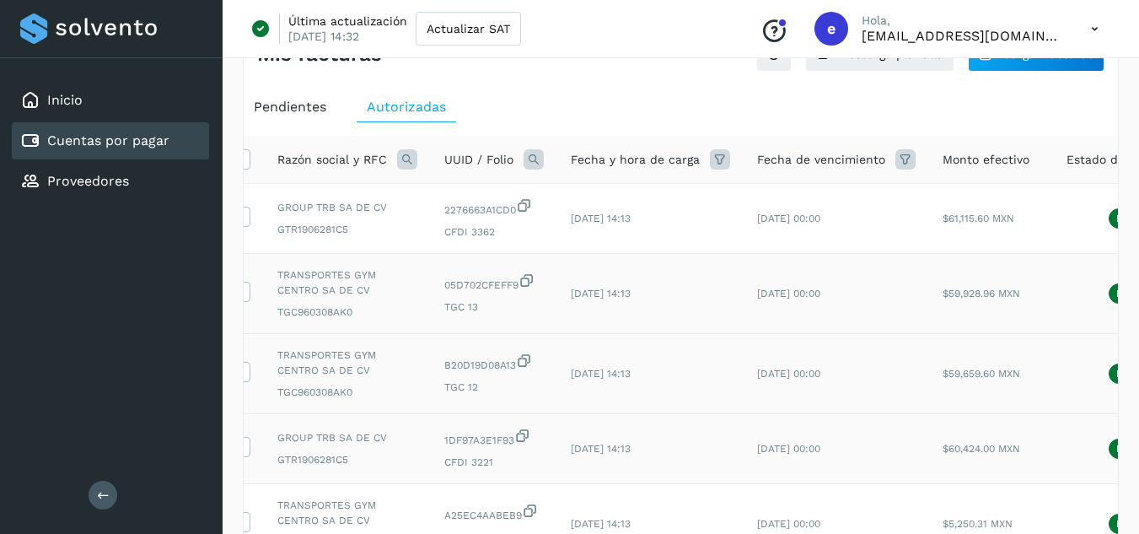
scroll to position [0, 0]
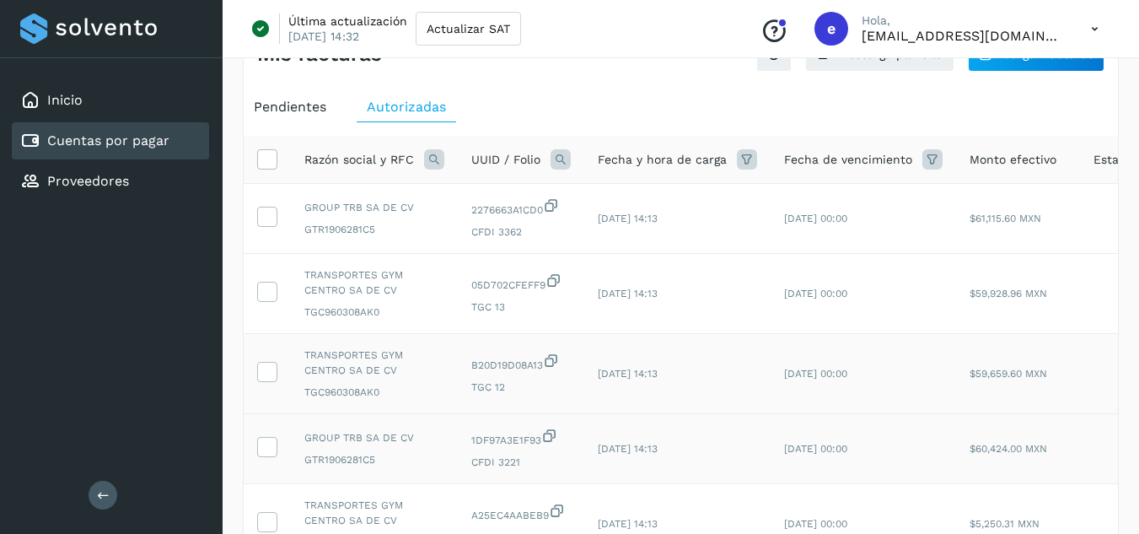
click at [395, 453] on span "GTR1906281C5" at bounding box center [374, 459] width 140 height 15
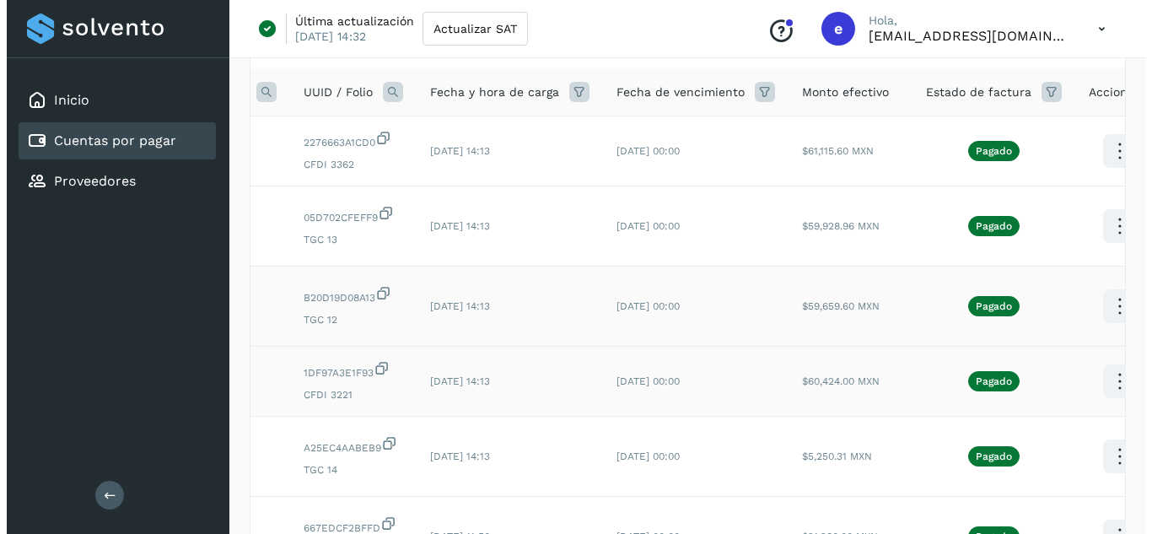
scroll to position [0, 205]
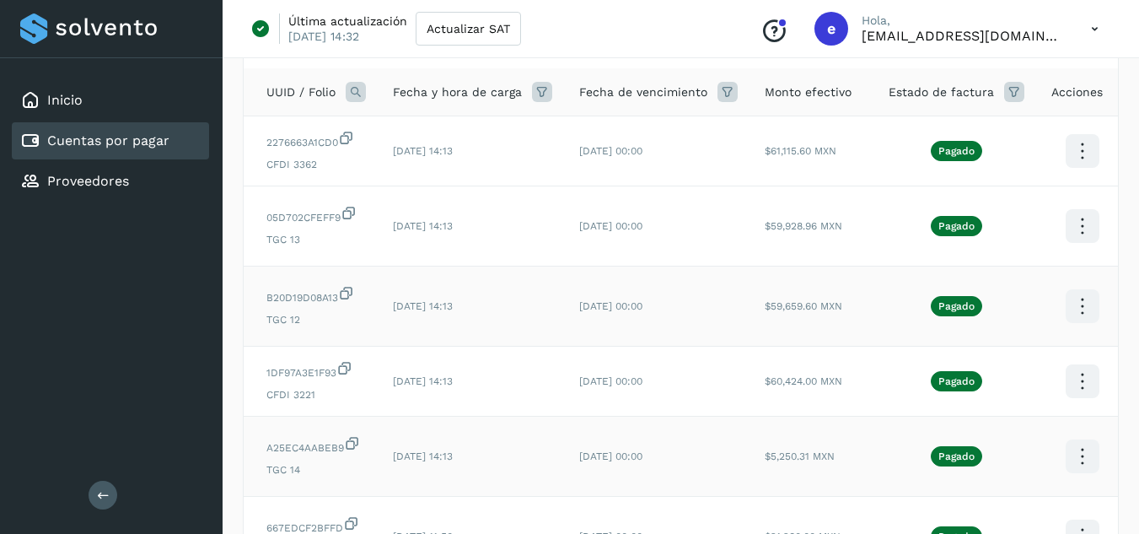
click at [1062, 448] on icon at bounding box center [1082, 457] width 40 height 40
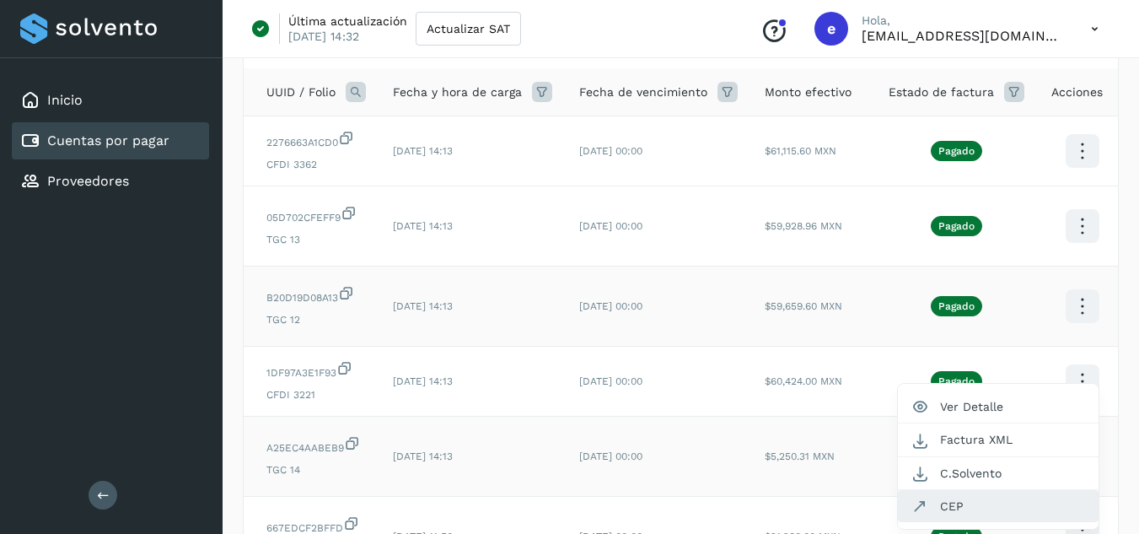
click at [961, 505] on button "CEP" at bounding box center [998, 506] width 201 height 32
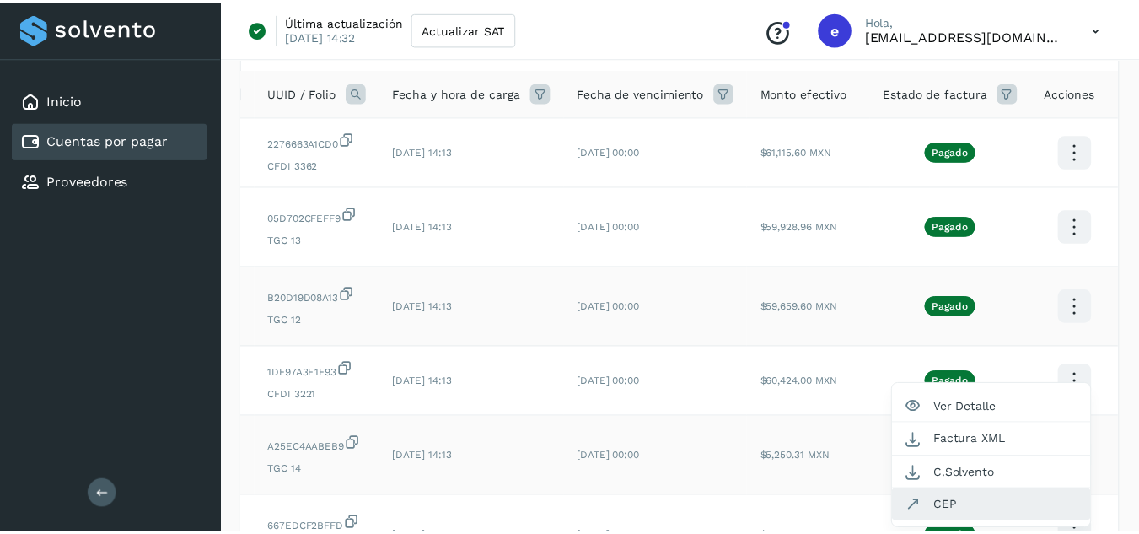
scroll to position [0, 192]
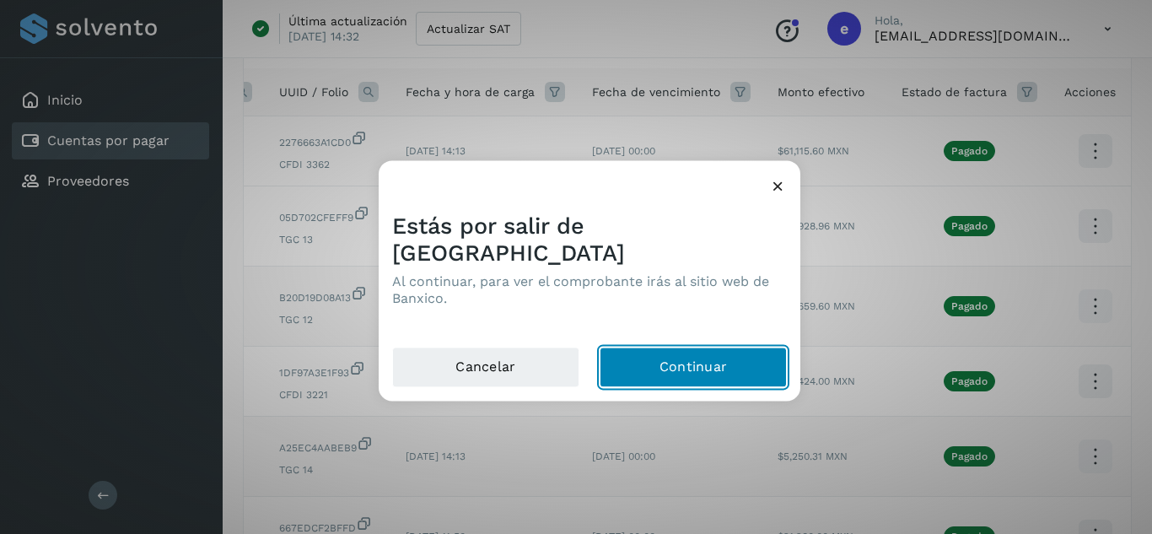
click at [720, 355] on button "Continuar" at bounding box center [693, 367] width 187 height 40
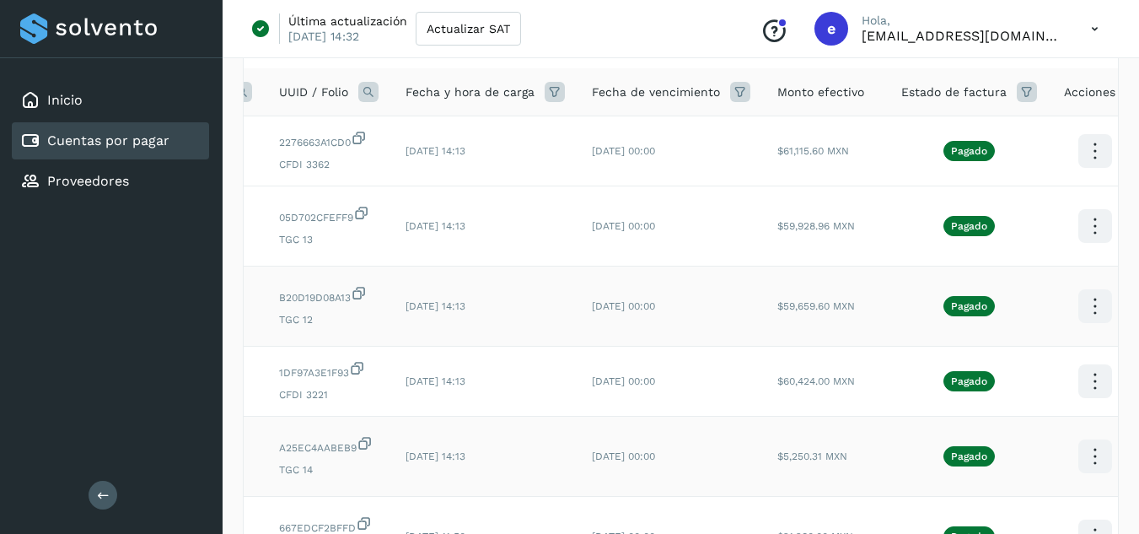
click at [794, 341] on td "$59,659.60 MXN" at bounding box center [826, 306] width 124 height 80
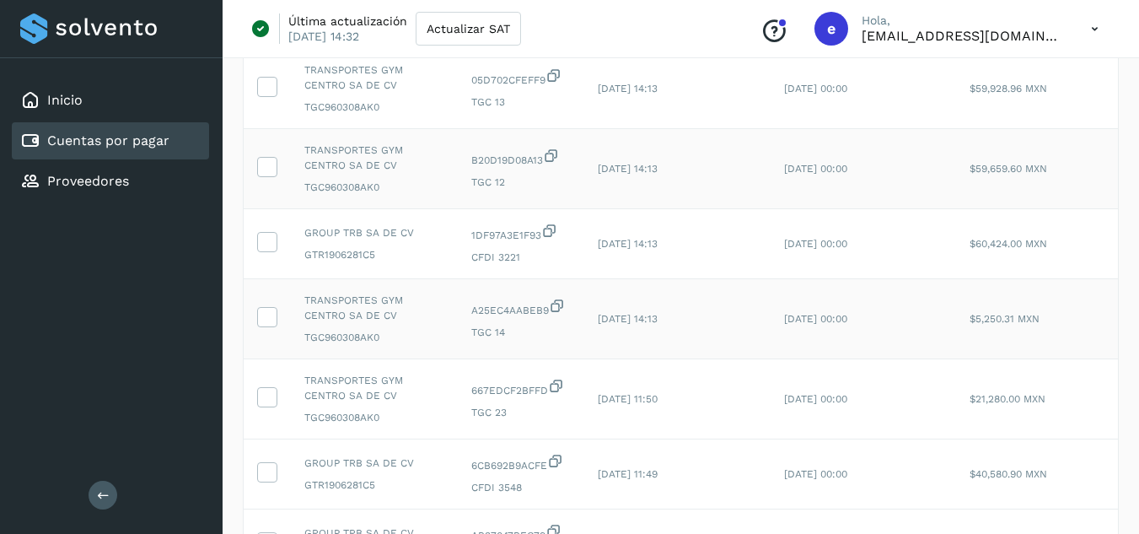
scroll to position [287, 0]
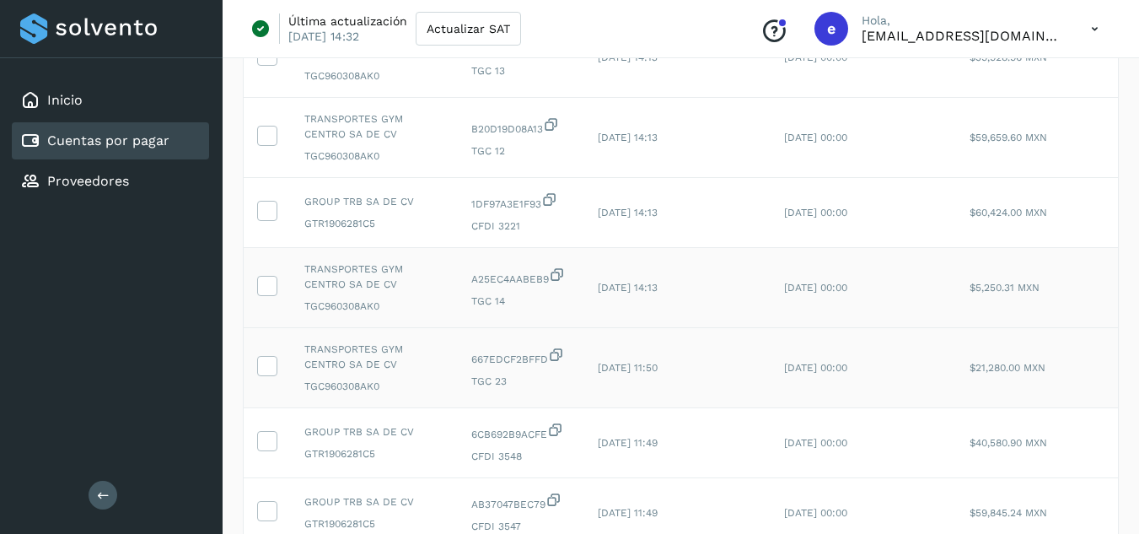
click at [785, 358] on td "[DATE] 00:00" at bounding box center [864, 368] width 186 height 80
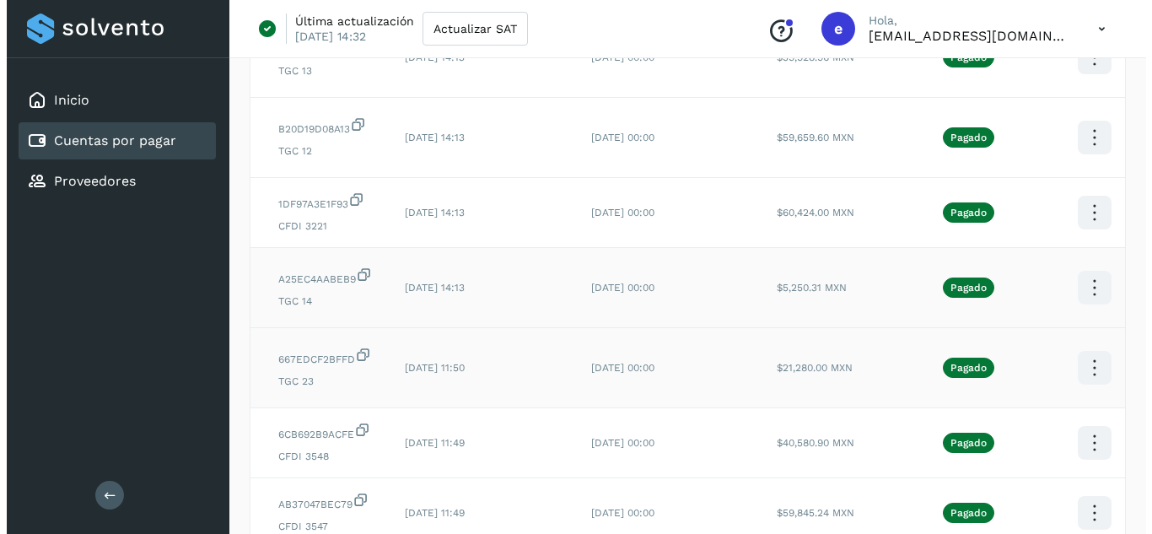
scroll to position [0, 205]
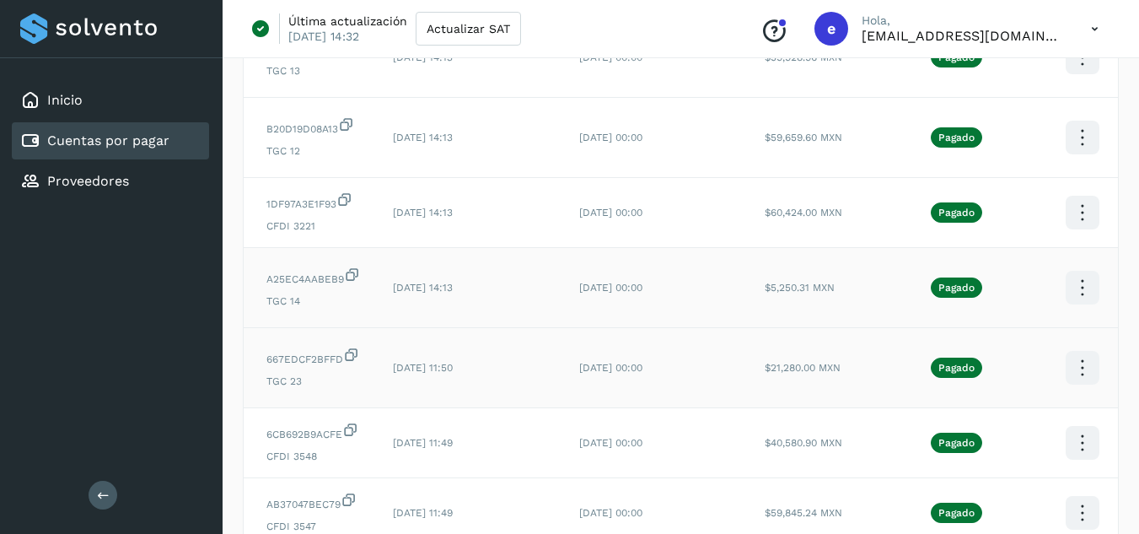
click at [1066, 364] on icon at bounding box center [1082, 368] width 40 height 40
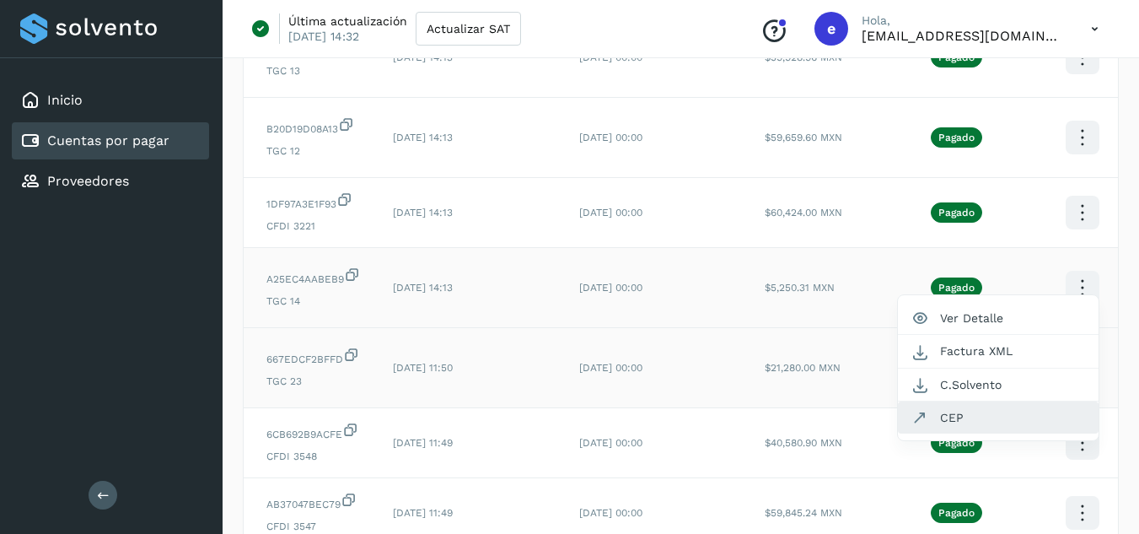
click at [963, 413] on button "CEP" at bounding box center [998, 417] width 201 height 32
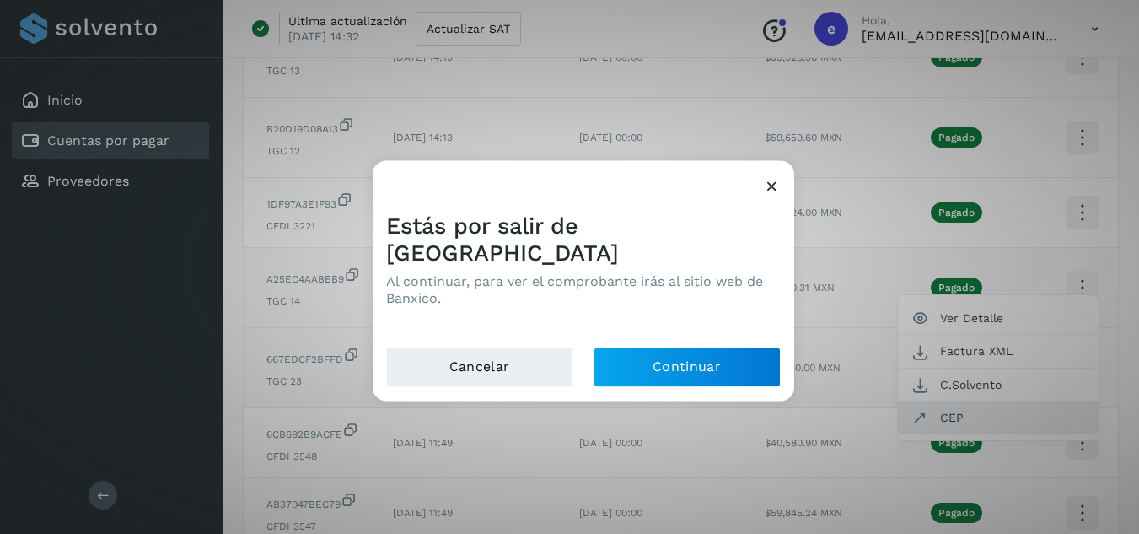
scroll to position [0, 192]
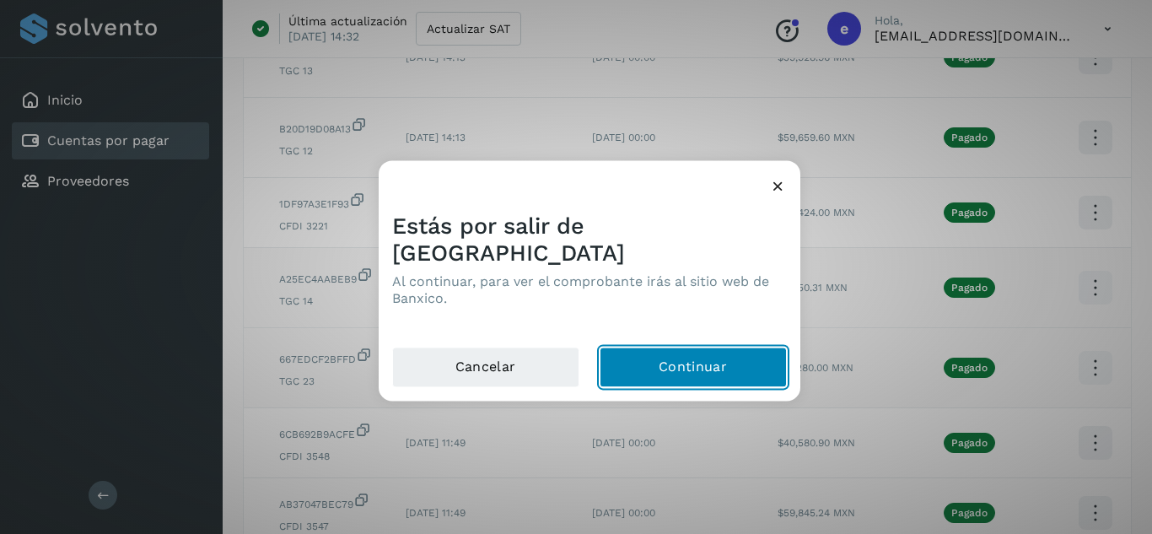
click at [750, 360] on button "Continuar" at bounding box center [693, 367] width 187 height 40
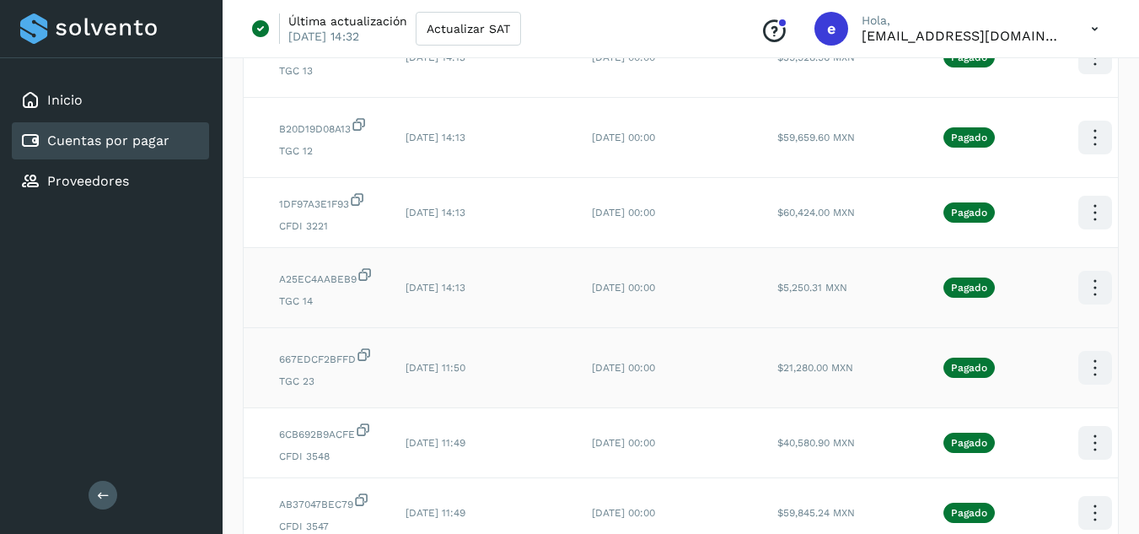
click at [694, 367] on td "[DATE] 00:00" at bounding box center [671, 368] width 186 height 80
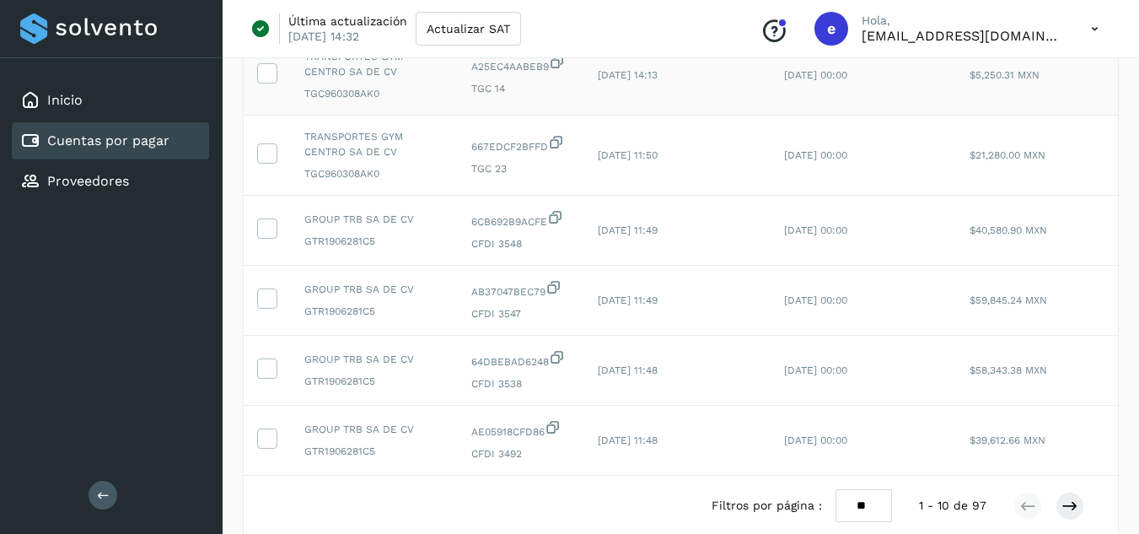
scroll to position [503, 0]
click at [1079, 507] on button at bounding box center [1070, 502] width 29 height 29
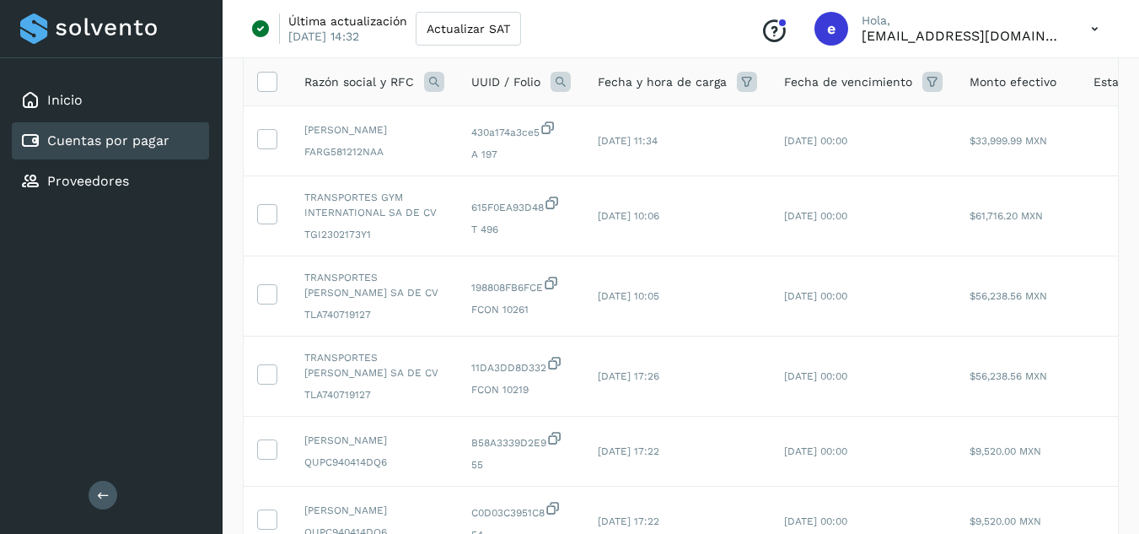
scroll to position [120, 0]
